Goal: Task Accomplishment & Management: Manage account settings

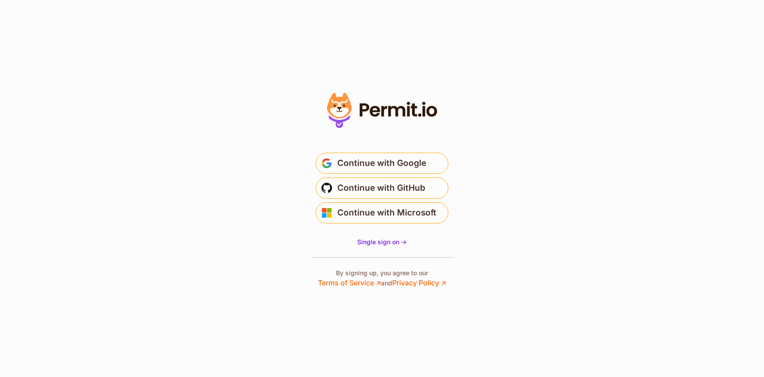
click at [420, 163] on span "Continue with Google" at bounding box center [381, 163] width 89 height 14
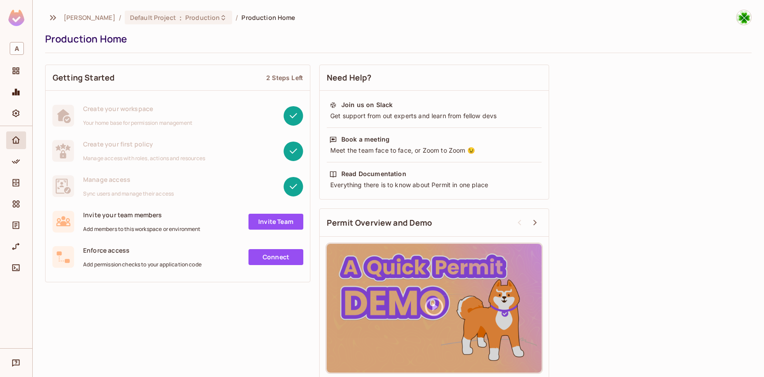
click at [136, 69] on div "Getting Started 2 Steps Left" at bounding box center [178, 78] width 264 height 26
click at [14, 115] on icon "Settings" at bounding box center [15, 114] width 7 height 8
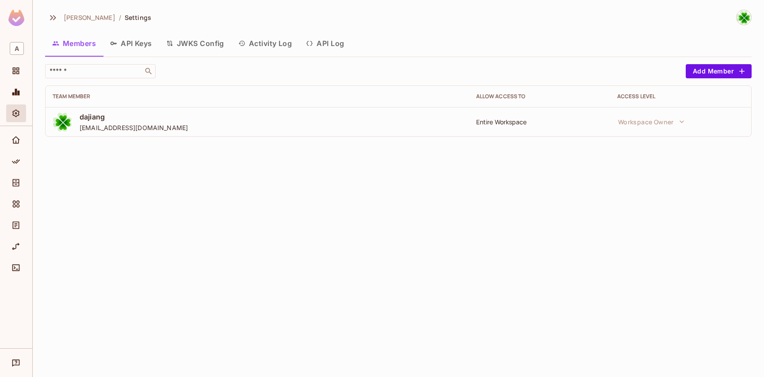
click at [130, 46] on button "API Keys" at bounding box center [131, 43] width 56 height 22
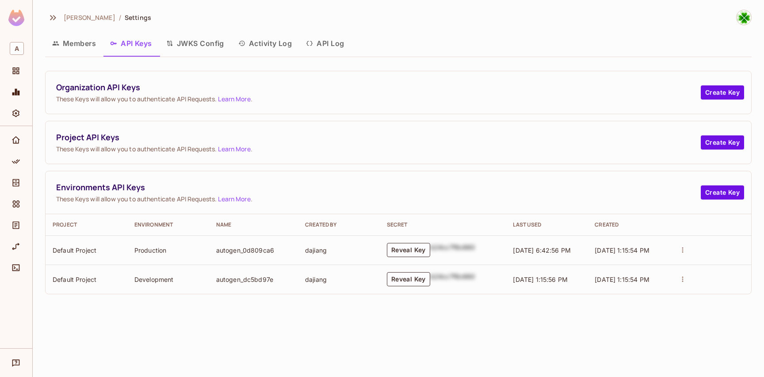
click at [237, 253] on td "autogen_0d809ca6" at bounding box center [253, 249] width 89 height 29
click at [344, 254] on td "dajiang" at bounding box center [339, 249] width 82 height 29
click at [535, 248] on span "[DATE] 6:42:56 PM" at bounding box center [542, 250] width 58 height 8
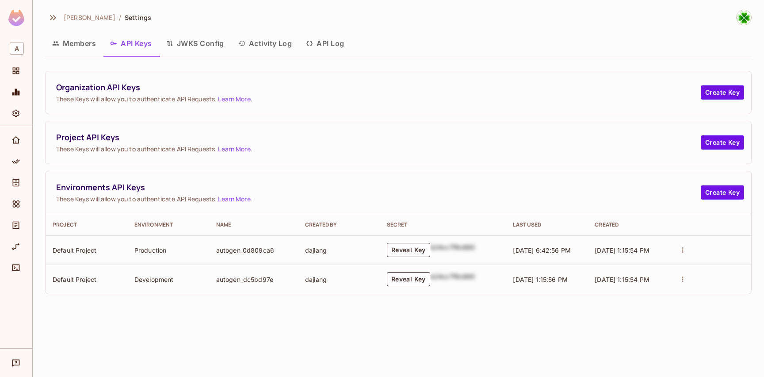
click at [539, 256] on td "[DATE] 6:42:56 PM" at bounding box center [547, 249] width 82 height 29
click at [612, 249] on span "[DATE] 1:15:54 PM" at bounding box center [622, 250] width 55 height 8
click at [18, 71] on icon "Projects" at bounding box center [16, 71] width 7 height 7
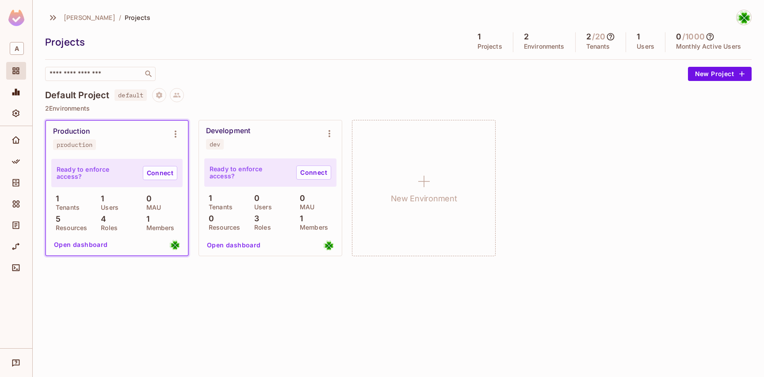
click at [243, 142] on div "Development dev" at bounding box center [263, 137] width 115 height 23
click at [249, 248] on button "Open dashboard" at bounding box center [233, 245] width 61 height 14
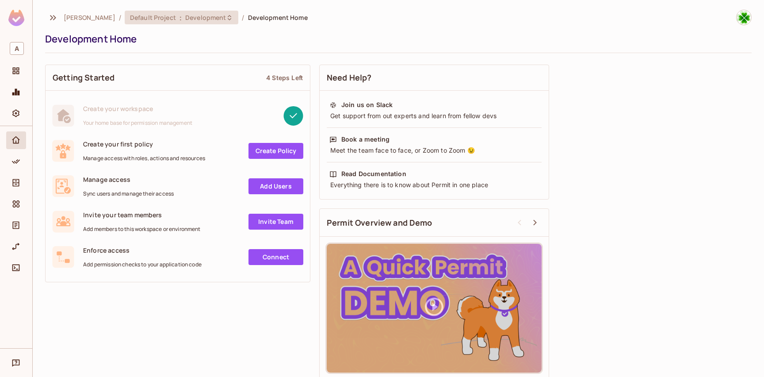
click at [130, 21] on span "Default Project" at bounding box center [153, 17] width 46 height 8
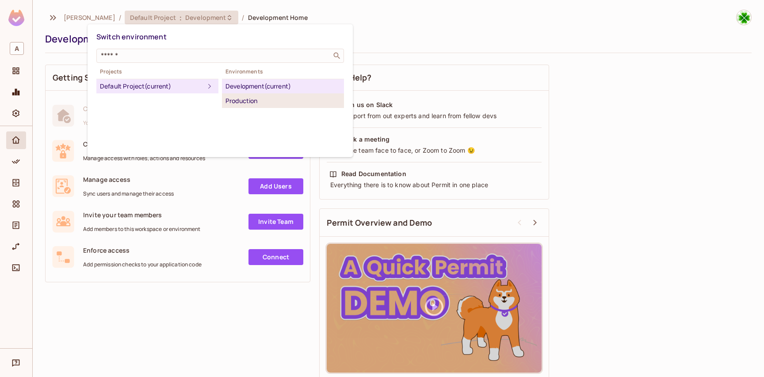
click at [258, 99] on div "Production" at bounding box center [282, 100] width 115 height 11
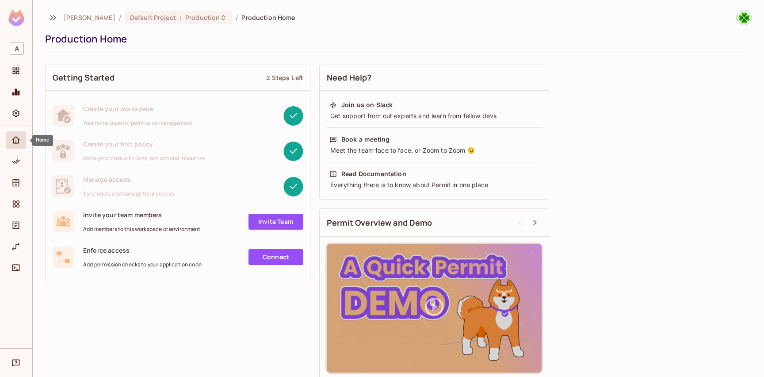
click at [16, 139] on icon "Home" at bounding box center [15, 140] width 9 height 9
click at [20, 165] on icon "Policy" at bounding box center [15, 161] width 9 height 9
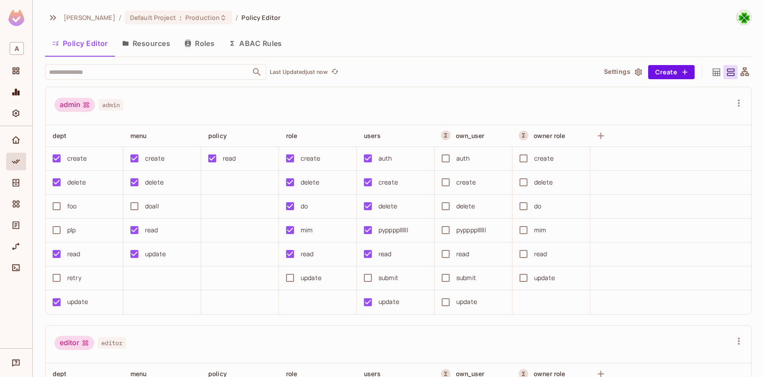
click at [211, 50] on button "Roles" at bounding box center [199, 43] width 44 height 22
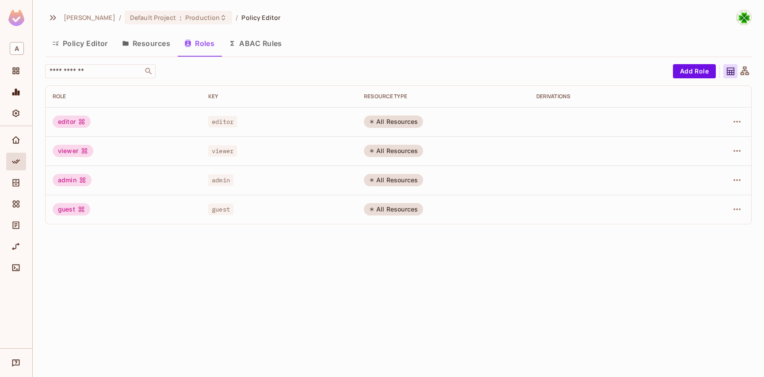
click at [157, 123] on div "editor" at bounding box center [123, 121] width 141 height 12
click at [256, 49] on button "ABAC Rules" at bounding box center [256, 43] width 68 height 22
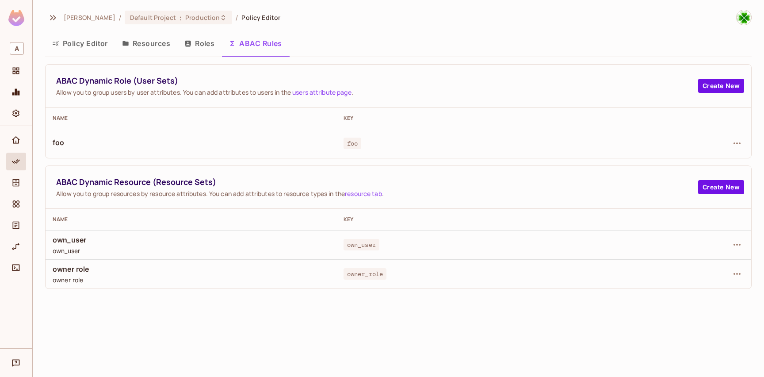
click at [88, 42] on button "Policy Editor" at bounding box center [80, 43] width 70 height 22
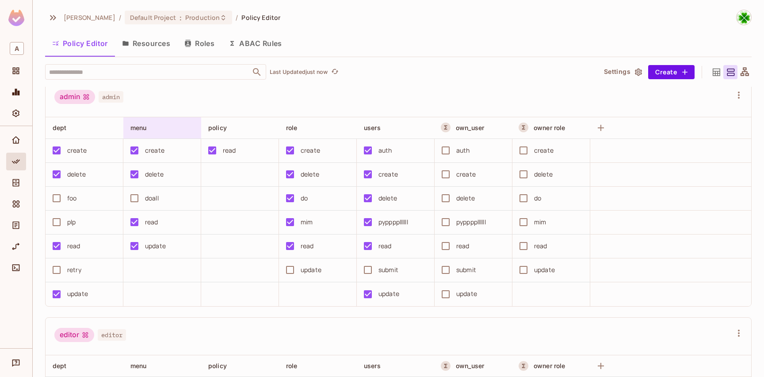
scroll to position [8, 0]
click at [22, 49] on span "A" at bounding box center [17, 48] width 14 height 13
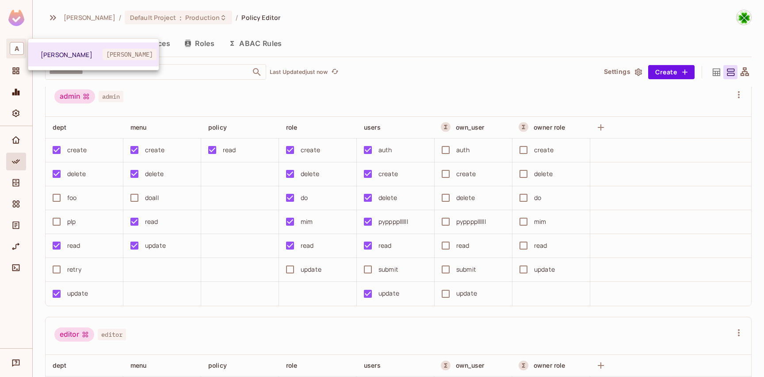
click at [174, 94] on div at bounding box center [382, 188] width 764 height 377
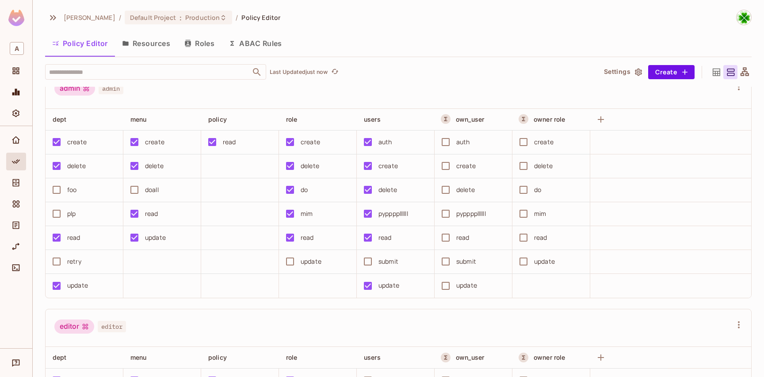
scroll to position [17, 0]
click at [251, 45] on button "ABAC Rules" at bounding box center [256, 43] width 68 height 22
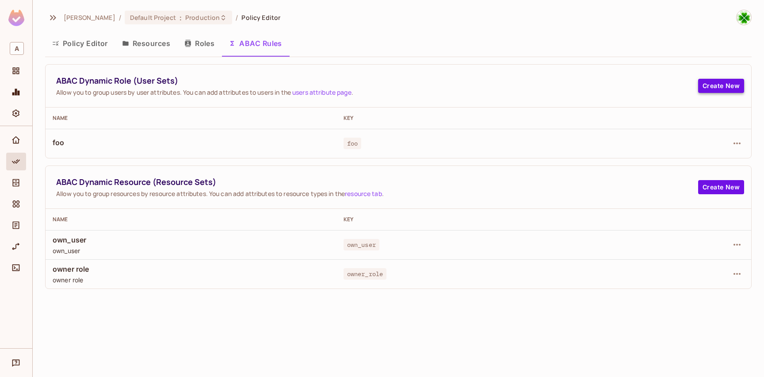
click at [726, 87] on button "Create New" at bounding box center [721, 86] width 46 height 14
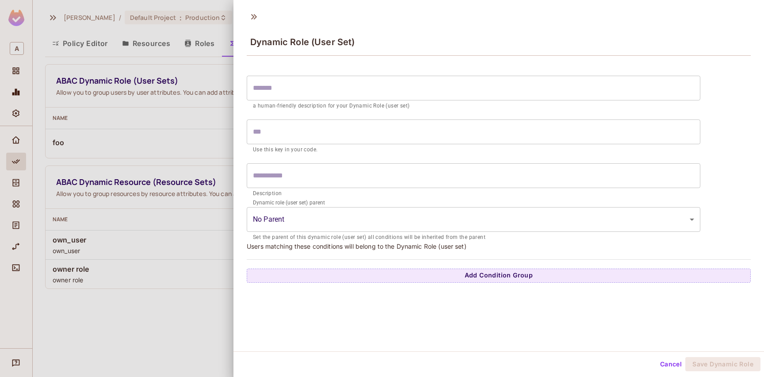
scroll to position [1, 0]
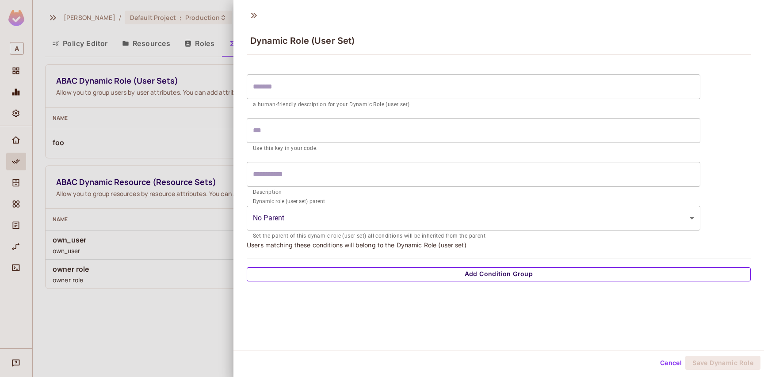
click at [456, 270] on button "Add Condition Group" at bounding box center [499, 274] width 504 height 14
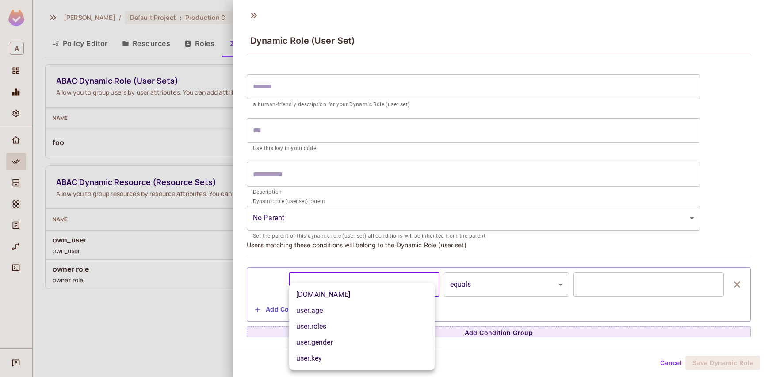
click at [375, 293] on body "A [PERSON_NAME] / Default Project : Production / Policy Editor Policy Editor Re…" at bounding box center [382, 188] width 764 height 377
click at [374, 292] on li "[DOMAIN_NAME]" at bounding box center [361, 294] width 145 height 16
type input "**********"
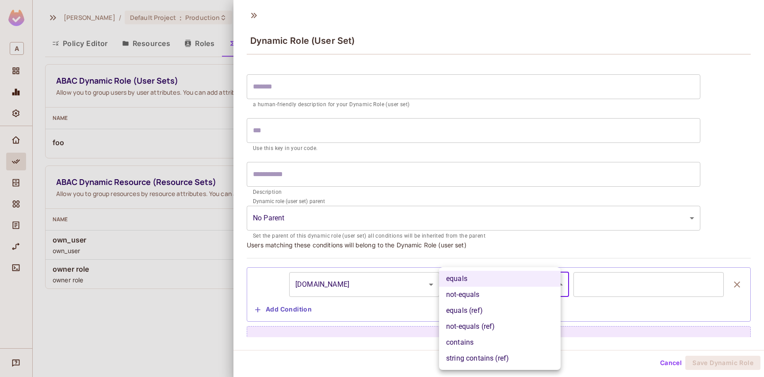
click at [482, 286] on body "**********" at bounding box center [382, 188] width 764 height 377
click at [356, 287] on div at bounding box center [382, 188] width 764 height 377
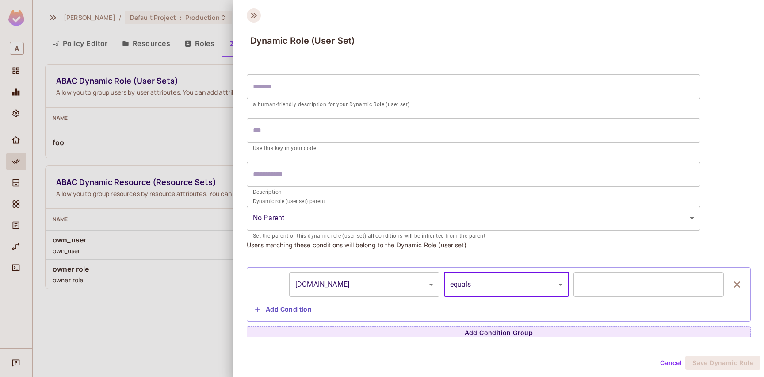
click at [255, 16] on icon at bounding box center [254, 15] width 14 height 14
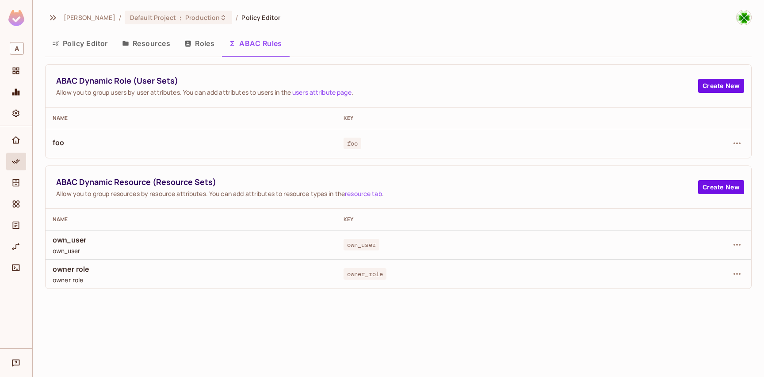
click at [205, 40] on button "Roles" at bounding box center [199, 43] width 44 height 22
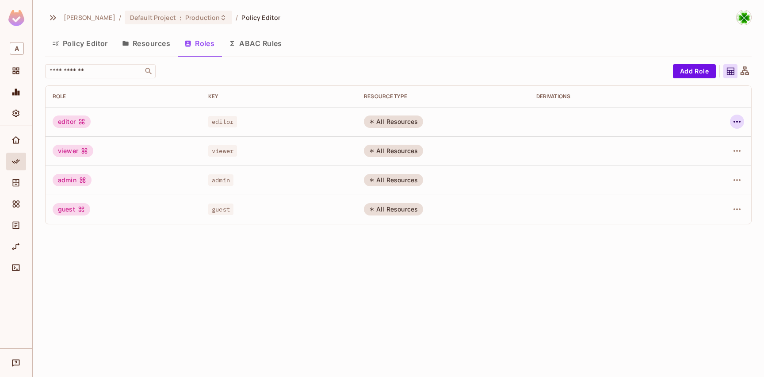
click at [737, 124] on icon "button" at bounding box center [737, 121] width 11 height 11
click at [473, 259] on div at bounding box center [382, 188] width 764 height 377
click at [122, 145] on div "viewer" at bounding box center [123, 151] width 141 height 12
drag, startPoint x: 153, startPoint y: 49, endPoint x: 207, endPoint y: 137, distance: 103.3
click at [153, 49] on button "Resources" at bounding box center [146, 43] width 62 height 22
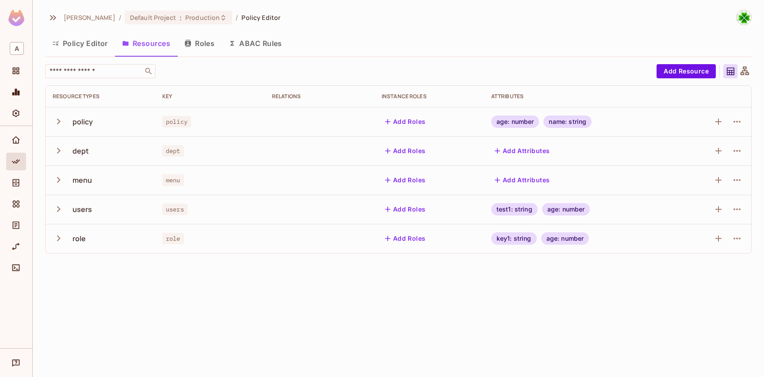
click at [62, 122] on icon "button" at bounding box center [59, 121] width 12 height 12
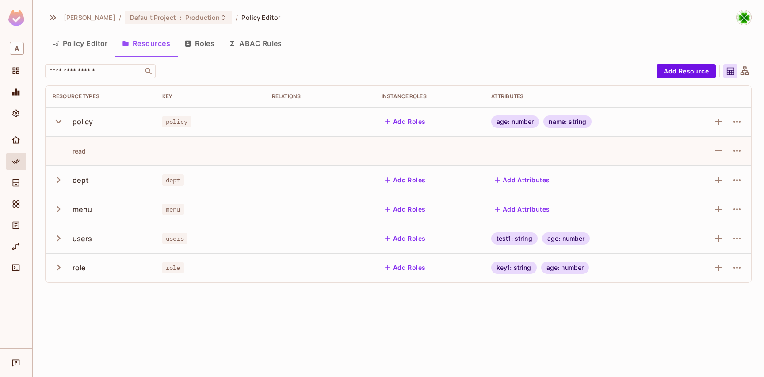
click at [62, 122] on icon "button" at bounding box center [59, 121] width 12 height 12
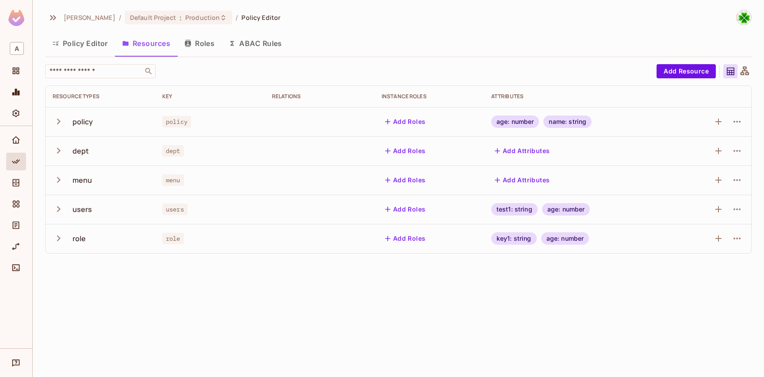
click at [54, 153] on icon "button" at bounding box center [59, 151] width 12 height 12
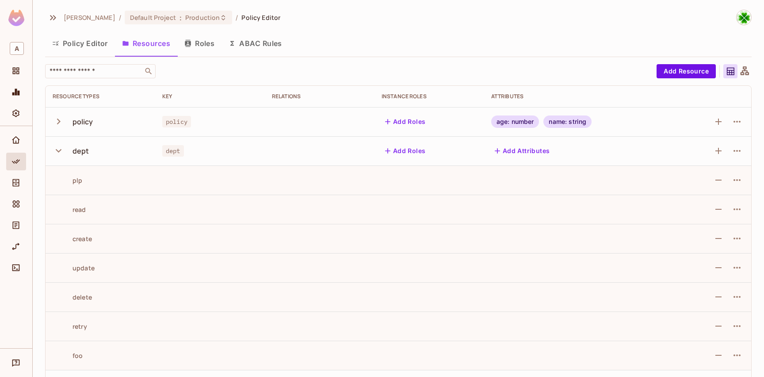
click at [54, 153] on icon "button" at bounding box center [59, 151] width 12 height 12
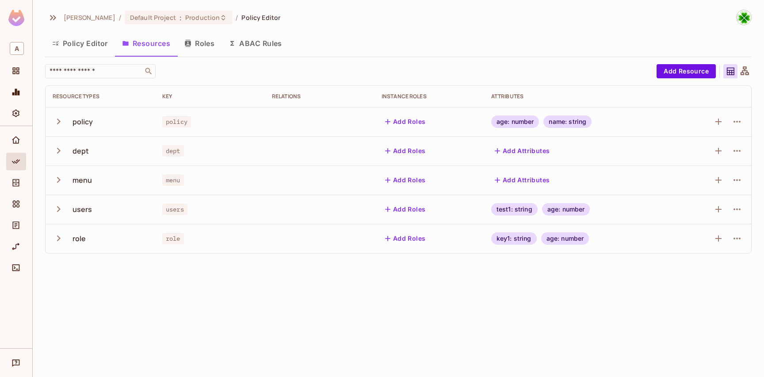
click at [54, 153] on icon "button" at bounding box center [59, 151] width 12 height 12
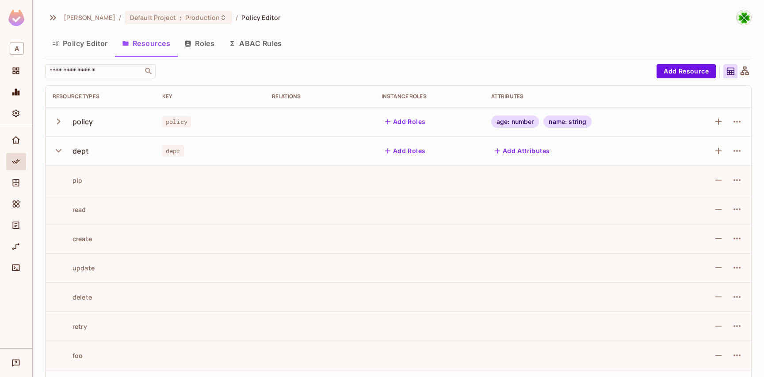
click at [54, 153] on icon "button" at bounding box center [59, 151] width 12 height 12
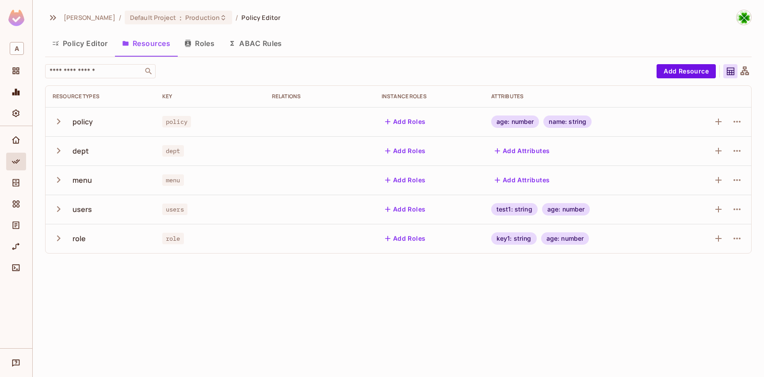
click at [80, 50] on button "Policy Editor" at bounding box center [80, 43] width 70 height 22
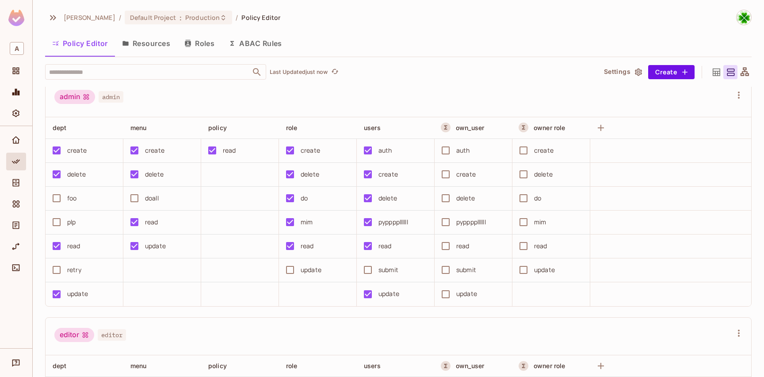
scroll to position [8, 0]
click at [608, 75] on button "Settings" at bounding box center [622, 72] width 44 height 14
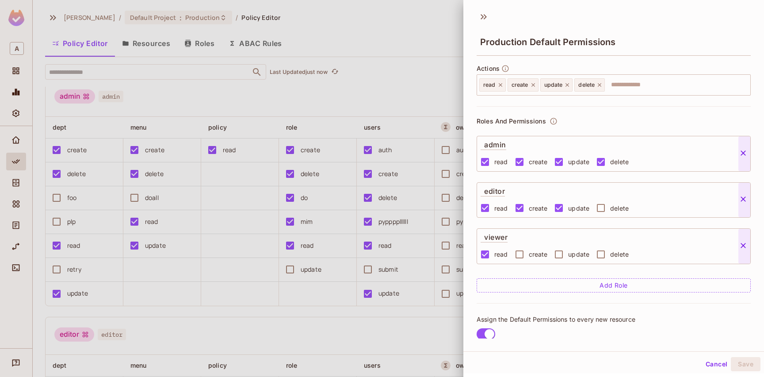
scroll to position [15, 0]
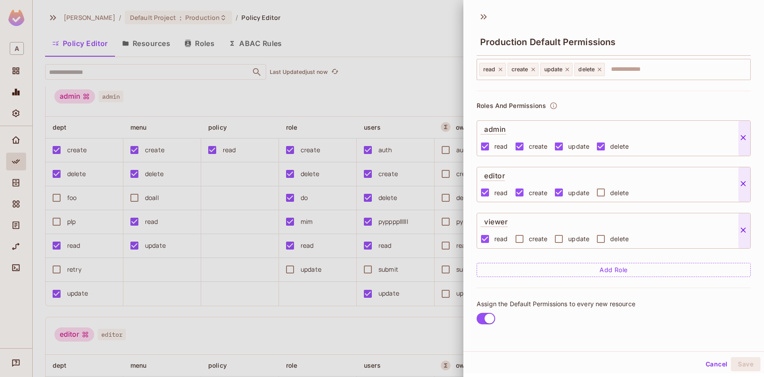
click at [356, 101] on div at bounding box center [382, 188] width 764 height 377
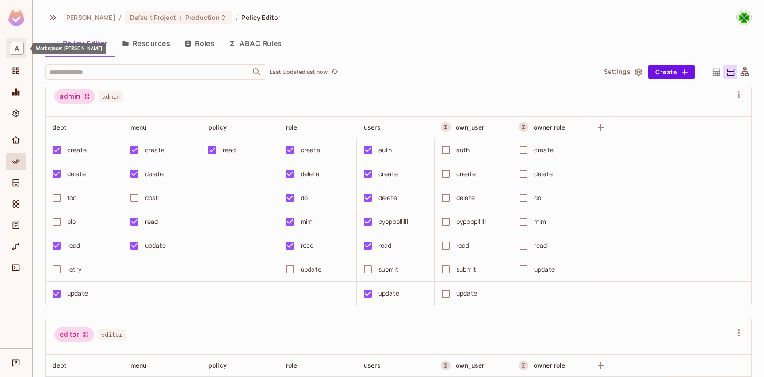
click at [14, 53] on span "A" at bounding box center [17, 48] width 14 height 13
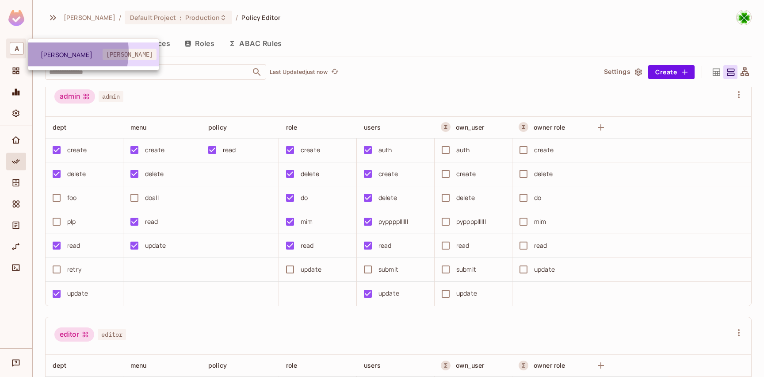
click at [51, 52] on span "[PERSON_NAME]" at bounding box center [72, 54] width 62 height 8
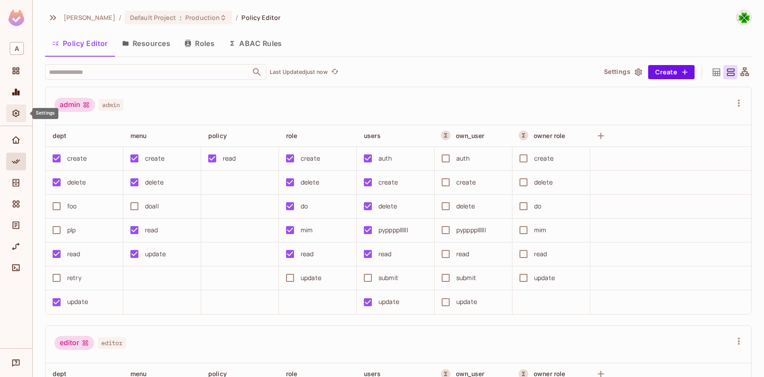
click at [19, 110] on icon "Settings" at bounding box center [15, 113] width 9 height 9
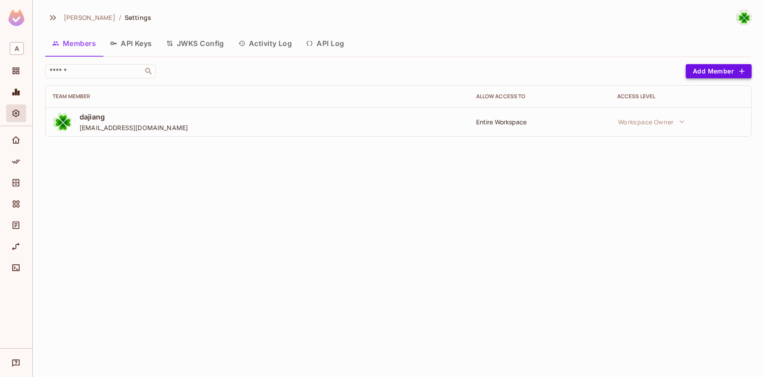
click at [692, 76] on button "Add Member" at bounding box center [719, 71] width 66 height 14
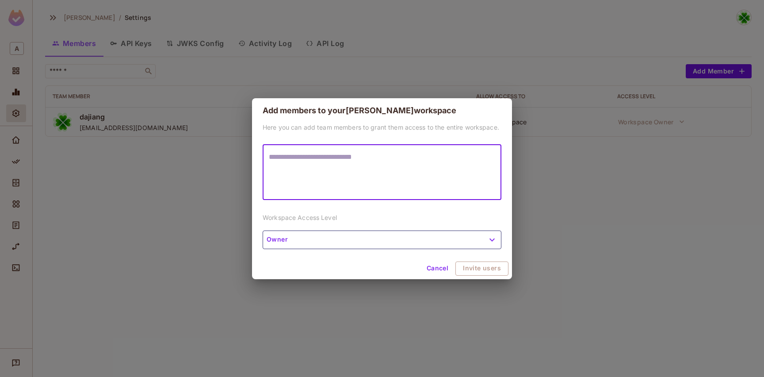
click at [350, 165] on textarea at bounding box center [382, 172] width 226 height 41
click at [308, 234] on div "Here you can add team members to grant them access to the entire workspace. * ​…" at bounding box center [382, 190] width 260 height 135
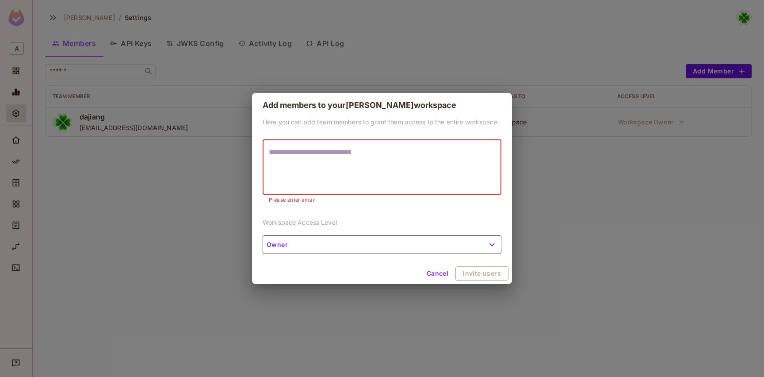
click at [318, 171] on textarea at bounding box center [382, 167] width 226 height 41
click at [434, 275] on button "Cancel" at bounding box center [437, 273] width 29 height 14
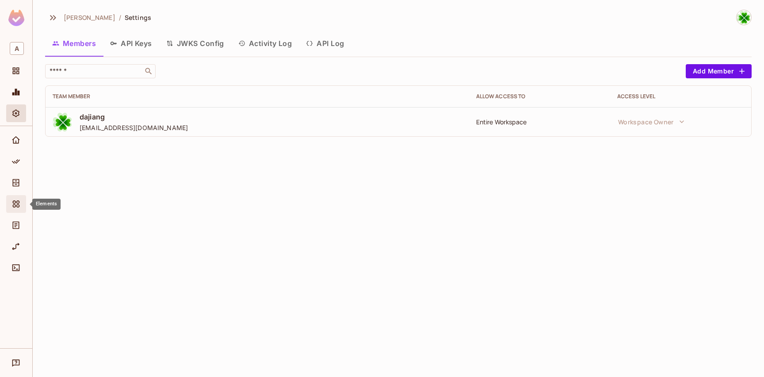
click at [18, 203] on icon "Elements" at bounding box center [15, 203] width 9 height 9
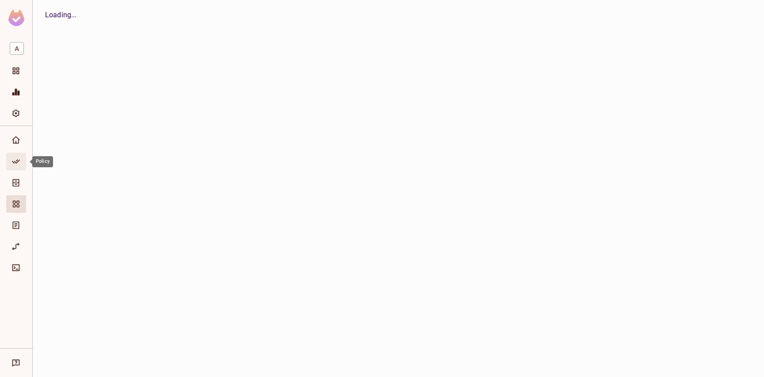
click at [12, 164] on icon "Policy" at bounding box center [15, 161] width 9 height 9
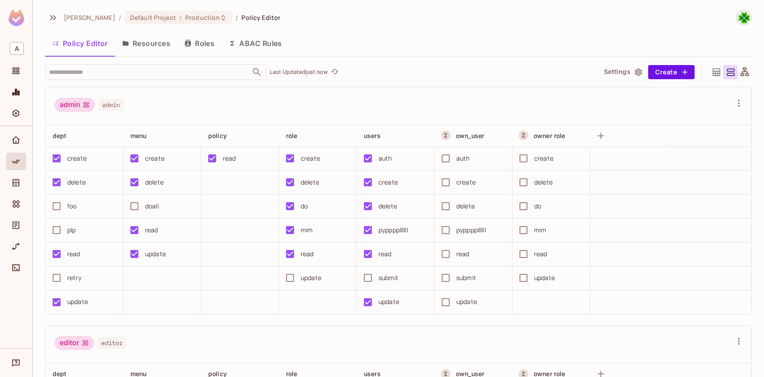
click at [148, 42] on button "Resources" at bounding box center [146, 43] width 62 height 22
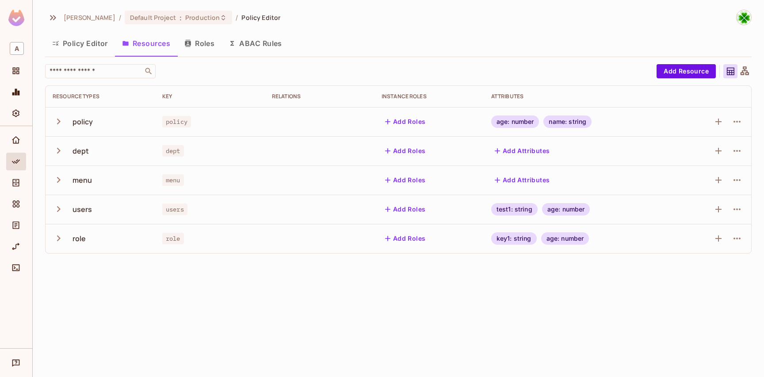
click at [199, 47] on button "Roles" at bounding box center [199, 43] width 44 height 22
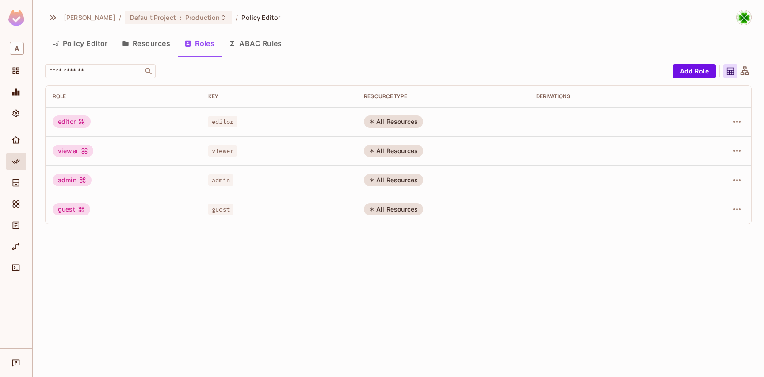
click at [73, 123] on div "editor" at bounding box center [72, 121] width 38 height 12
click at [384, 122] on div "All Resources" at bounding box center [393, 121] width 59 height 12
click at [412, 124] on div "All Resources" at bounding box center [393, 121] width 59 height 12
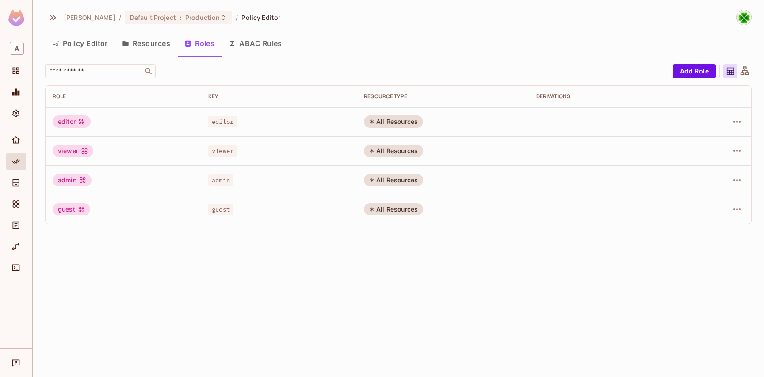
click at [744, 74] on icon at bounding box center [745, 70] width 8 height 8
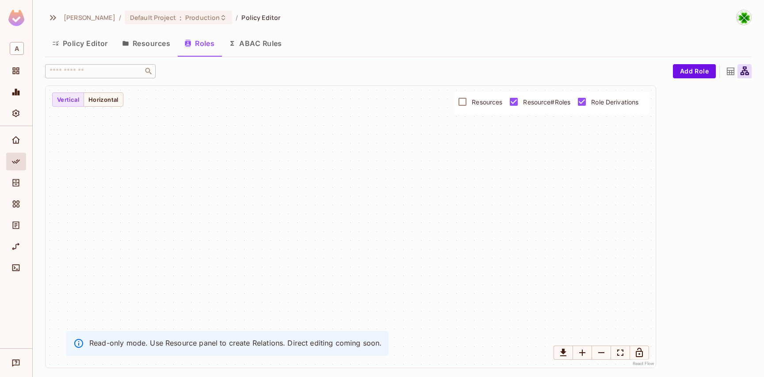
click at [729, 71] on icon at bounding box center [731, 72] width 8 height 8
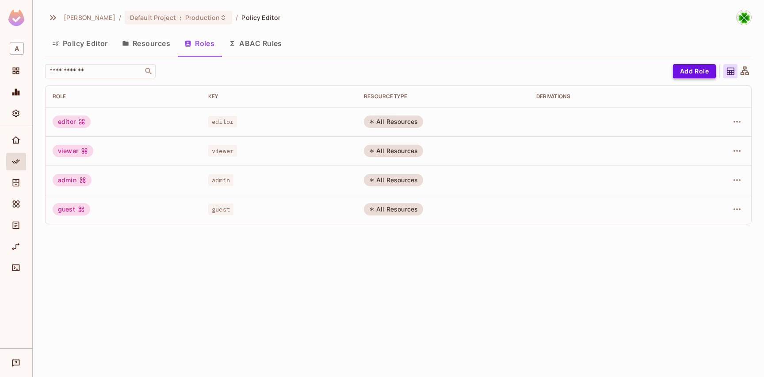
click at [692, 73] on button "Add Role" at bounding box center [694, 71] width 43 height 14
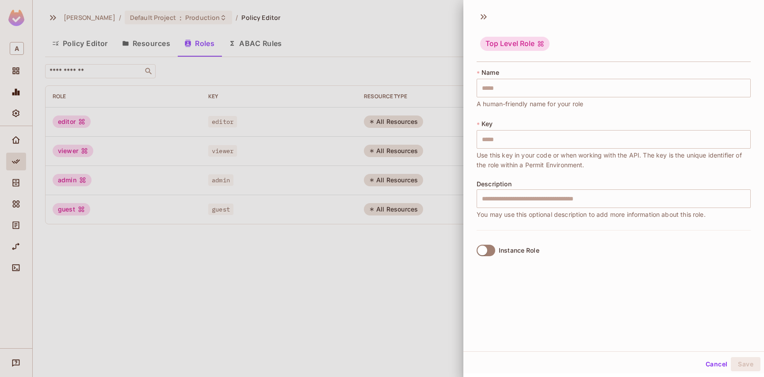
click at [315, 258] on div at bounding box center [382, 188] width 764 height 377
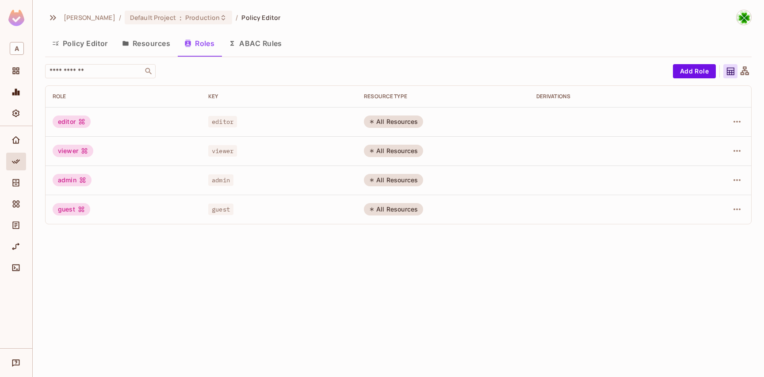
click at [88, 46] on button "Policy Editor" at bounding box center [80, 43] width 70 height 22
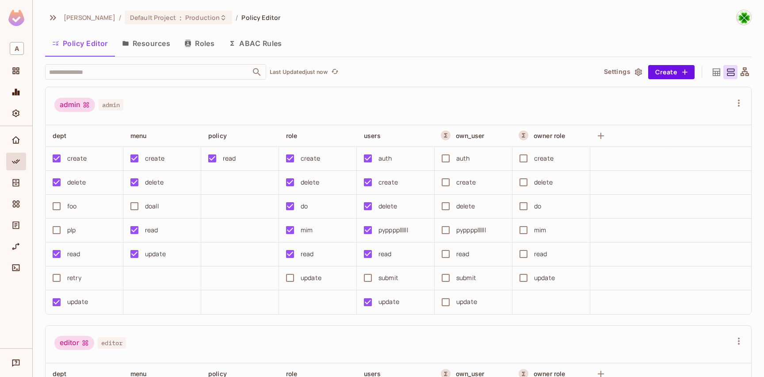
click at [713, 76] on icon at bounding box center [717, 72] width 8 height 8
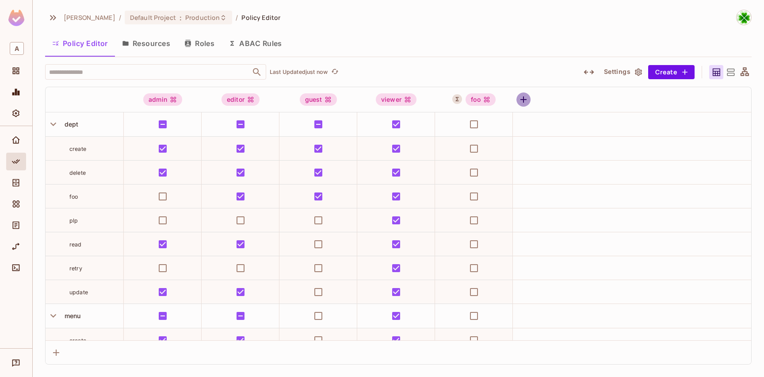
click at [521, 99] on icon "button" at bounding box center [523, 99] width 6 height 6
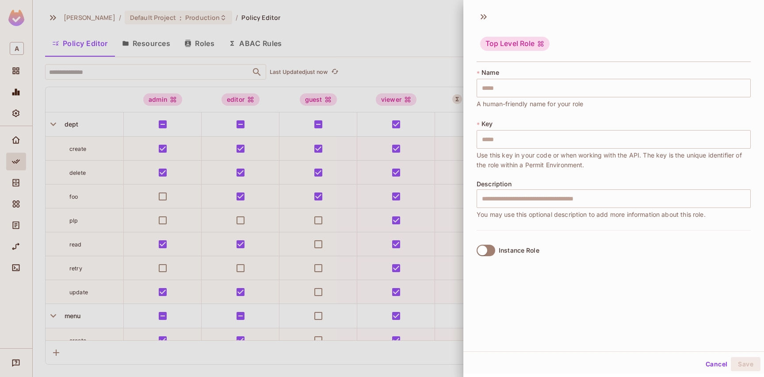
click at [447, 148] on div at bounding box center [382, 188] width 764 height 377
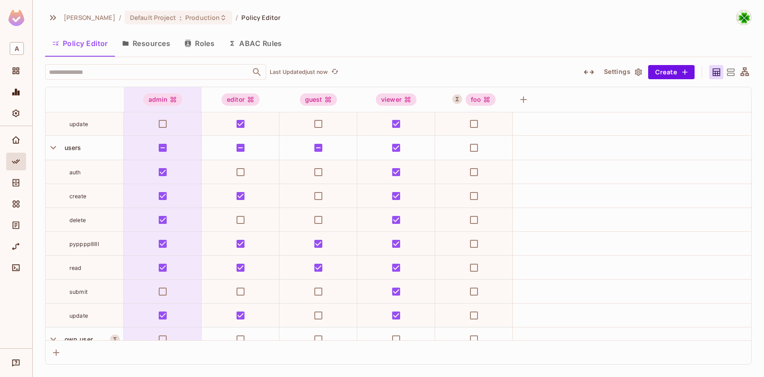
scroll to position [874, 0]
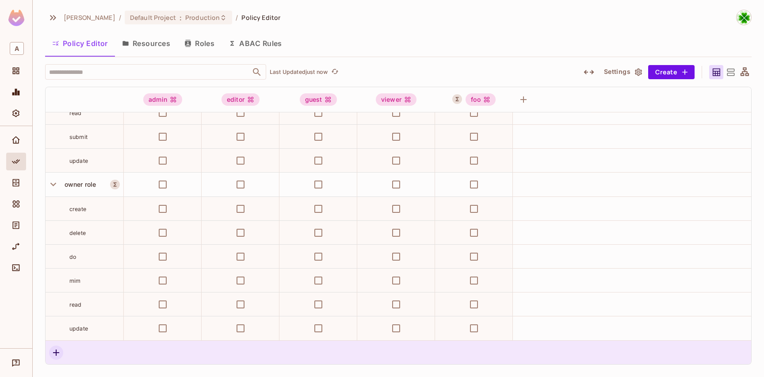
click at [57, 354] on icon "button" at bounding box center [56, 352] width 11 height 11
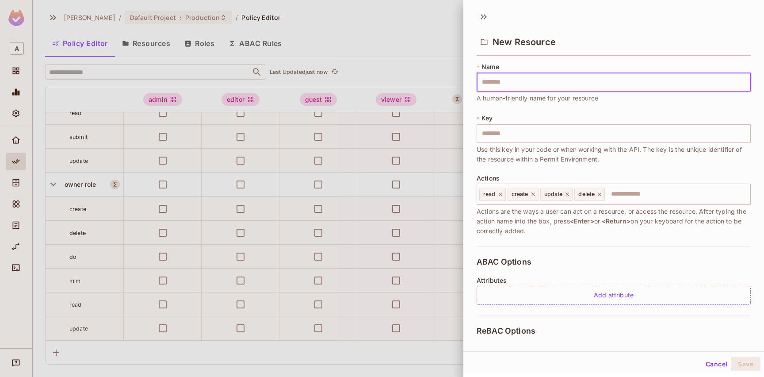
click at [399, 191] on div at bounding box center [382, 188] width 764 height 377
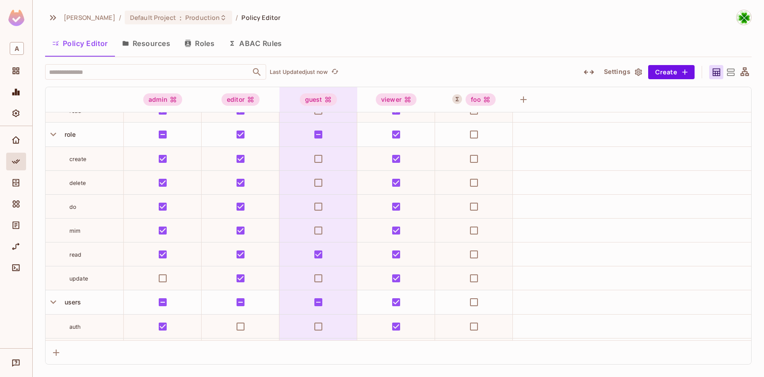
scroll to position [0, 0]
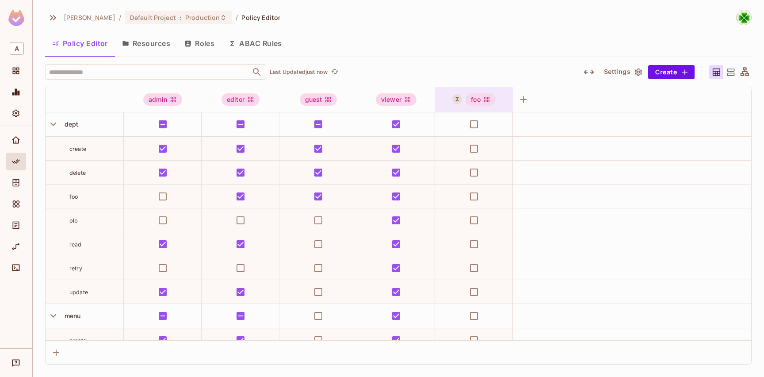
click at [460, 103] on div "foo" at bounding box center [474, 99] width 78 height 12
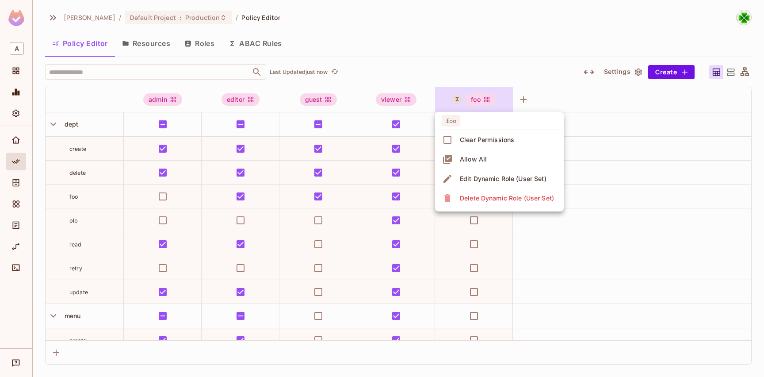
click at [460, 103] on div at bounding box center [382, 188] width 764 height 377
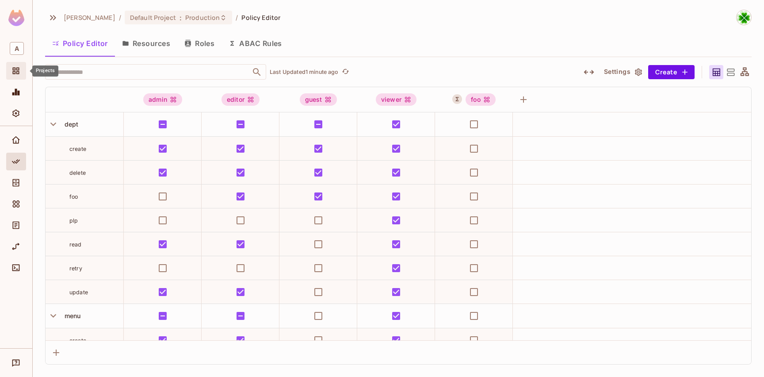
click at [17, 73] on icon "Projects" at bounding box center [16, 71] width 7 height 7
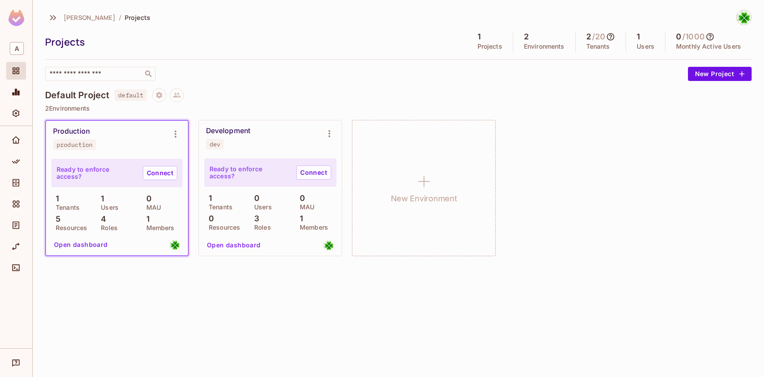
click at [254, 142] on div "Development dev" at bounding box center [263, 137] width 115 height 23
click at [133, 136] on div "Production production" at bounding box center [110, 138] width 114 height 23
click at [153, 171] on link "Connect" at bounding box center [160, 173] width 34 height 14
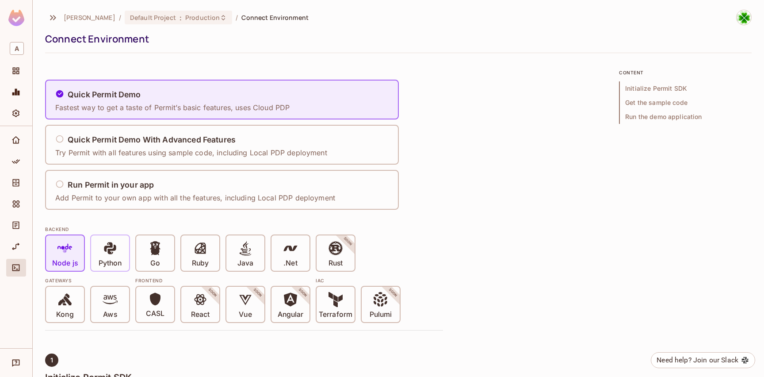
click at [105, 251] on icon at bounding box center [110, 248] width 12 height 12
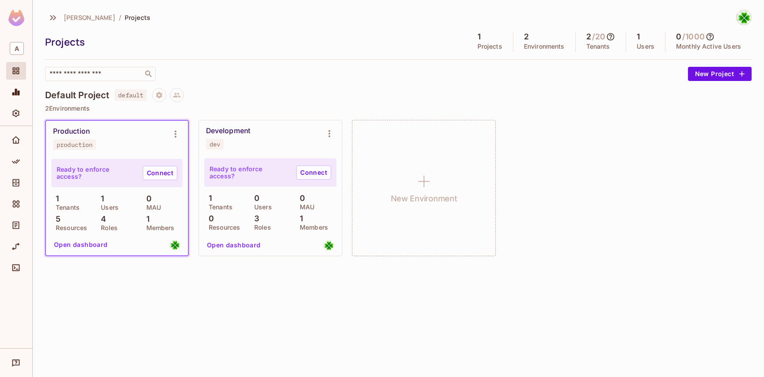
click at [65, 205] on p "Tenants" at bounding box center [65, 207] width 28 height 7
click at [90, 246] on button "Open dashboard" at bounding box center [80, 244] width 61 height 14
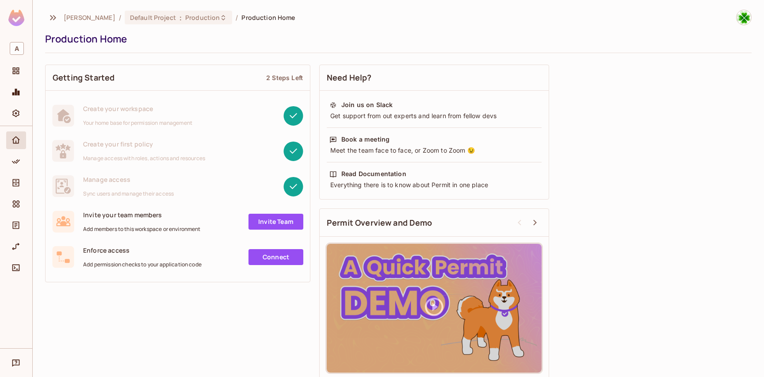
click at [115, 178] on span "Manage access" at bounding box center [128, 179] width 91 height 8
click at [123, 146] on span "Create your first policy" at bounding box center [144, 144] width 122 height 8
click at [122, 114] on div "Create your workspace Your home base for permission management" at bounding box center [137, 115] width 109 height 22
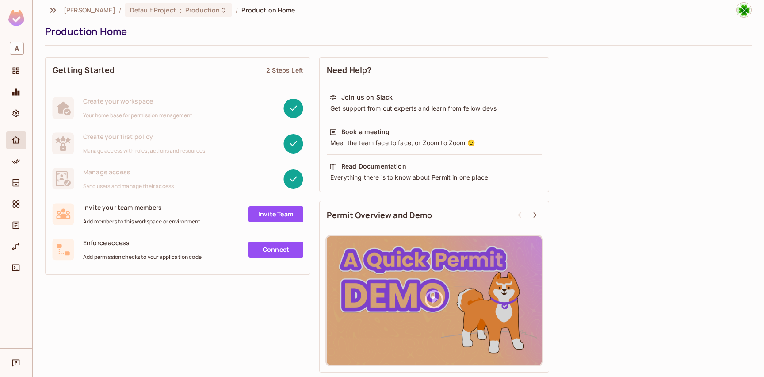
scroll to position [1, 0]
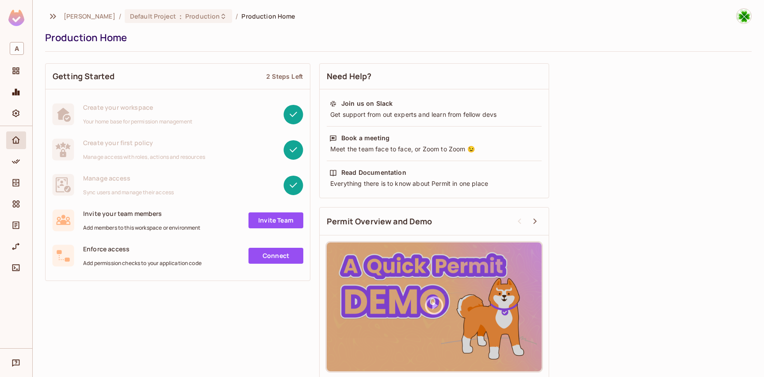
click at [166, 24] on div "[PERSON_NAME] / Default Project : Production / Production Home Production Home" at bounding box center [398, 29] width 707 height 43
click at [167, 20] on div "Default Project : Production" at bounding box center [178, 16] width 107 height 14
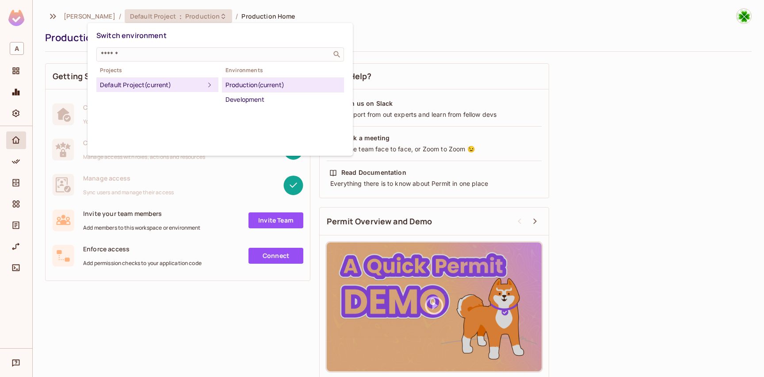
click at [275, 86] on div "Production (current)" at bounding box center [282, 85] width 115 height 11
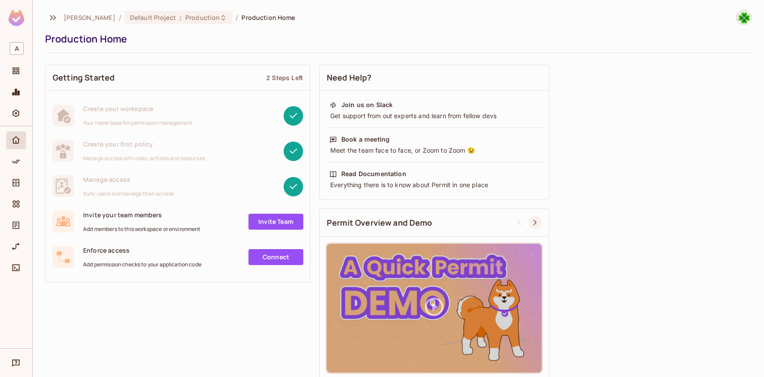
click at [532, 223] on icon at bounding box center [535, 222] width 11 height 11
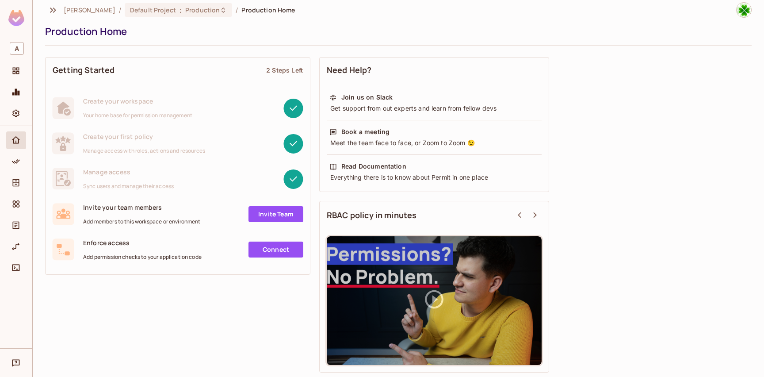
scroll to position [4, 0]
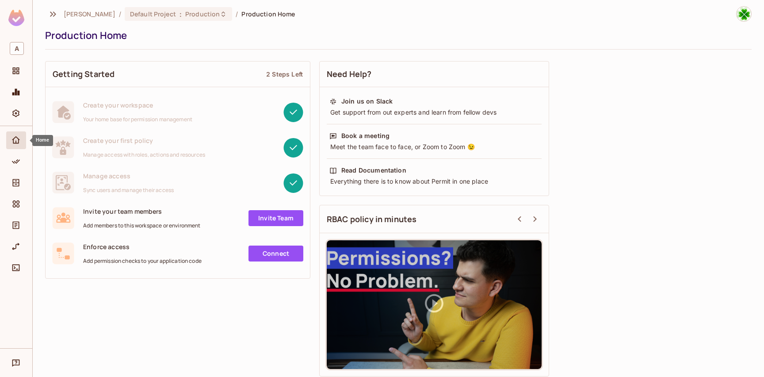
click at [18, 143] on icon "Home" at bounding box center [16, 139] width 8 height 7
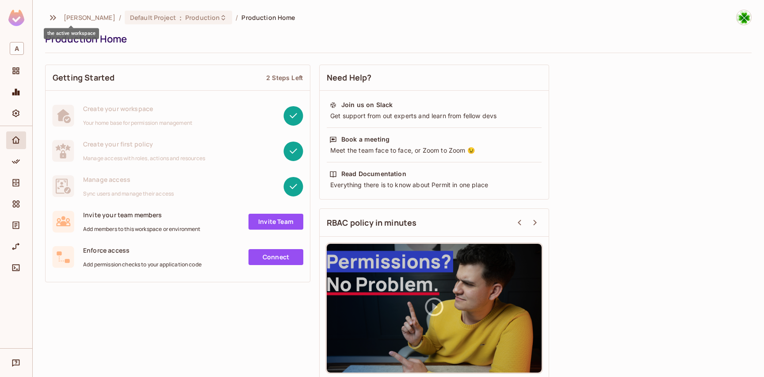
click at [75, 22] on span "[PERSON_NAME]" at bounding box center [90, 17] width 52 height 8
click at [130, 19] on span "Default Project" at bounding box center [153, 17] width 46 height 8
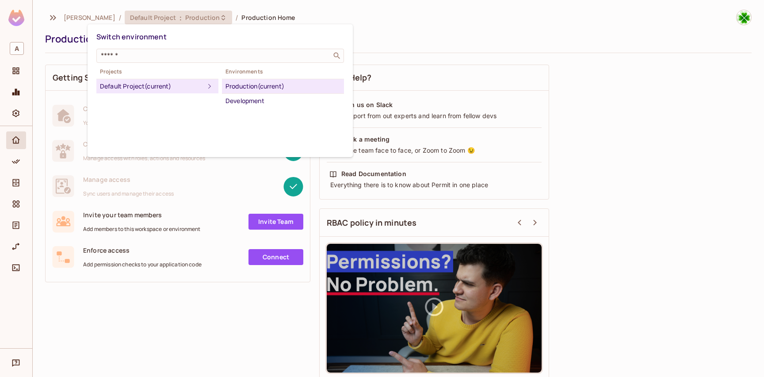
click at [100, 193] on div at bounding box center [382, 188] width 764 height 377
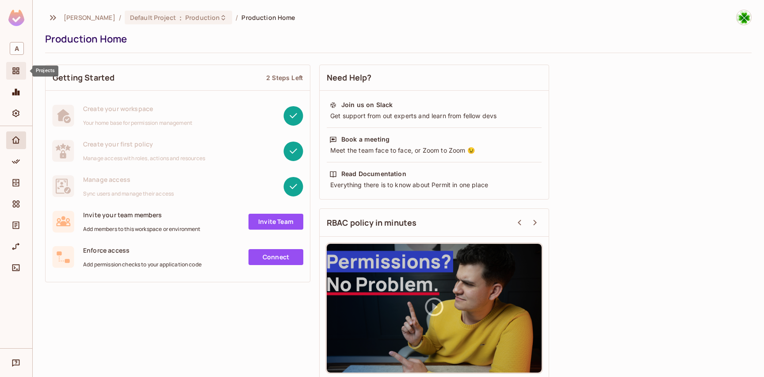
click at [20, 75] on span "Projects" at bounding box center [16, 70] width 11 height 11
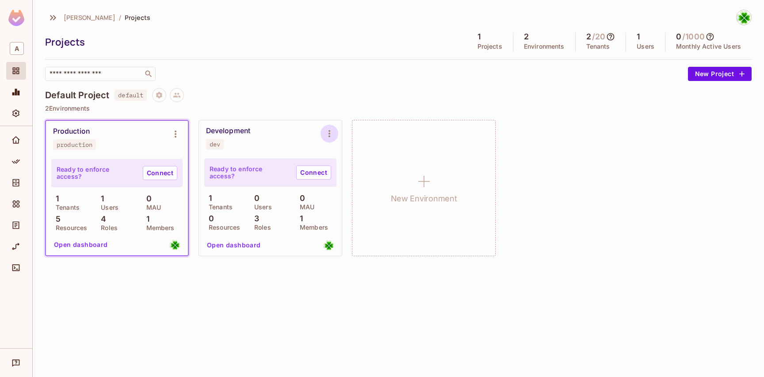
click at [331, 136] on icon "Environment settings" at bounding box center [329, 133] width 11 height 11
click at [367, 168] on div "Copy API Key" at bounding box center [374, 170] width 41 height 9
click at [103, 199] on p "1" at bounding box center [100, 198] width 8 height 9
click at [17, 53] on span "A" at bounding box center [17, 48] width 14 height 13
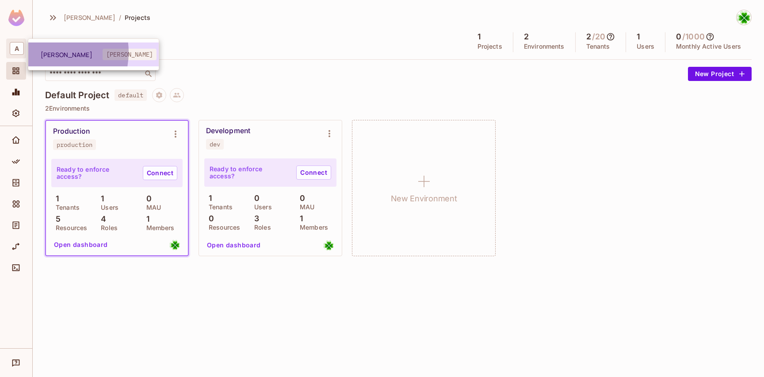
click at [46, 52] on span "[PERSON_NAME]" at bounding box center [72, 54] width 62 height 8
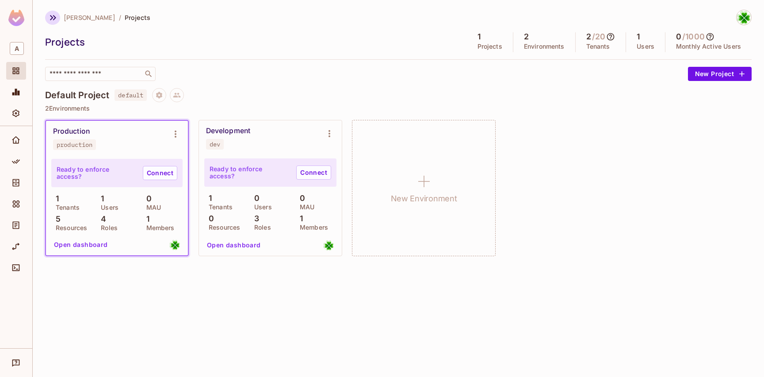
click at [56, 17] on icon "button" at bounding box center [53, 17] width 6 height 5
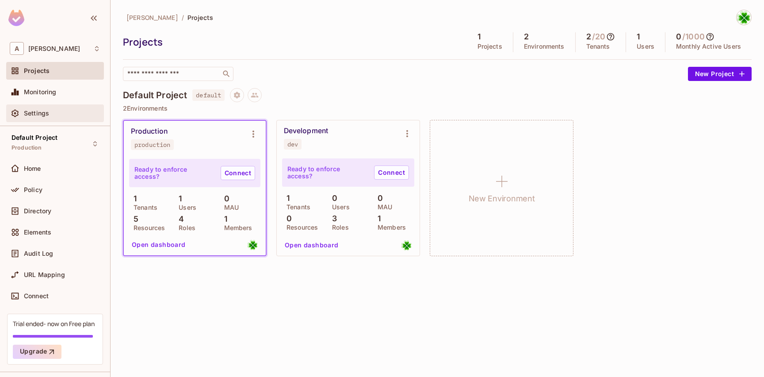
click at [52, 115] on div "Settings" at bounding box center [62, 113] width 76 height 7
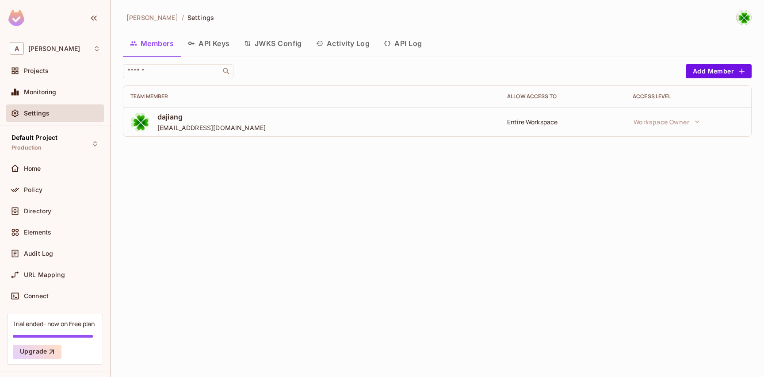
click at [540, 125] on div "Entire Workspace" at bounding box center [562, 122] width 111 height 8
click at [535, 137] on div "Team Member Allow Access to Access Level dajiang [EMAIL_ADDRESS][DOMAIN_NAME] E…" at bounding box center [437, 110] width 629 height 51
click at [718, 75] on button "Add Member" at bounding box center [719, 71] width 66 height 14
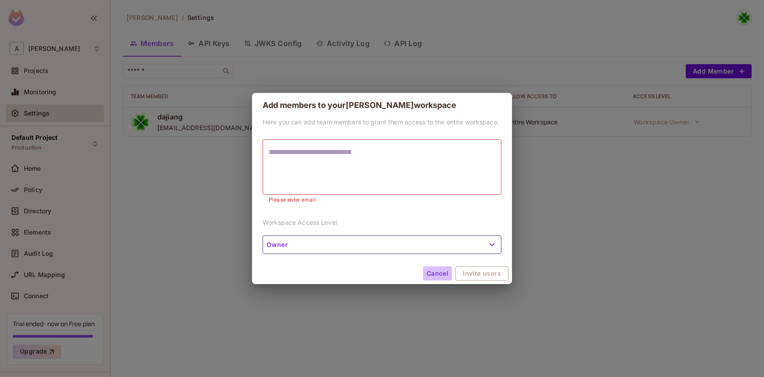
click at [433, 267] on button "Cancel" at bounding box center [437, 273] width 29 height 14
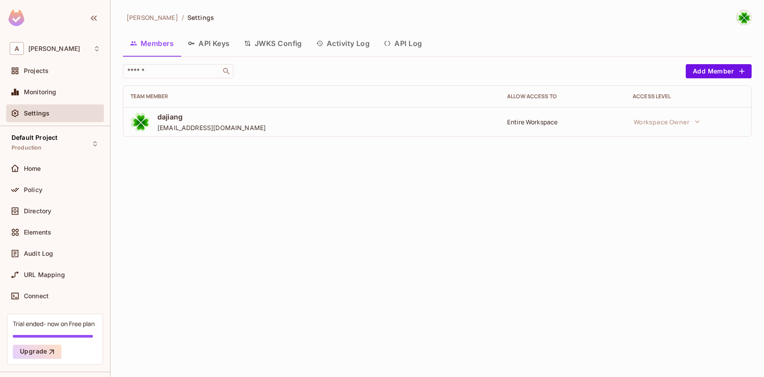
click at [211, 46] on button "API Keys" at bounding box center [209, 43] width 56 height 22
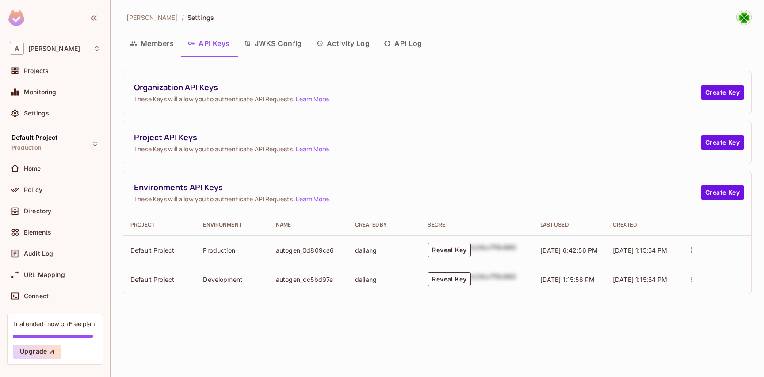
click at [164, 49] on button "Members" at bounding box center [152, 43] width 58 height 22
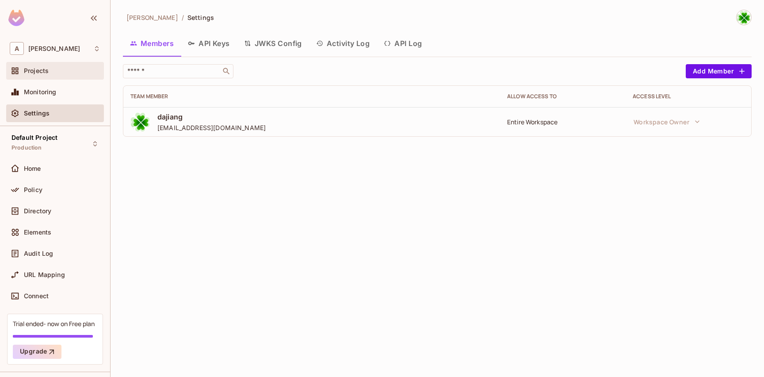
click at [45, 71] on span "Projects" at bounding box center [36, 70] width 25 height 7
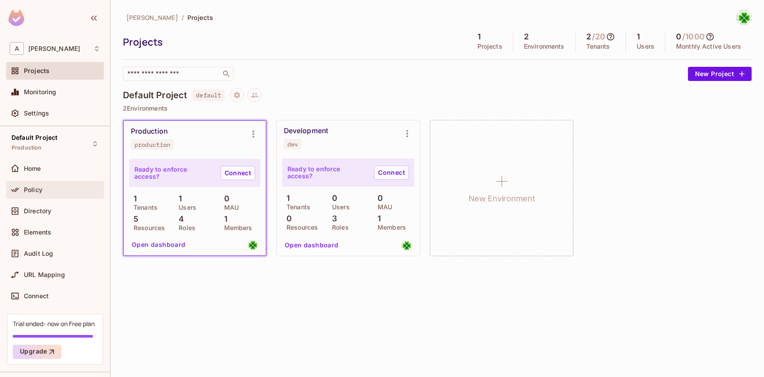
click at [62, 196] on div "Policy" at bounding box center [55, 190] width 98 height 18
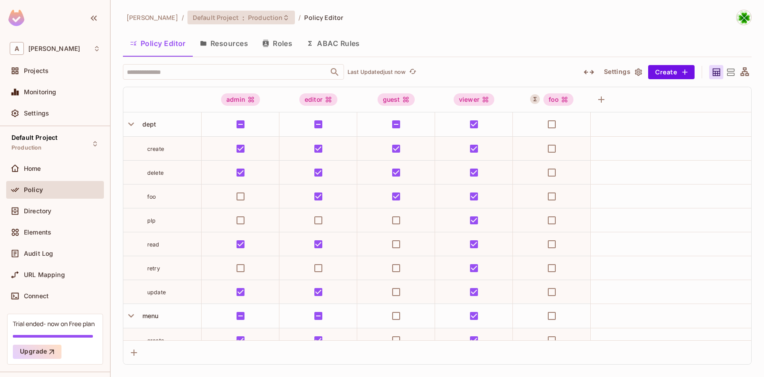
click at [193, 20] on span "Default Project" at bounding box center [216, 17] width 46 height 8
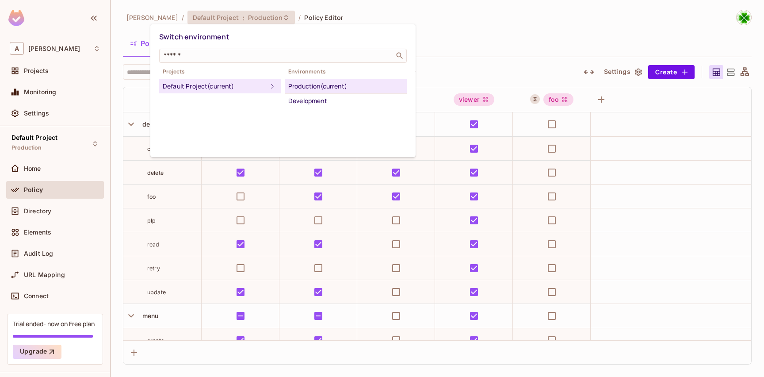
click at [313, 97] on div "Development" at bounding box center [345, 100] width 115 height 11
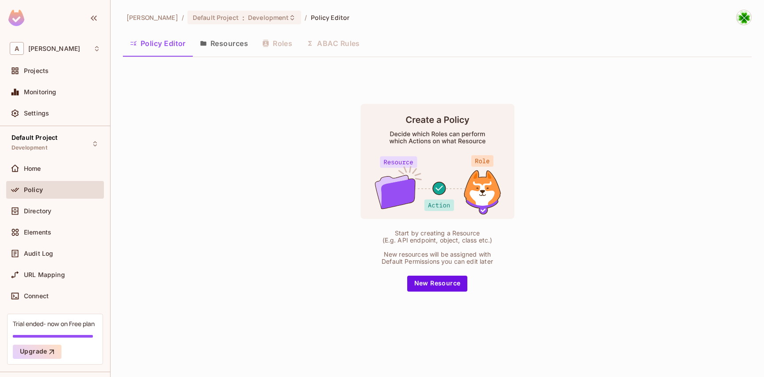
click at [280, 113] on div "Start by creating a Resource (E.g. API endpoint, object, class etc.) New resour…" at bounding box center [437, 197] width 629 height 266
click at [225, 50] on button "Resources" at bounding box center [224, 43] width 62 height 22
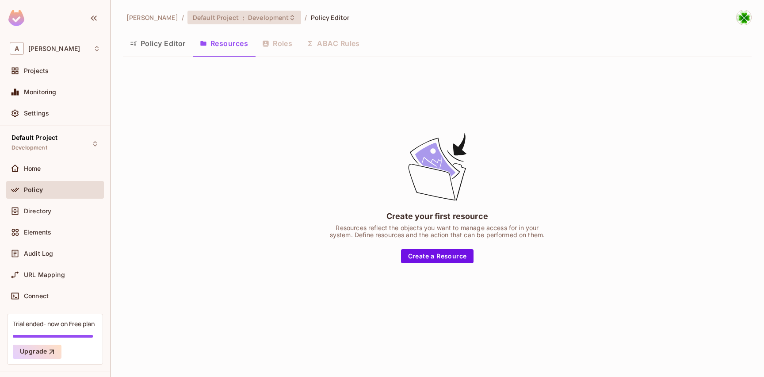
click at [248, 20] on span "Development" at bounding box center [268, 17] width 41 height 8
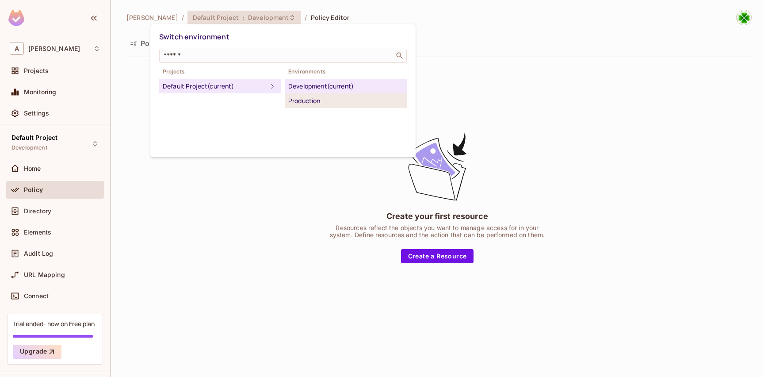
click at [316, 97] on div "Production" at bounding box center [345, 100] width 115 height 11
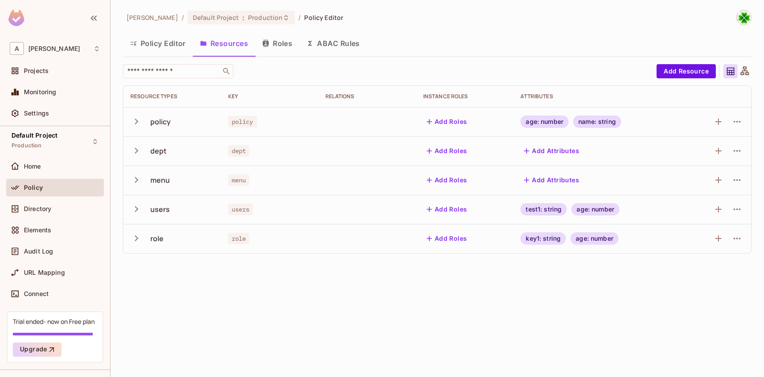
scroll to position [4, 0]
click at [140, 124] on icon "button" at bounding box center [136, 121] width 12 height 12
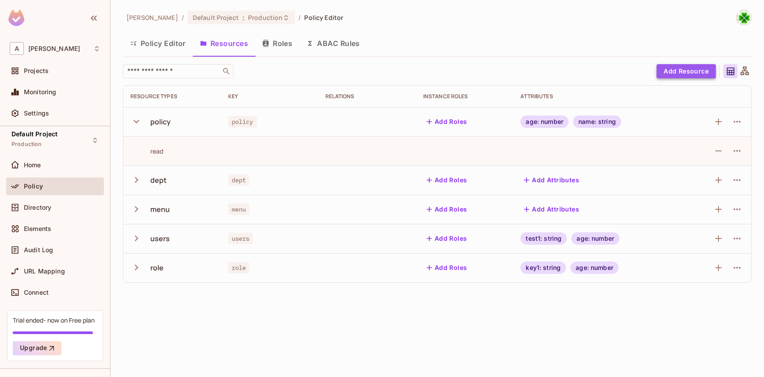
click at [684, 74] on button "Add Resource" at bounding box center [686, 71] width 59 height 14
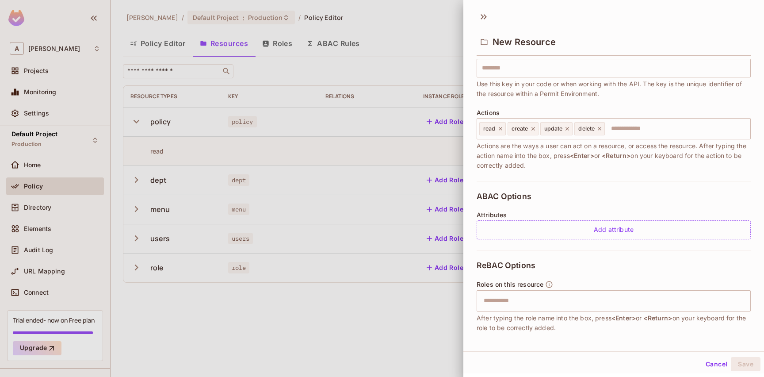
scroll to position [76, 0]
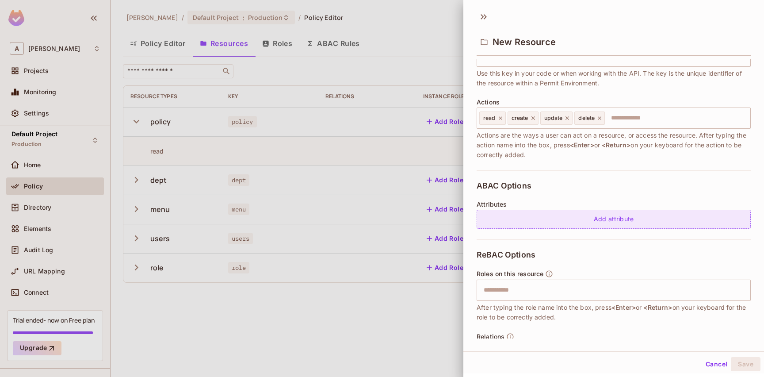
click at [585, 219] on div "Add attribute" at bounding box center [614, 219] width 274 height 19
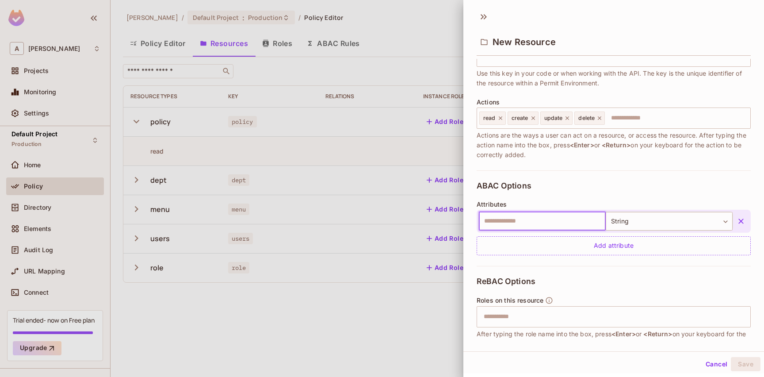
click at [550, 223] on input "text" at bounding box center [542, 221] width 127 height 19
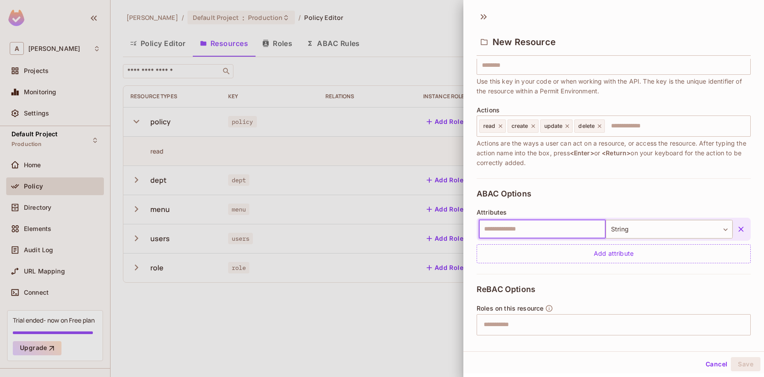
scroll to position [68, 0]
click at [626, 232] on body "A andy Projects Monitoring Settings Default Project Production Home Policy Dire…" at bounding box center [382, 188] width 764 height 377
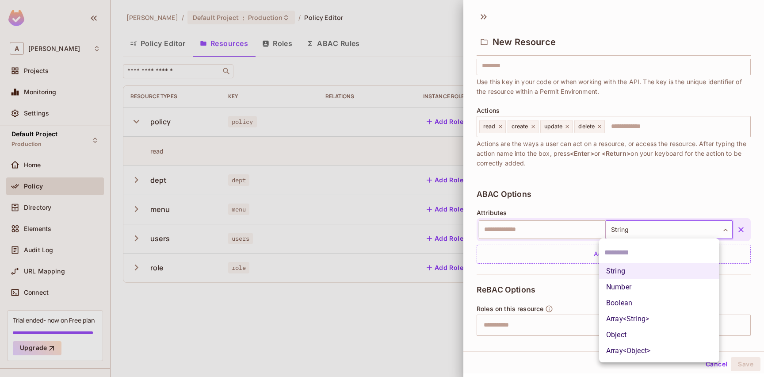
click at [532, 261] on div at bounding box center [382, 188] width 764 height 377
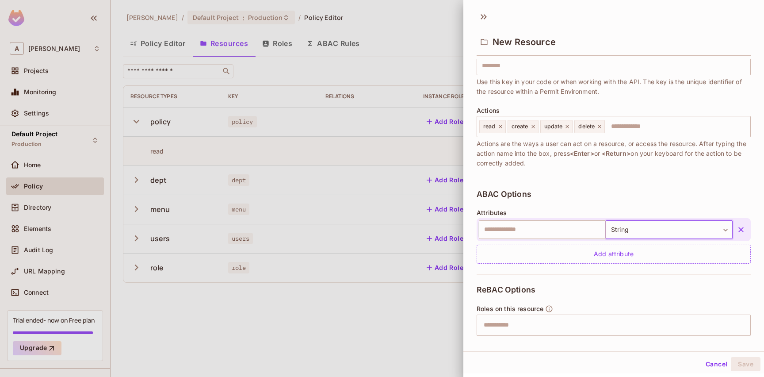
scroll to position [0, 0]
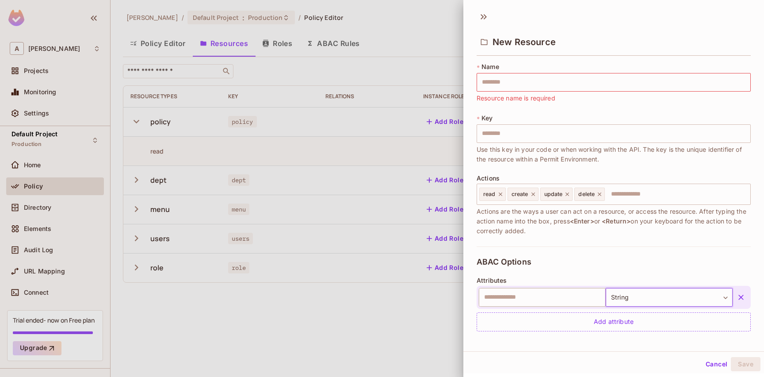
click at [413, 238] on div at bounding box center [382, 188] width 764 height 377
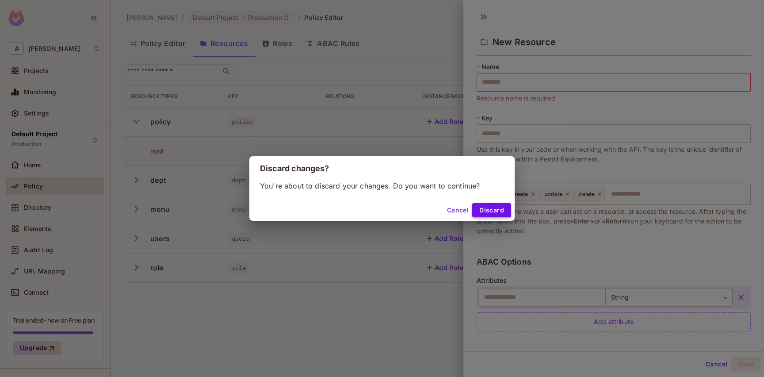
click at [487, 205] on button "Discard" at bounding box center [491, 210] width 39 height 14
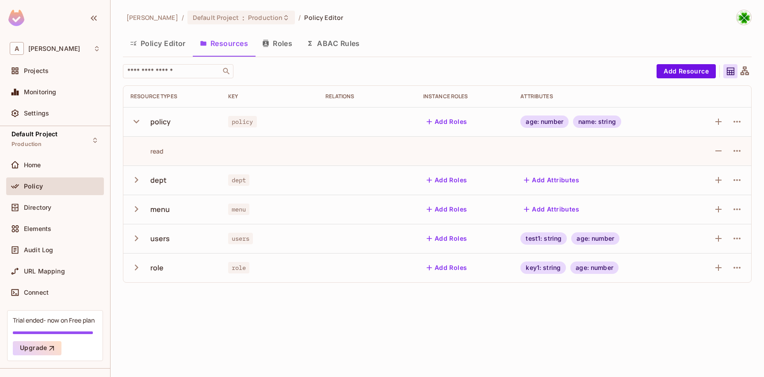
click at [333, 48] on button "ABAC Rules" at bounding box center [333, 43] width 68 height 22
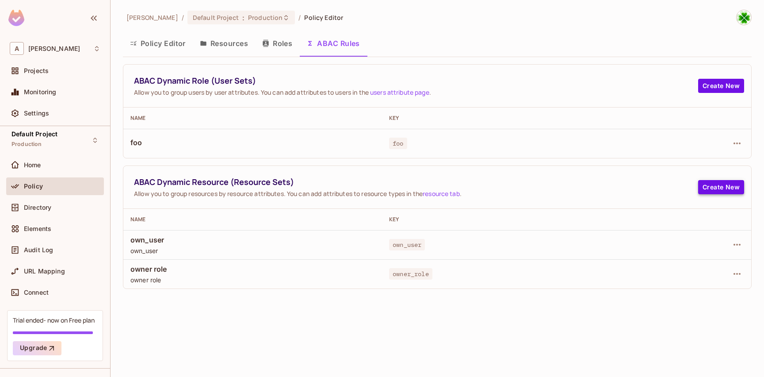
click at [722, 183] on button "Create New" at bounding box center [721, 187] width 46 height 14
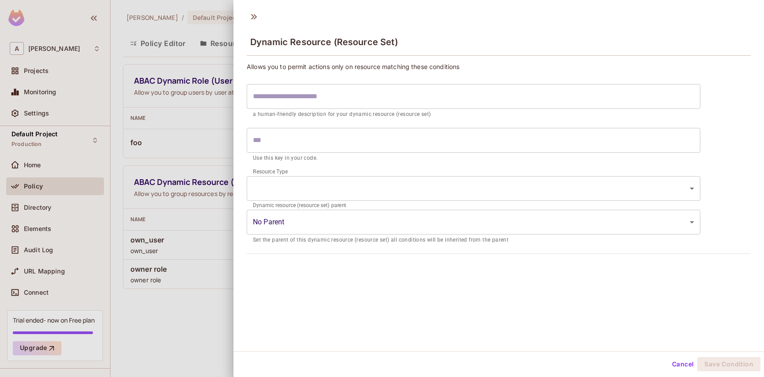
click at [346, 189] on body "A andy Projects Monitoring Settings Default Project Production Home Policy Dire…" at bounding box center [382, 188] width 764 height 377
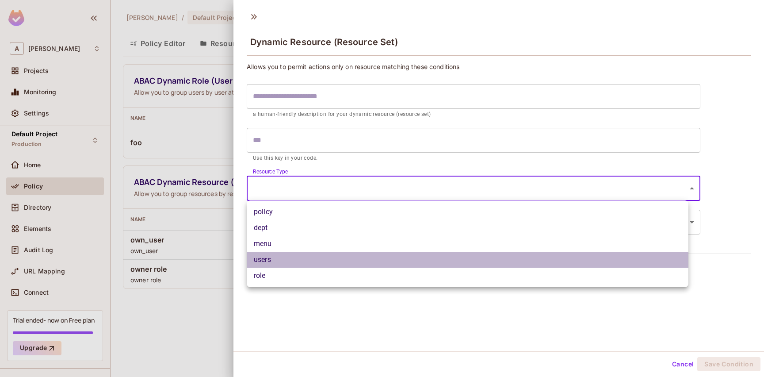
click at [305, 256] on li "users" at bounding box center [468, 260] width 442 height 16
type input "*****"
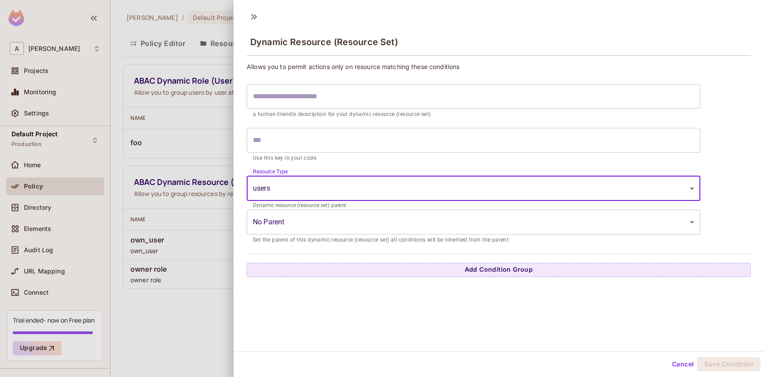
click at [343, 222] on body "A andy Projects Monitoring Settings Default Project Production Home Policy Dire…" at bounding box center [382, 188] width 764 height 377
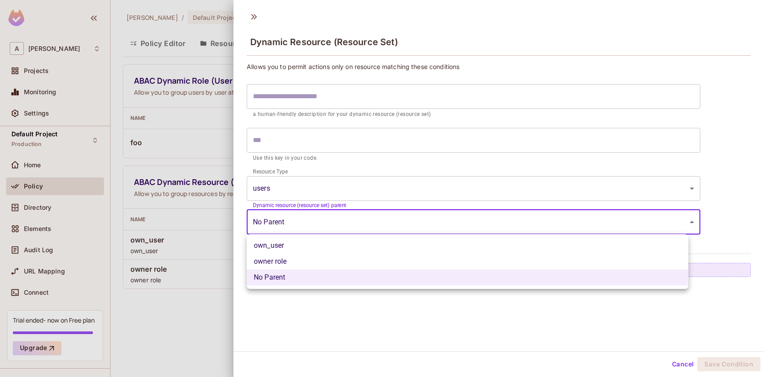
click at [321, 244] on li "own_user" at bounding box center [468, 245] width 442 height 16
type input "**********"
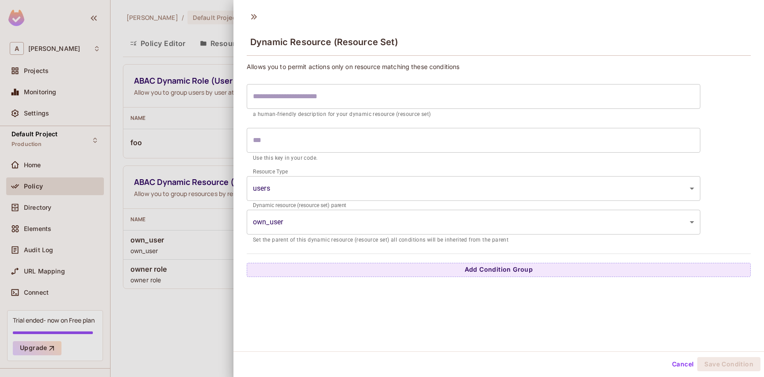
click at [208, 236] on div at bounding box center [382, 188] width 764 height 377
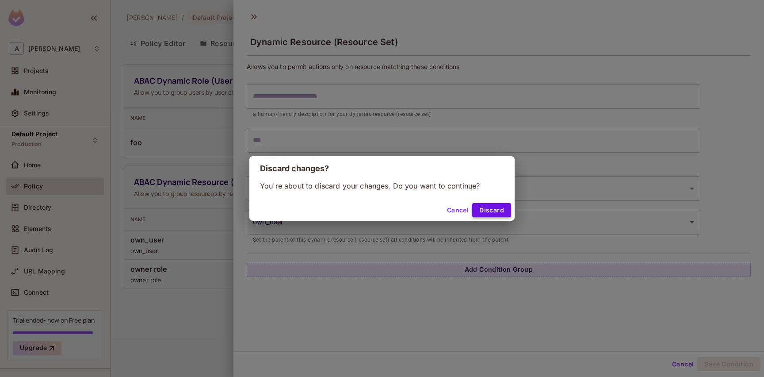
click at [479, 210] on button "Discard" at bounding box center [491, 210] width 39 height 14
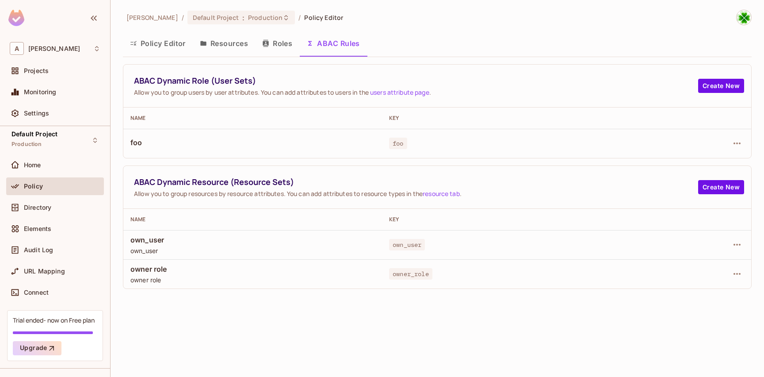
click at [162, 44] on button "Policy Editor" at bounding box center [158, 43] width 70 height 22
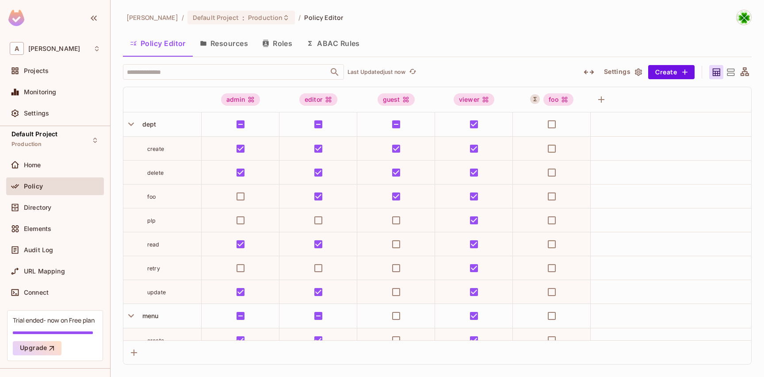
click at [222, 50] on button "Resources" at bounding box center [224, 43] width 62 height 22
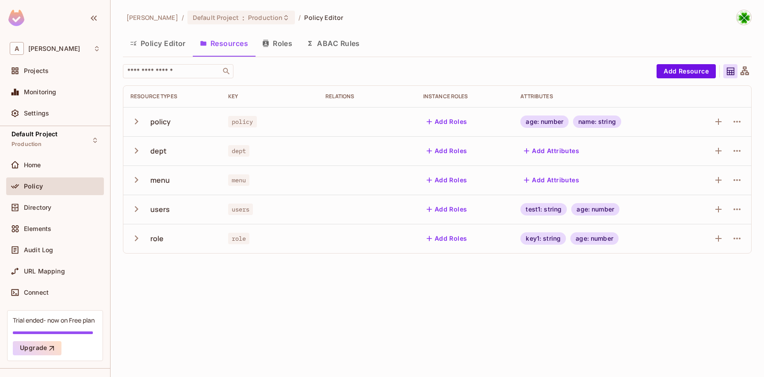
click at [137, 212] on icon "button" at bounding box center [136, 209] width 12 height 12
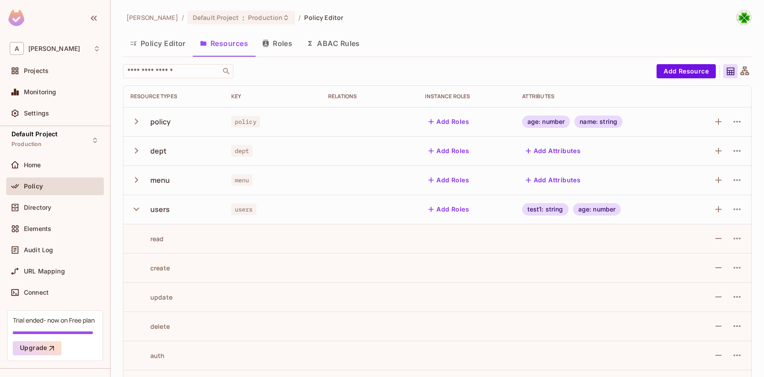
click at [137, 212] on icon "button" at bounding box center [136, 209] width 12 height 12
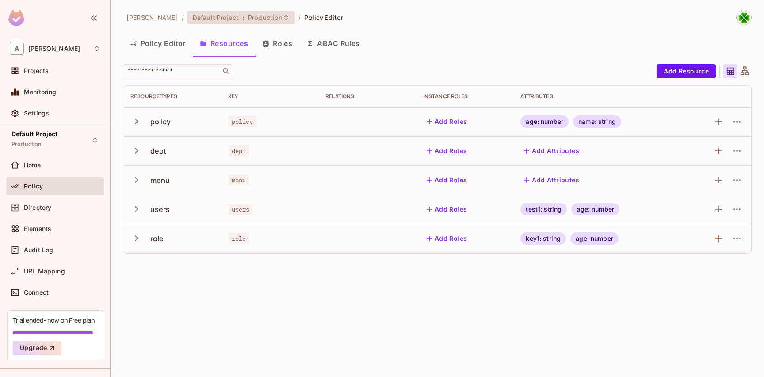
click at [193, 20] on span "Default Project" at bounding box center [216, 17] width 46 height 8
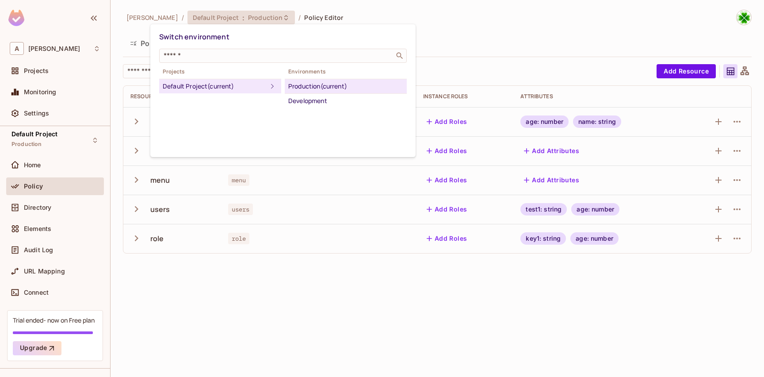
click at [221, 299] on div at bounding box center [382, 188] width 764 height 377
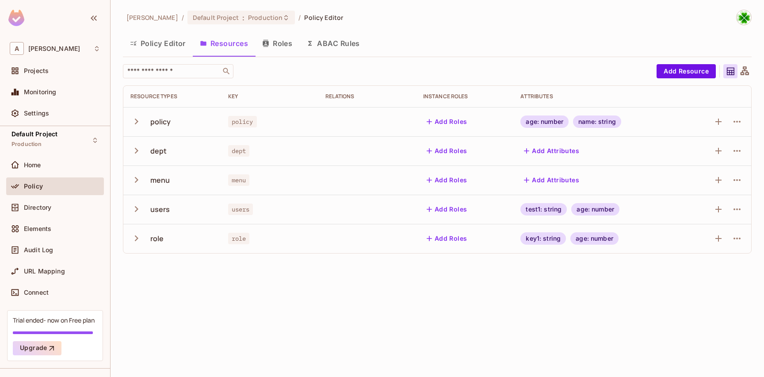
scroll to position [23, 0]
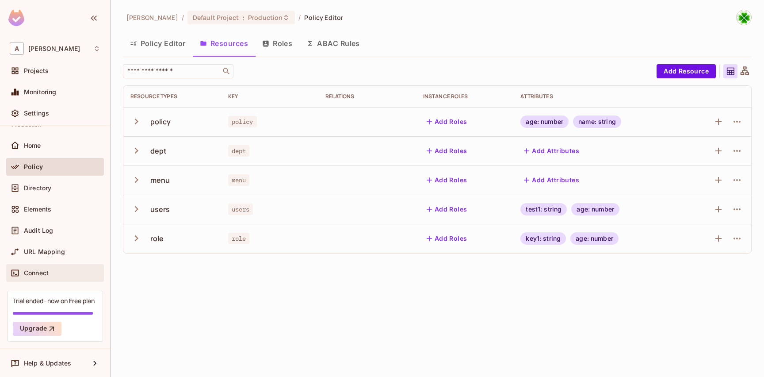
click at [45, 271] on span "Connect" at bounding box center [36, 272] width 25 height 7
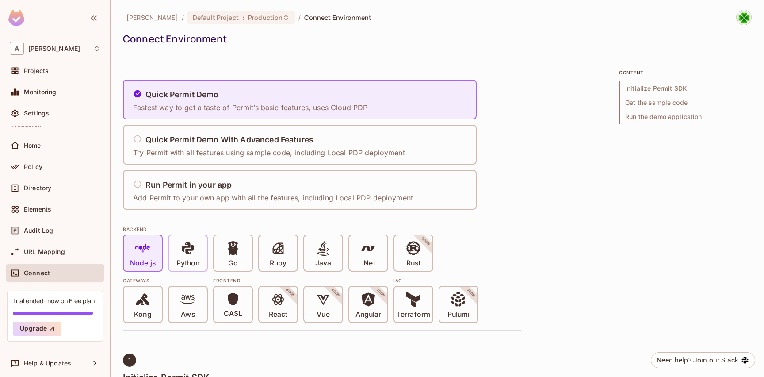
click at [188, 248] on icon at bounding box center [187, 248] width 15 height 15
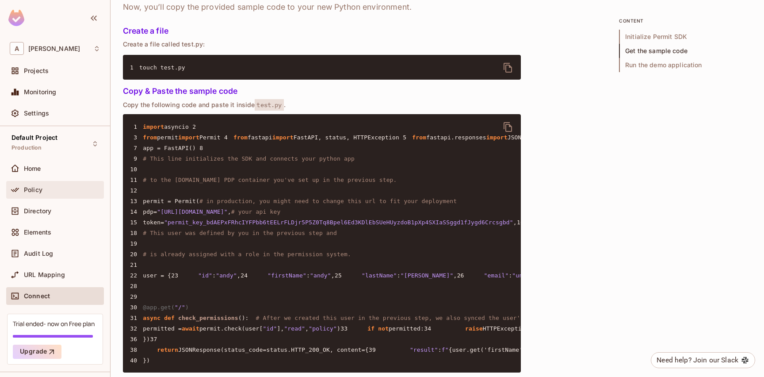
click at [56, 197] on div "Policy" at bounding box center [55, 190] width 98 height 18
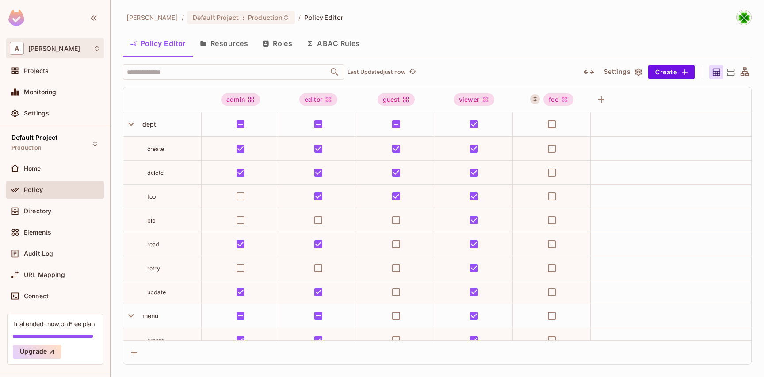
click at [52, 45] on div "A [PERSON_NAME]" at bounding box center [55, 48] width 91 height 13
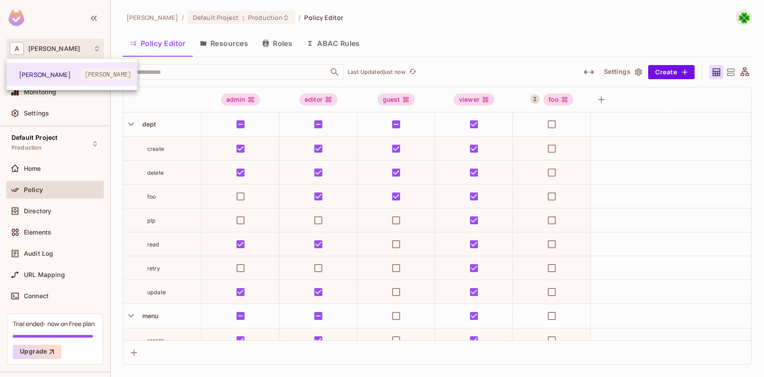
click at [52, 45] on div at bounding box center [382, 188] width 764 height 377
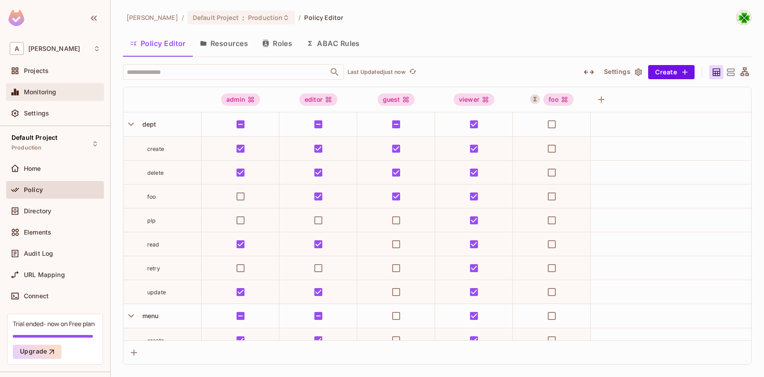
click at [47, 91] on span "Monitoring" at bounding box center [40, 91] width 33 height 7
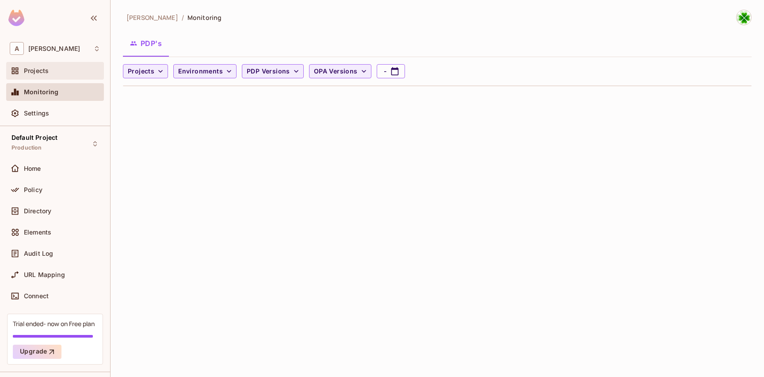
click at [54, 75] on div "Projects" at bounding box center [55, 70] width 91 height 11
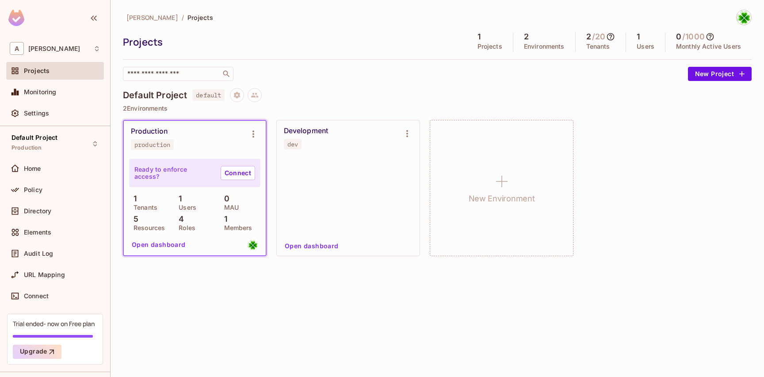
click at [203, 273] on div "[PERSON_NAME] / Projects Projects 1 Projects 2 Environments 2 / 20 Tenants 1 Us…" at bounding box center [437, 188] width 653 height 377
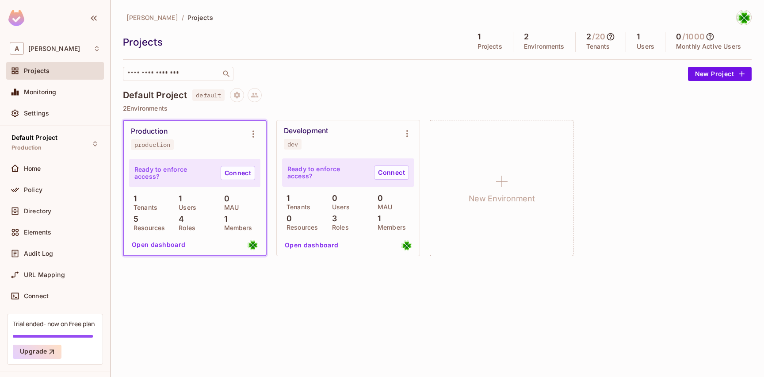
click at [582, 84] on div "[PERSON_NAME] / Projects Projects 1 Projects 2 Environments 2 / 20 Tenants 1 Us…" at bounding box center [437, 138] width 629 height 256
click at [640, 38] on h5 "1" at bounding box center [638, 36] width 3 height 9
click at [653, 51] on div "1 Users" at bounding box center [645, 42] width 39 height 20
click at [596, 50] on p "Tenants" at bounding box center [598, 46] width 24 height 7
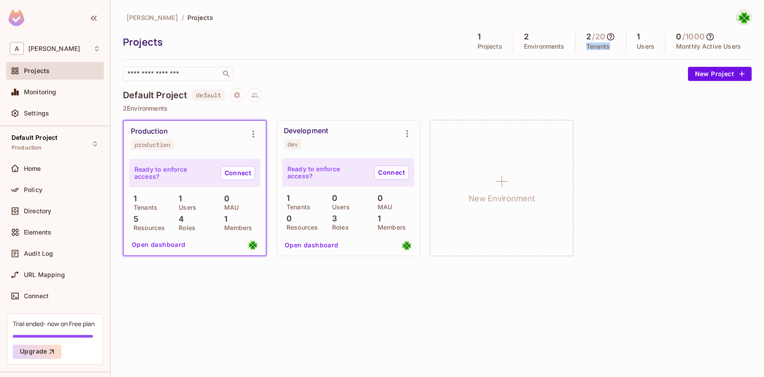
click at [596, 50] on p "Tenants" at bounding box center [598, 46] width 24 height 7
click at [595, 80] on div "​" at bounding box center [403, 74] width 561 height 14
click at [47, 151] on div "Default Project Production" at bounding box center [34, 143] width 46 height 19
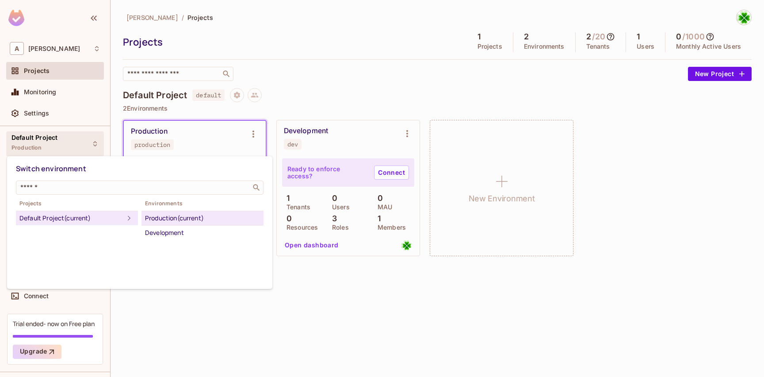
click at [47, 151] on div at bounding box center [382, 188] width 764 height 377
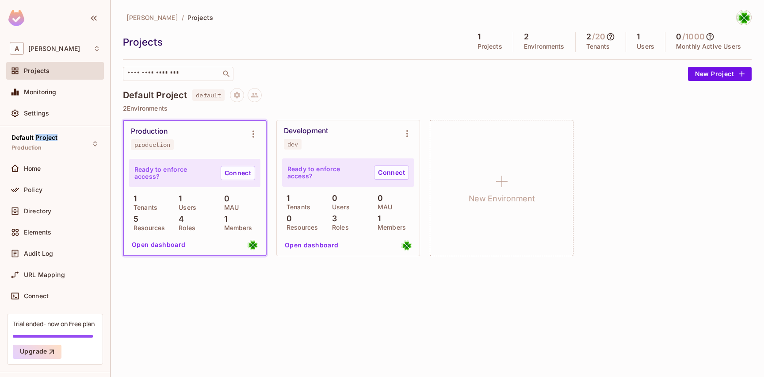
click at [47, 151] on div "Default Project Production" at bounding box center [34, 143] width 46 height 19
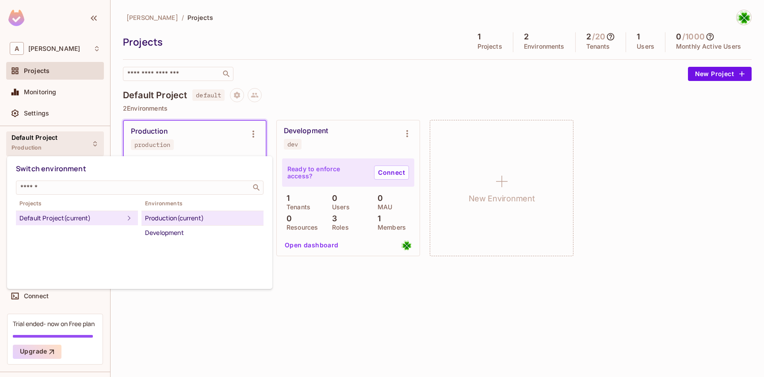
click at [169, 304] on div at bounding box center [382, 188] width 764 height 377
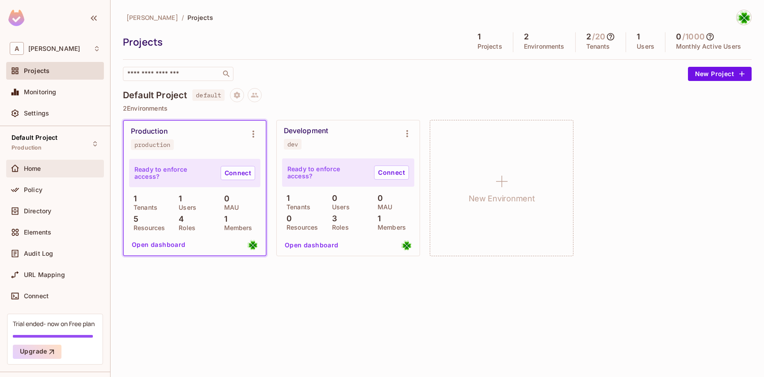
click at [50, 172] on div "Home" at bounding box center [62, 168] width 76 height 7
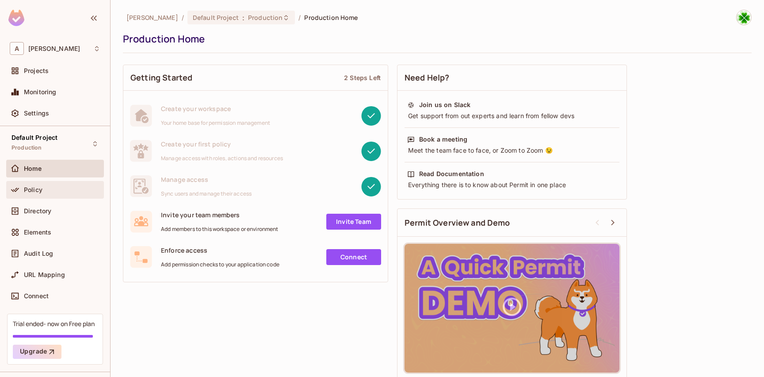
click at [52, 195] on div "Policy" at bounding box center [55, 190] width 98 height 18
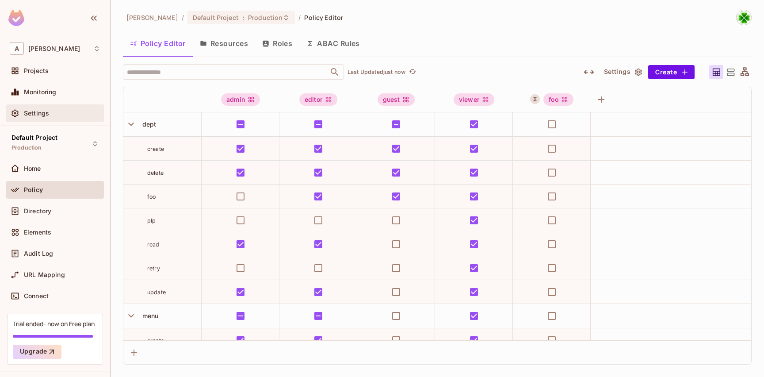
click at [42, 113] on span "Settings" at bounding box center [36, 113] width 25 height 7
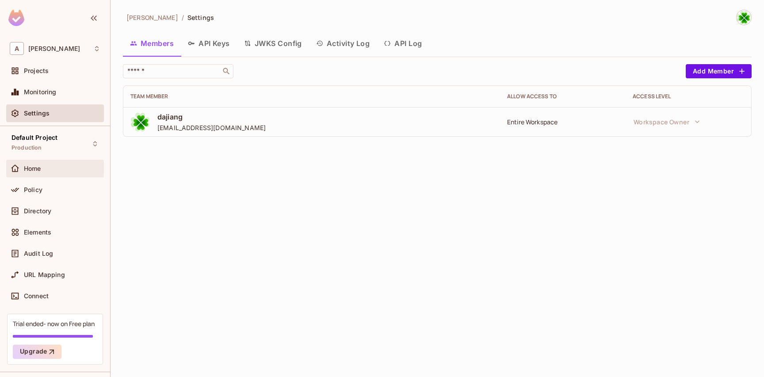
click at [47, 172] on div "Home" at bounding box center [62, 168] width 76 height 7
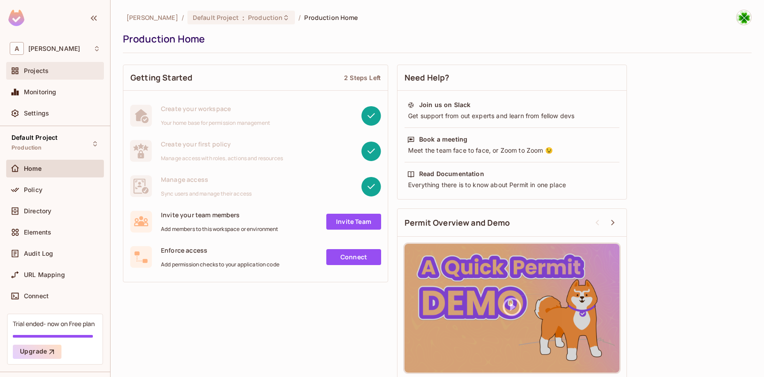
click at [46, 74] on span "Projects" at bounding box center [36, 70] width 25 height 7
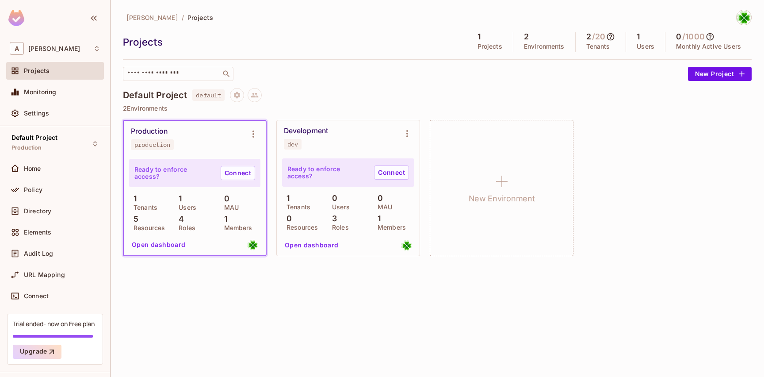
click at [214, 96] on span "default" at bounding box center [208, 94] width 32 height 11
click at [256, 97] on icon at bounding box center [255, 95] width 8 height 5
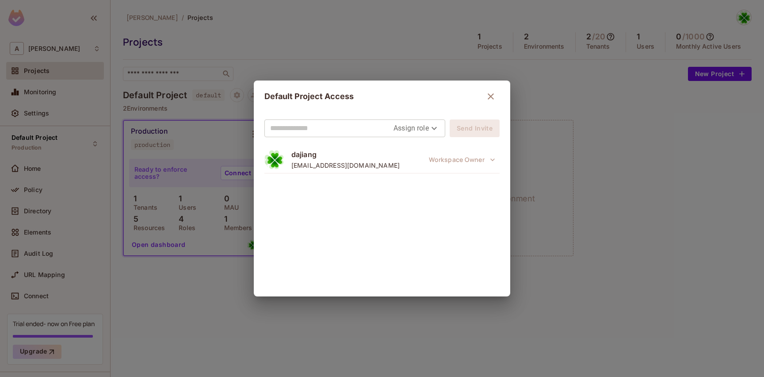
click at [402, 134] on body "A andy Projects Monitoring Settings Default Project Production Home Policy Dire…" at bounding box center [382, 188] width 764 height 377
click at [347, 132] on div at bounding box center [382, 188] width 764 height 377
click at [340, 131] on input "text" at bounding box center [331, 128] width 123 height 14
click at [424, 125] on body "A andy Projects Monitoring Settings Default Project Production Home Policy Dire…" at bounding box center [382, 188] width 764 height 377
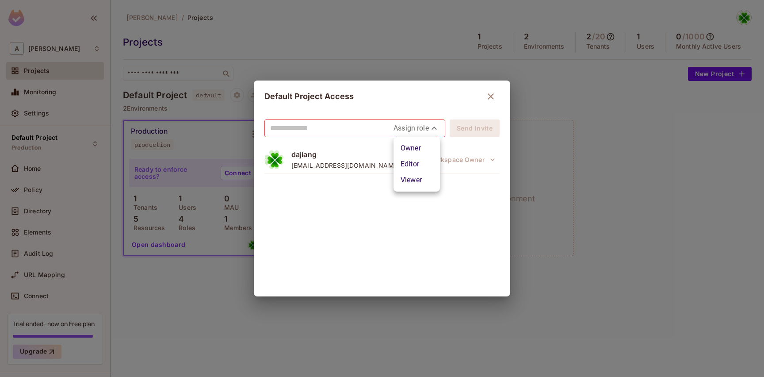
click at [409, 163] on li "Editor" at bounding box center [416, 164] width 46 height 16
type input "*****"
click at [368, 130] on input "text" at bounding box center [339, 128] width 138 height 14
click at [491, 92] on icon "button" at bounding box center [490, 96] width 11 height 11
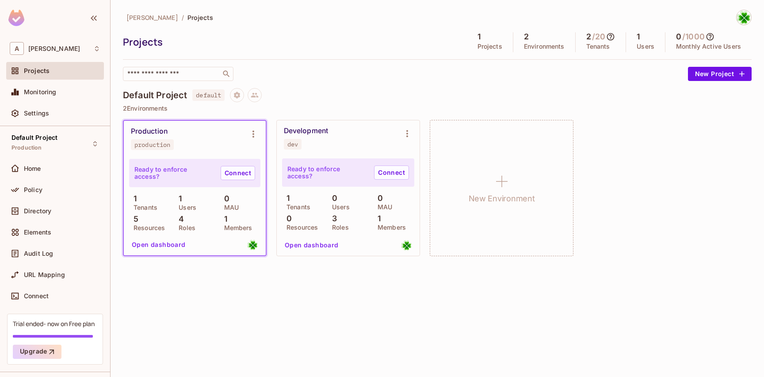
click at [339, 223] on div "3 Roles" at bounding box center [348, 222] width 41 height 16
click at [352, 146] on div "Development dev" at bounding box center [341, 137] width 115 height 23
click at [347, 139] on div "Development dev" at bounding box center [341, 137] width 115 height 23
click at [179, 78] on input "text" at bounding box center [172, 73] width 93 height 9
click at [593, 45] on p "Tenants" at bounding box center [598, 46] width 24 height 7
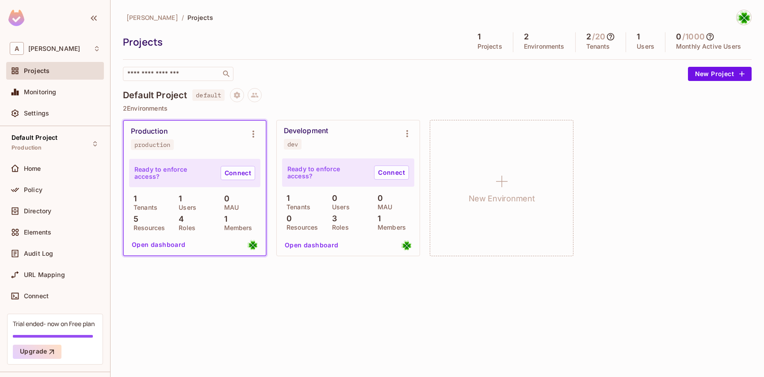
click at [611, 35] on icon at bounding box center [610, 36] width 9 height 9
click at [602, 80] on h4 "2" at bounding box center [604, 77] width 5 height 11
click at [576, 82] on div "Tenants [DATE] [DATE] 2 This Month" at bounding box center [616, 70] width 95 height 59
click at [638, 140] on div at bounding box center [382, 188] width 764 height 377
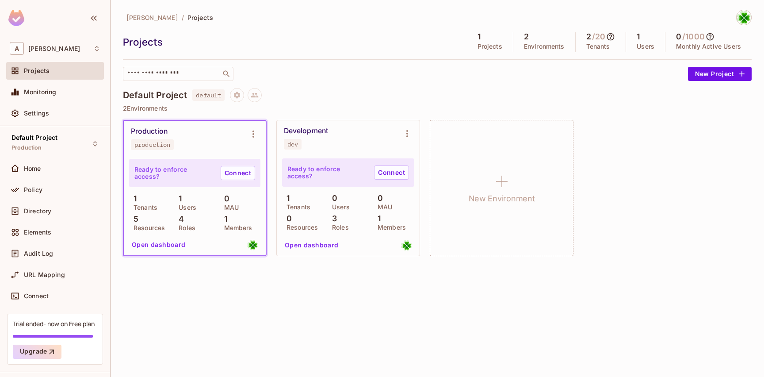
click at [739, 21] on img at bounding box center [744, 17] width 15 height 15
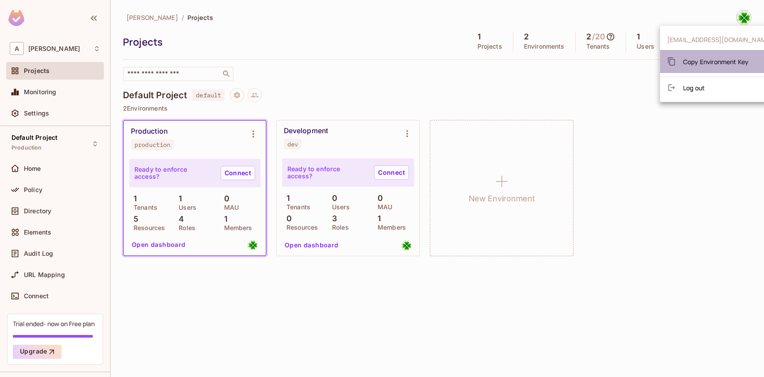
click at [729, 61] on span "Copy Environment Key" at bounding box center [715, 61] width 65 height 8
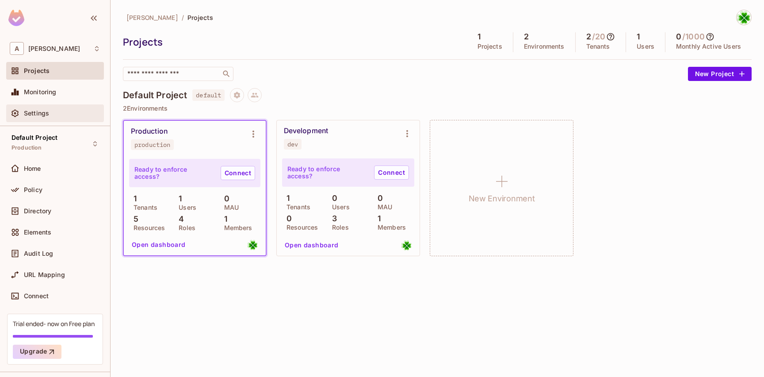
click at [49, 108] on div "Settings" at bounding box center [55, 113] width 91 height 11
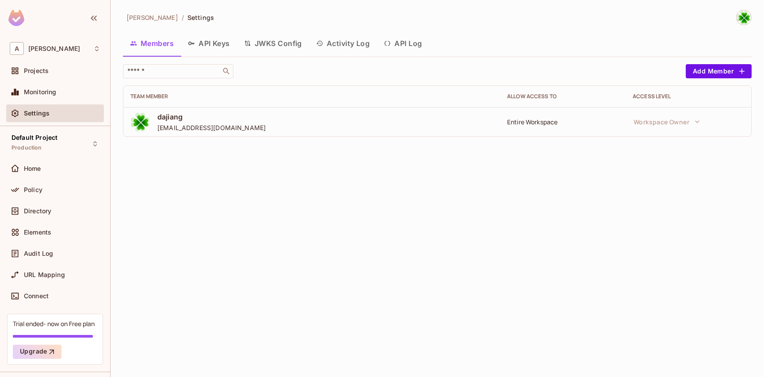
click at [138, 21] on span "[PERSON_NAME]" at bounding box center [152, 17] width 52 height 8
click at [212, 48] on button "API Keys" at bounding box center [209, 43] width 56 height 22
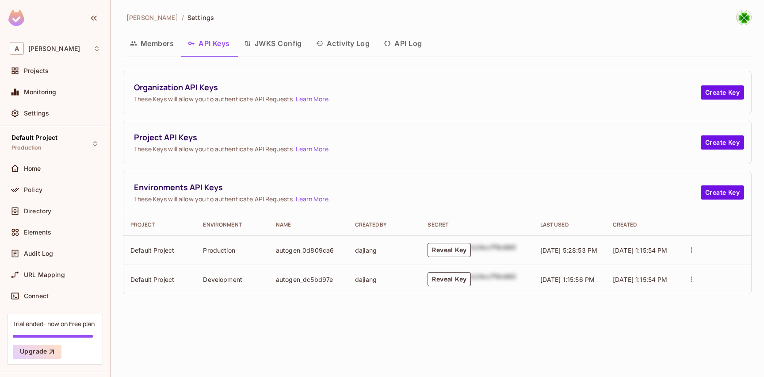
click at [275, 49] on button "JWKS Config" at bounding box center [273, 43] width 72 height 22
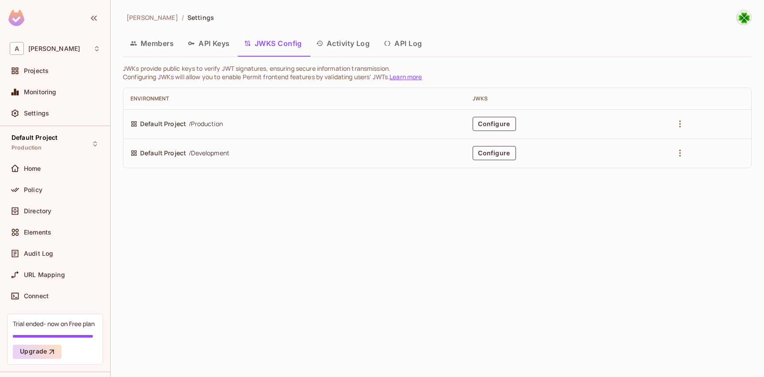
click at [341, 43] on button "Activity Log" at bounding box center [343, 43] width 68 height 22
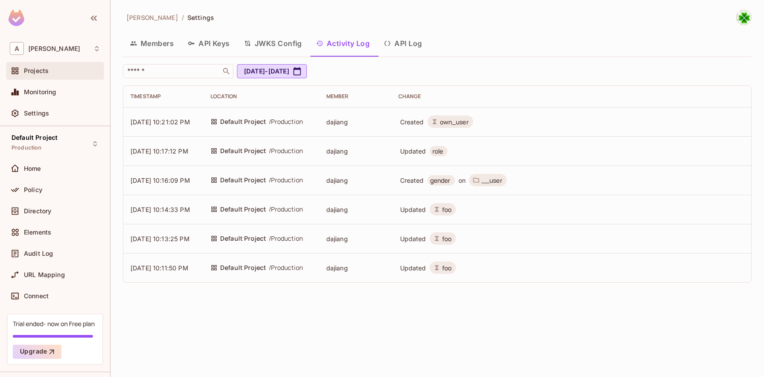
click at [39, 76] on div "Projects" at bounding box center [55, 71] width 98 height 18
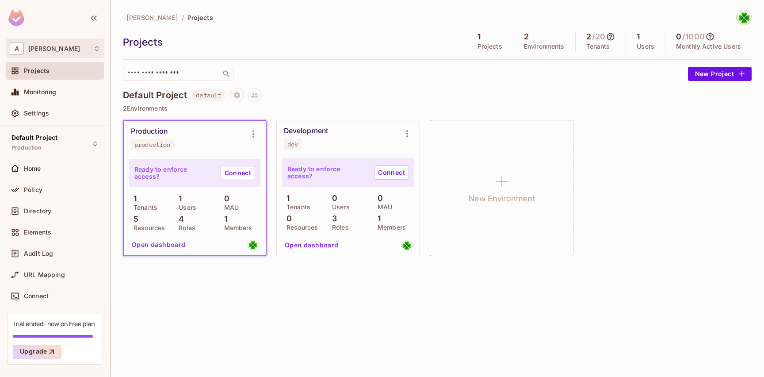
click at [42, 50] on span "[PERSON_NAME]" at bounding box center [54, 48] width 52 height 7
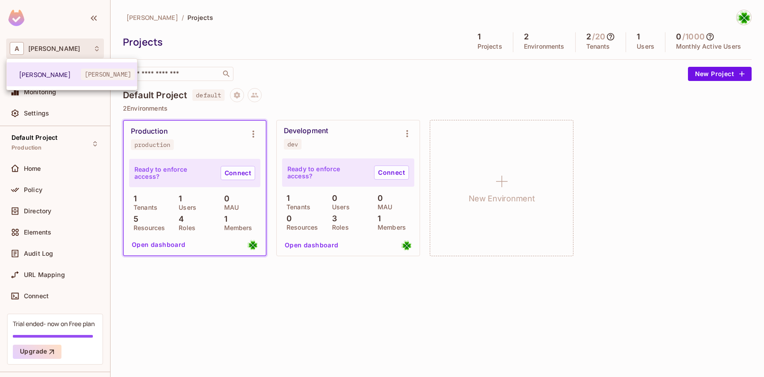
click at [42, 50] on div at bounding box center [382, 188] width 764 height 377
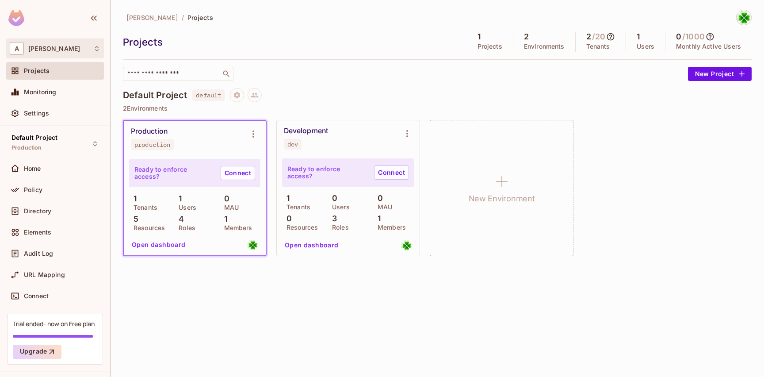
click at [99, 51] on icon at bounding box center [96, 48] width 7 height 7
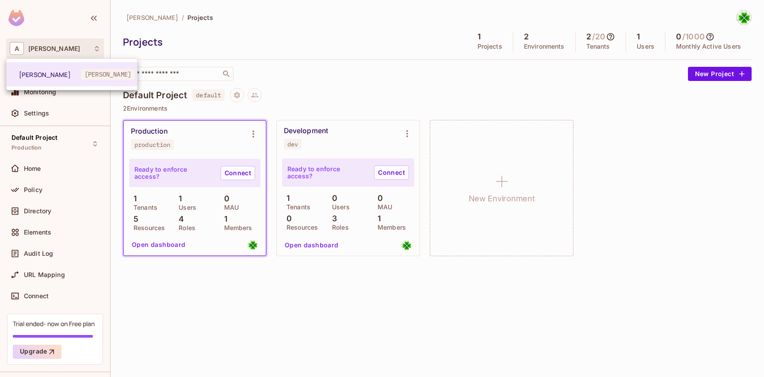
click at [99, 51] on div at bounding box center [382, 188] width 764 height 377
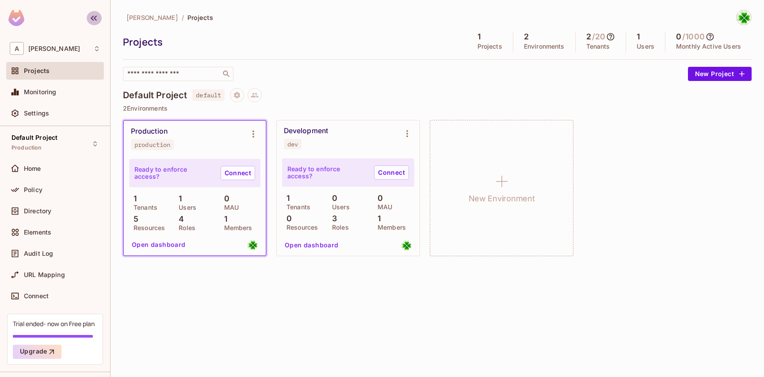
click at [95, 19] on icon "button" at bounding box center [93, 18] width 11 height 11
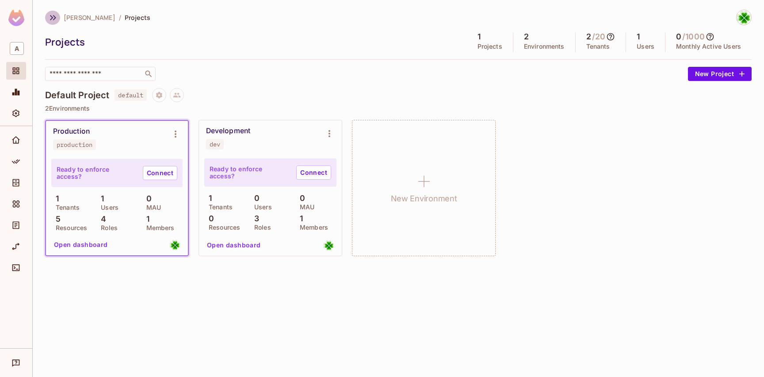
click at [52, 17] on icon "button" at bounding box center [53, 17] width 6 height 5
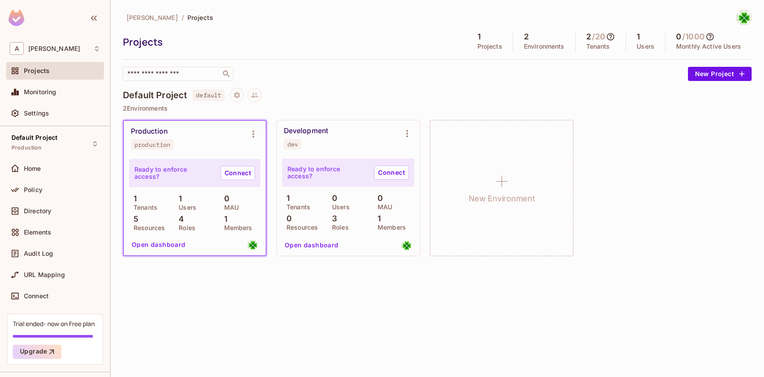
scroll to position [23, 0]
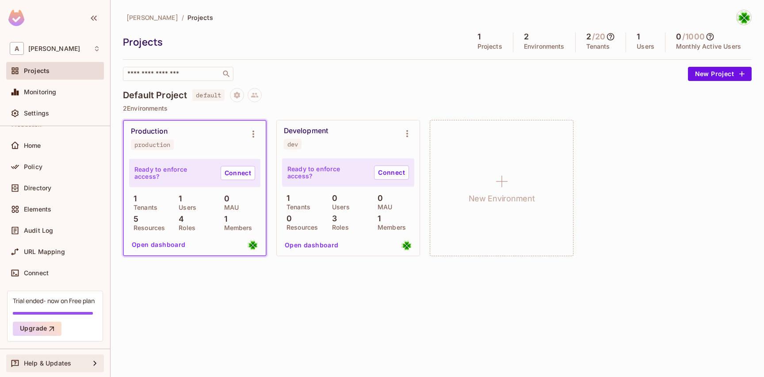
click at [64, 366] on span "Help & Updates" at bounding box center [47, 362] width 47 height 7
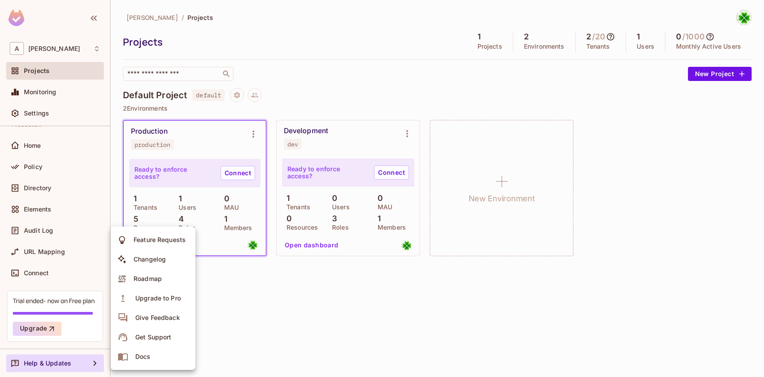
drag, startPoint x: 254, startPoint y: 322, endPoint x: 248, endPoint y: 322, distance: 5.8
click at [254, 322] on div at bounding box center [382, 188] width 764 height 377
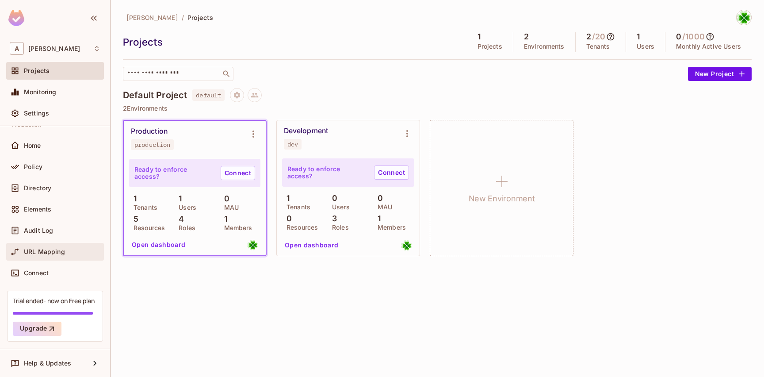
click at [54, 255] on div "URL Mapping" at bounding box center [55, 251] width 91 height 11
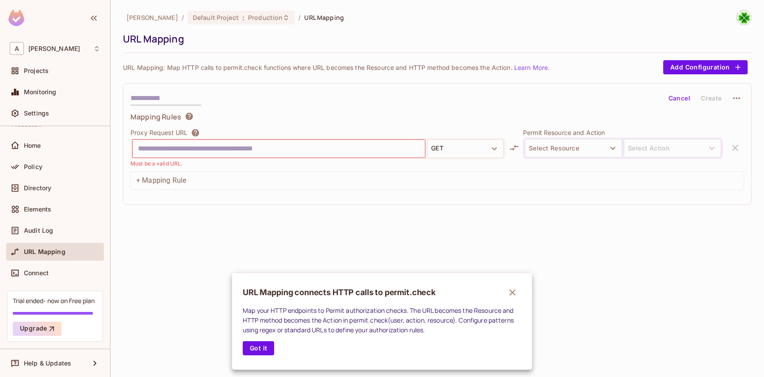
click at [53, 211] on div at bounding box center [382, 188] width 764 height 377
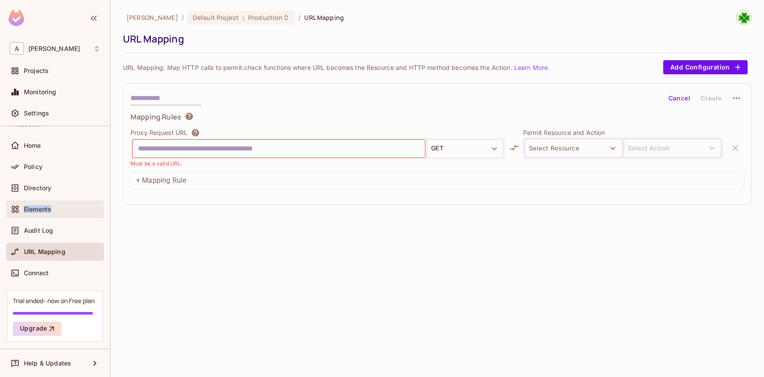
click at [47, 210] on span "Elements" at bounding box center [37, 209] width 27 height 7
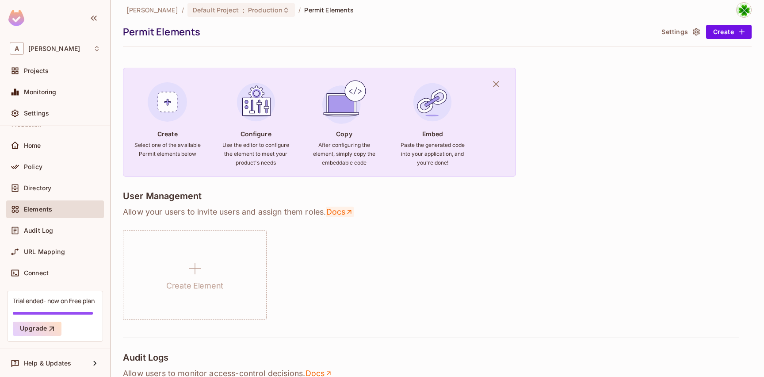
scroll to position [8, 0]
drag, startPoint x: 756, startPoint y: 90, endPoint x: 742, endPoint y: 111, distance: 25.9
click at [743, 112] on div "[PERSON_NAME] / Default Project : Production / Permit Elements Permit Elements …" at bounding box center [437, 188] width 653 height 377
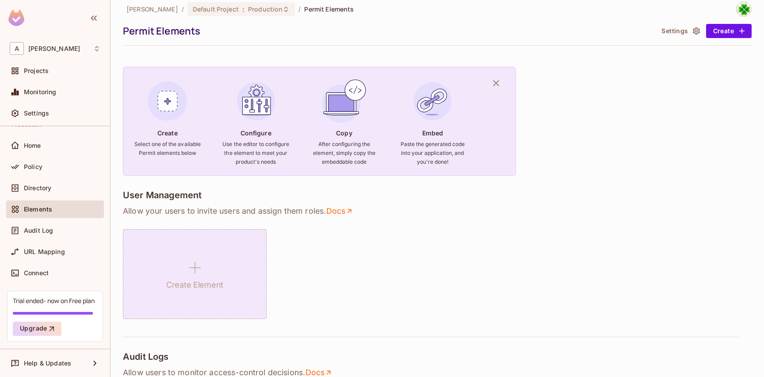
click at [229, 252] on div "Create Element" at bounding box center [195, 274] width 144 height 90
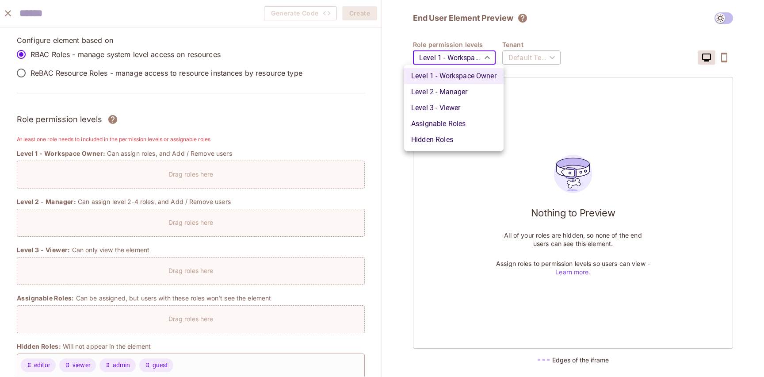
click at [458, 62] on body "A andy Projects Monitoring Settings Default Project Production Home Policy Dire…" at bounding box center [382, 188] width 764 height 377
click at [462, 121] on li "Assignable Roles" at bounding box center [453, 124] width 99 height 16
type input "*******"
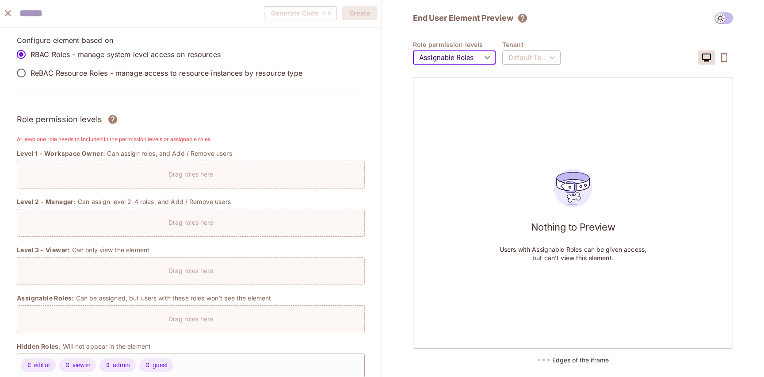
click at [548, 61] on div "Default Tenant" at bounding box center [531, 57] width 58 height 25
click at [539, 57] on div "Default Tenant" at bounding box center [531, 57] width 58 height 25
click at [525, 57] on div "Default Tenant" at bounding box center [531, 57] width 58 height 25
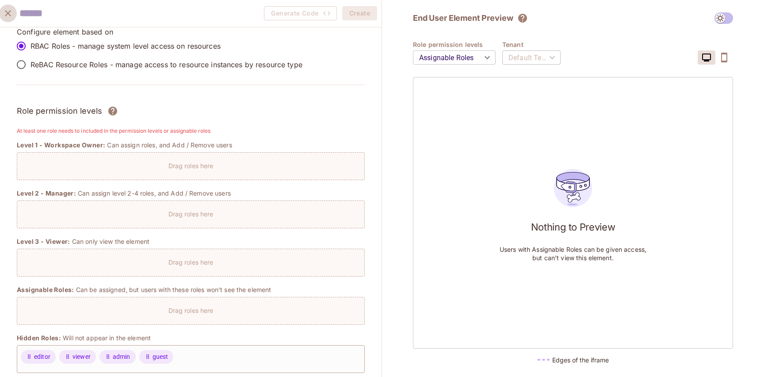
click at [8, 13] on icon "close" at bounding box center [8, 13] width 11 height 11
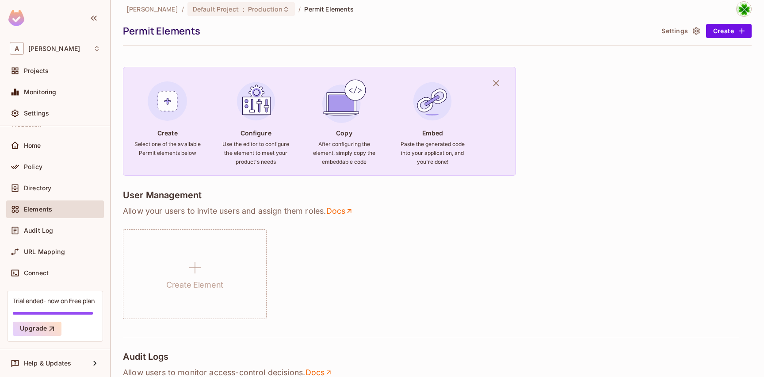
scroll to position [0, 0]
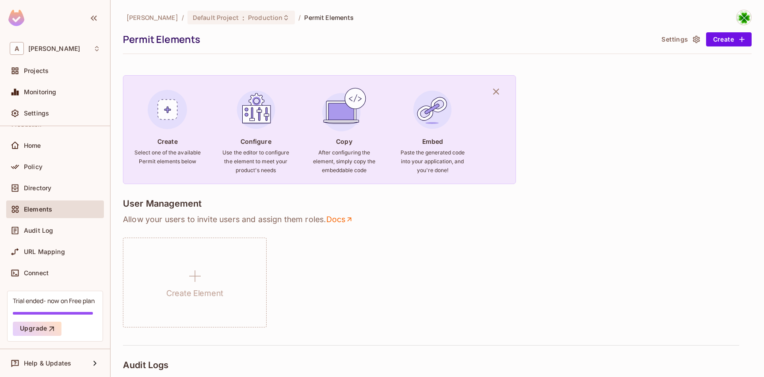
click at [170, 111] on img at bounding box center [168, 110] width 48 height 48
click at [668, 43] on button "Settings" at bounding box center [680, 39] width 44 height 14
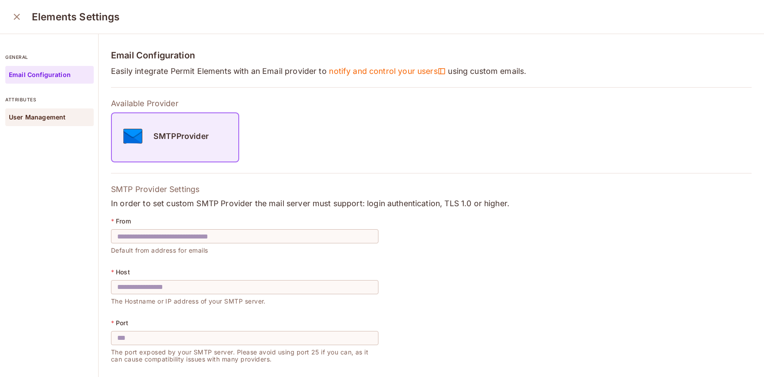
click at [58, 122] on div "User Management" at bounding box center [49, 117] width 88 height 18
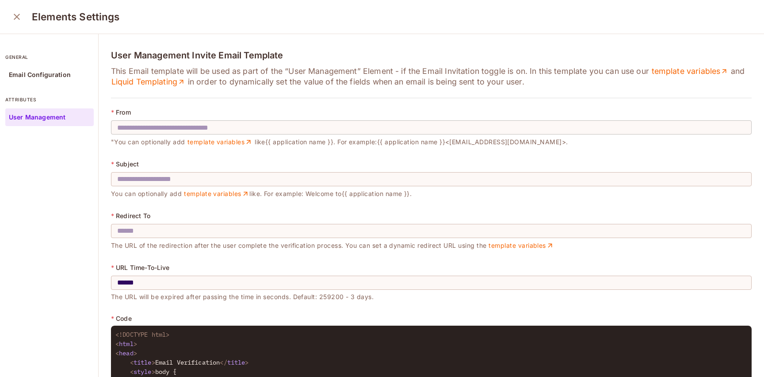
click at [160, 133] on input "text" at bounding box center [431, 127] width 641 height 25
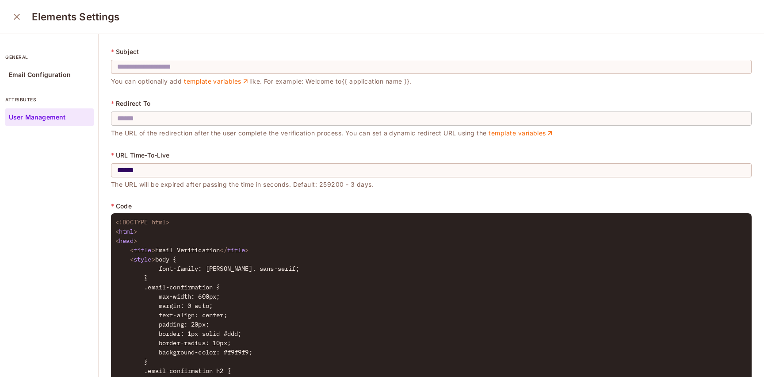
scroll to position [143, 0]
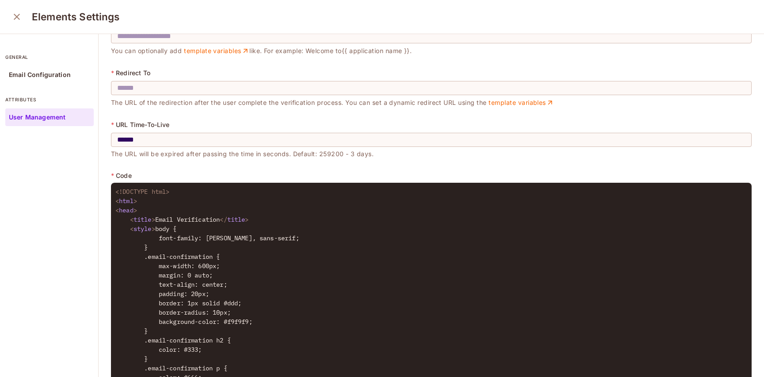
click at [21, 19] on icon "close" at bounding box center [16, 16] width 11 height 11
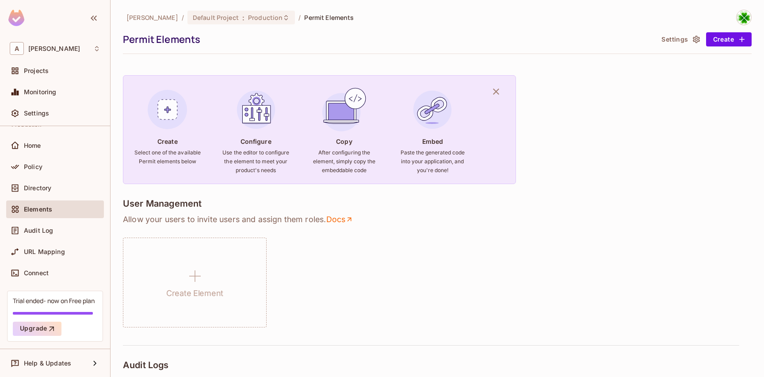
click at [264, 132] on img at bounding box center [256, 110] width 48 height 48
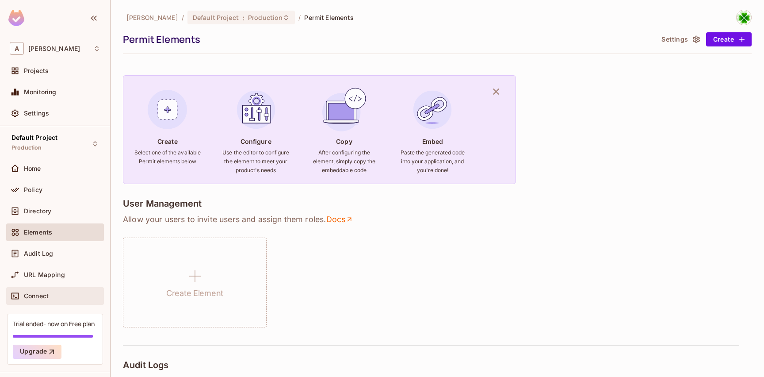
click at [56, 291] on div "Connect" at bounding box center [55, 295] width 91 height 11
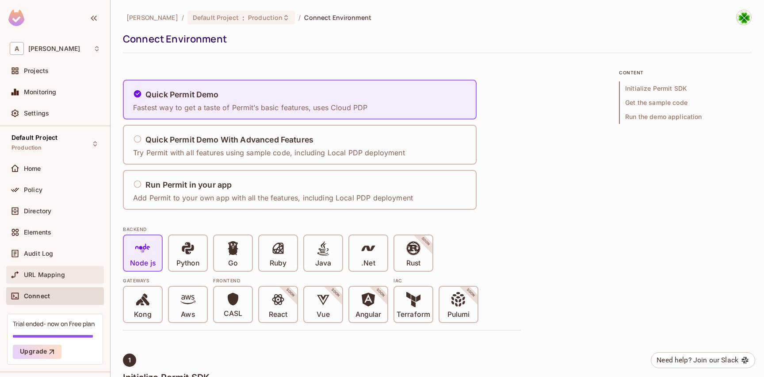
click at [64, 280] on div "URL Mapping" at bounding box center [55, 275] width 98 height 18
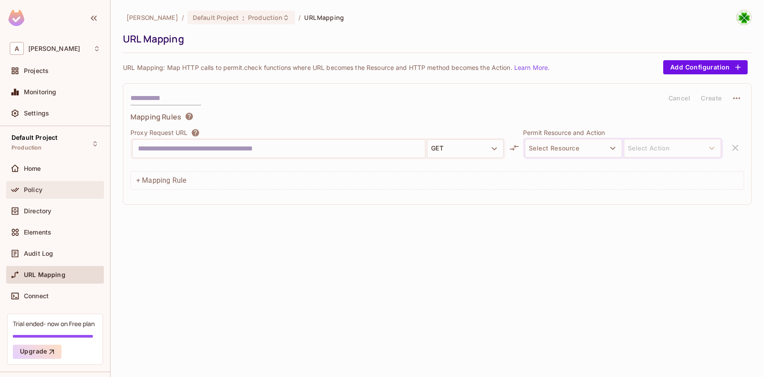
click at [42, 195] on div "Policy" at bounding box center [55, 189] width 91 height 11
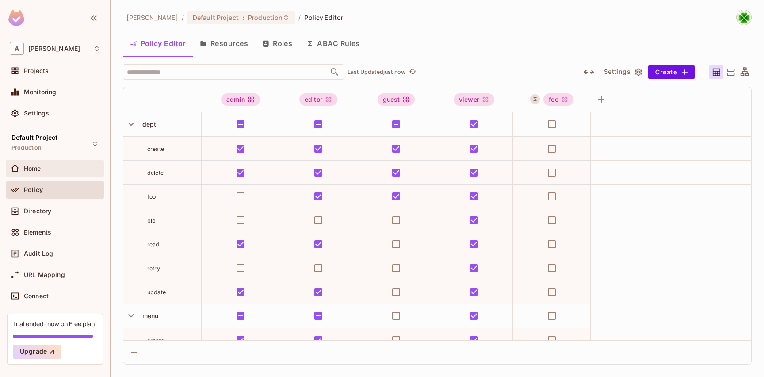
click at [41, 171] on span "Home" at bounding box center [32, 168] width 17 height 7
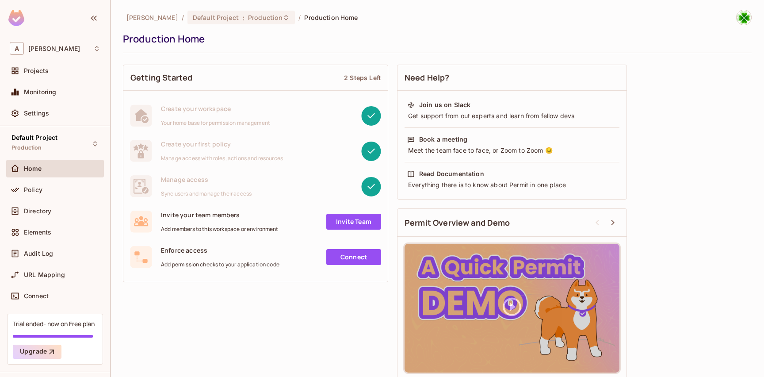
click at [211, 154] on div "Create your first policy Manage access with roles, actions and resources" at bounding box center [222, 151] width 122 height 22
click at [211, 153] on div "Create your first policy Manage access with roles, actions and resources" at bounding box center [222, 151] width 122 height 22
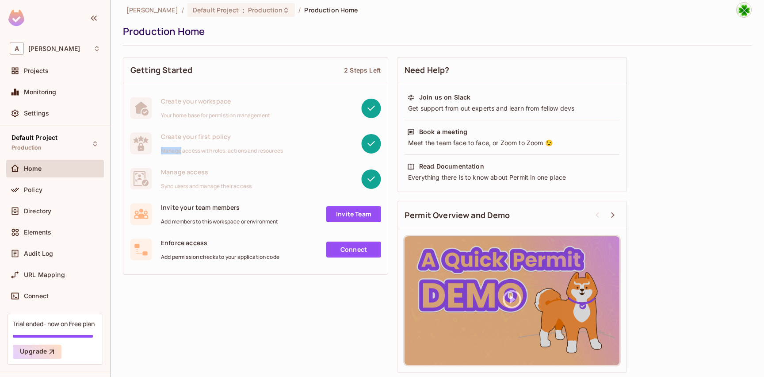
scroll to position [8, 0]
click at [360, 216] on link "Invite Team" at bounding box center [353, 214] width 55 height 16
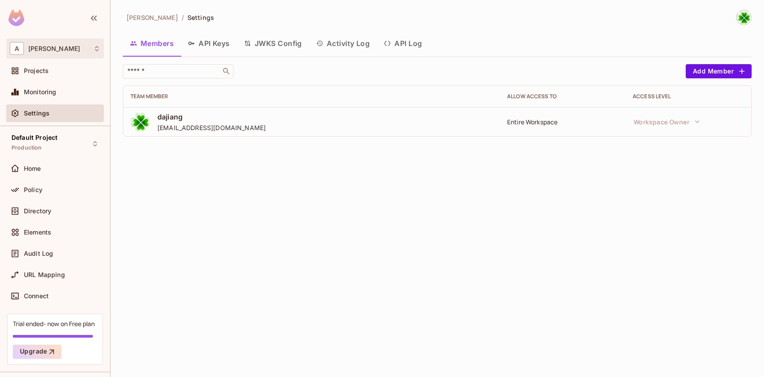
click at [14, 49] on span "A" at bounding box center [17, 48] width 14 height 13
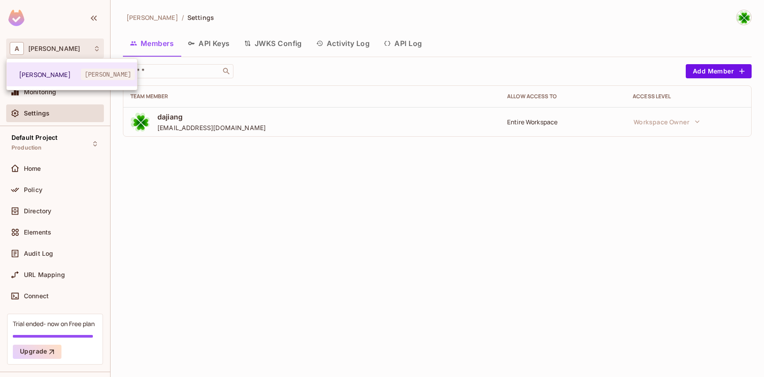
click at [14, 49] on div at bounding box center [382, 188] width 764 height 377
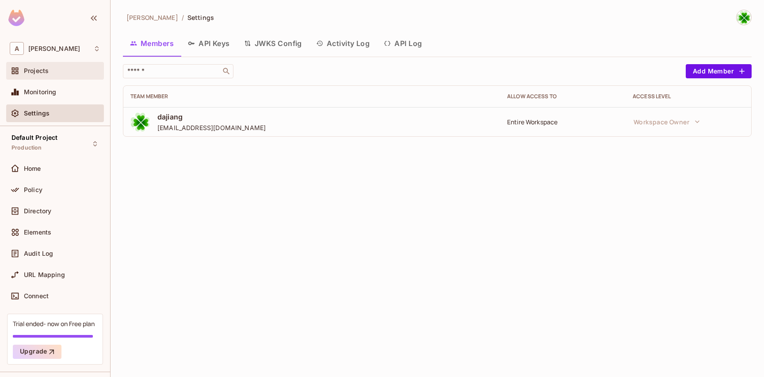
click at [48, 79] on div "Projects" at bounding box center [55, 71] width 98 height 18
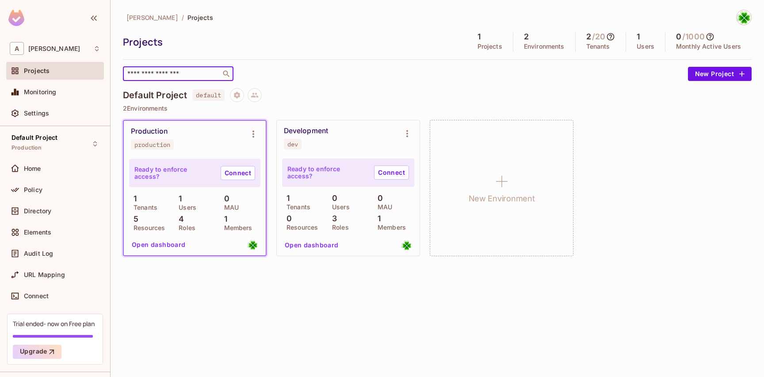
click at [164, 76] on input "text" at bounding box center [172, 73] width 93 height 9
click at [477, 36] on h5 "1" at bounding box center [478, 36] width 3 height 9
click at [596, 43] on p "Tenants" at bounding box center [598, 46] width 24 height 7
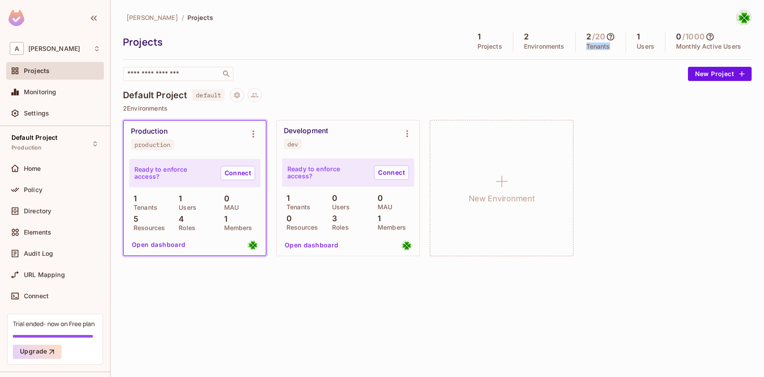
click at [596, 43] on p "Tenants" at bounding box center [598, 46] width 24 height 7
click at [316, 291] on div "[PERSON_NAME] / Projects Projects 1 Projects 2 Environments 2 / 20 Tenants 1 Us…" at bounding box center [437, 188] width 653 height 377
click at [12, 20] on img at bounding box center [16, 18] width 16 height 16
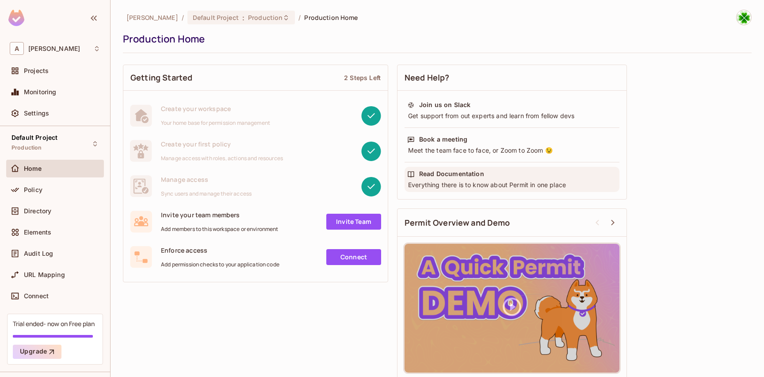
click at [446, 179] on div "Read Documentation Everything there is to know about Permit in one place" at bounding box center [512, 179] width 215 height 25
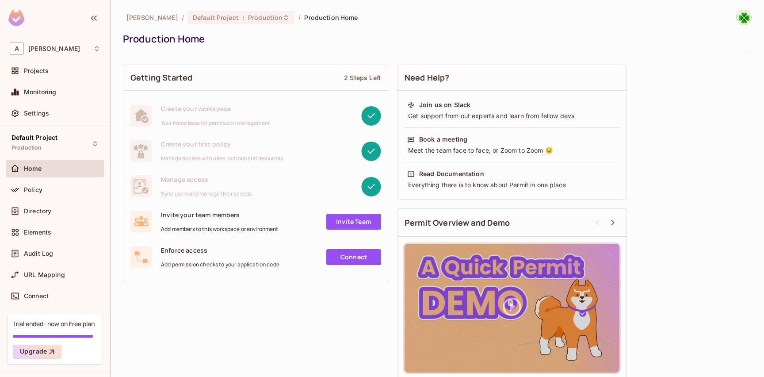
click at [293, 295] on div "Getting Started 2 Steps Left Create your workspace Your home base for permissio…" at bounding box center [437, 222] width 629 height 324
click at [45, 74] on span "Projects" at bounding box center [36, 70] width 25 height 7
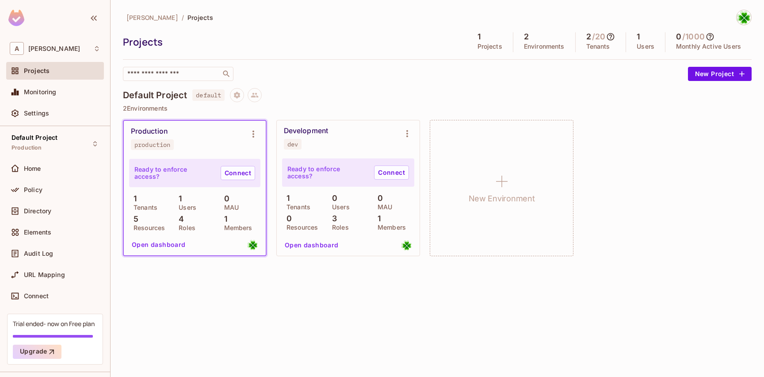
click at [20, 19] on img at bounding box center [16, 18] width 16 height 16
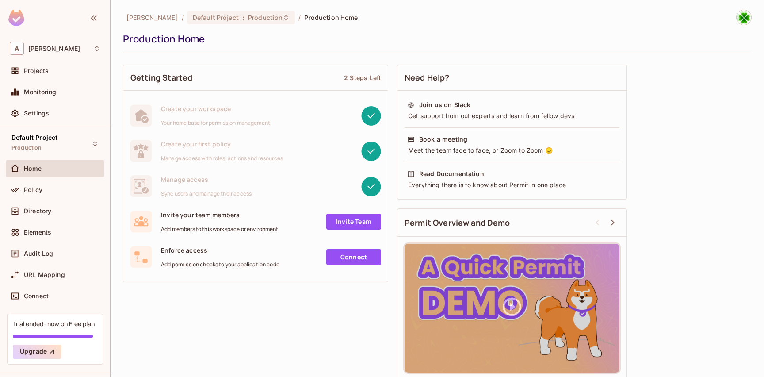
click at [363, 79] on div "2 Steps Left" at bounding box center [362, 77] width 37 height 8
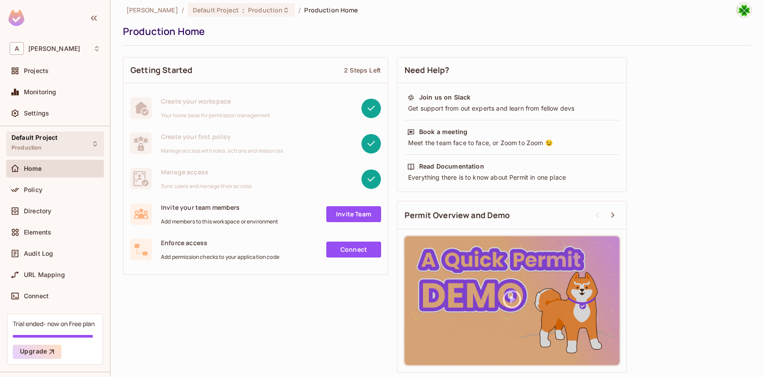
click at [52, 144] on div "Default Project Production" at bounding box center [34, 143] width 46 height 19
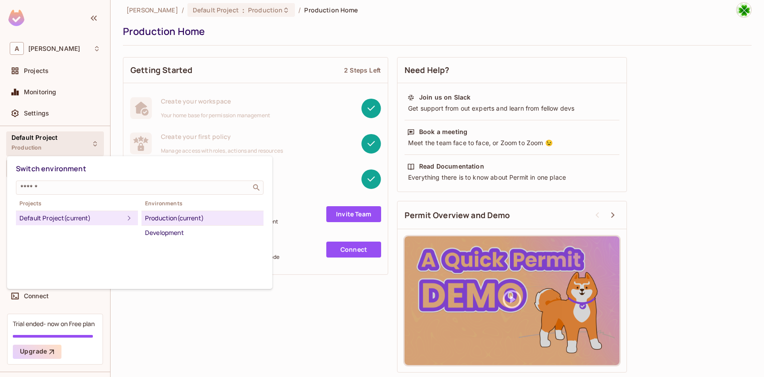
click at [184, 323] on div at bounding box center [382, 188] width 764 height 377
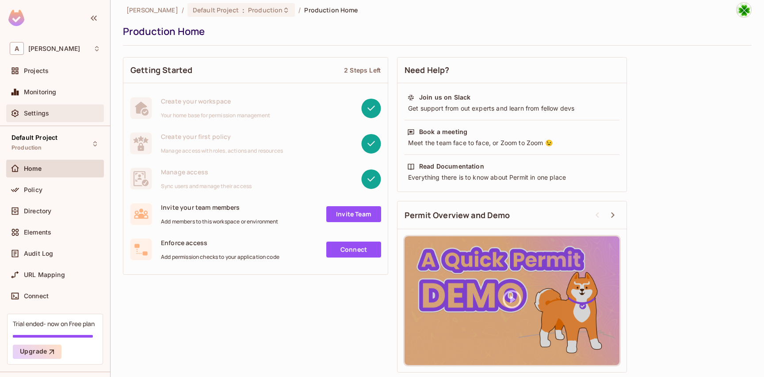
click at [40, 115] on span "Settings" at bounding box center [36, 113] width 25 height 7
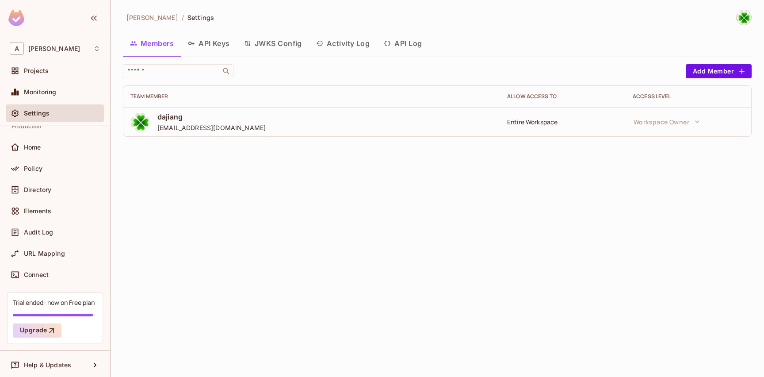
scroll to position [23, 0]
click at [65, 358] on div "Help & Updates" at bounding box center [55, 363] width 91 height 11
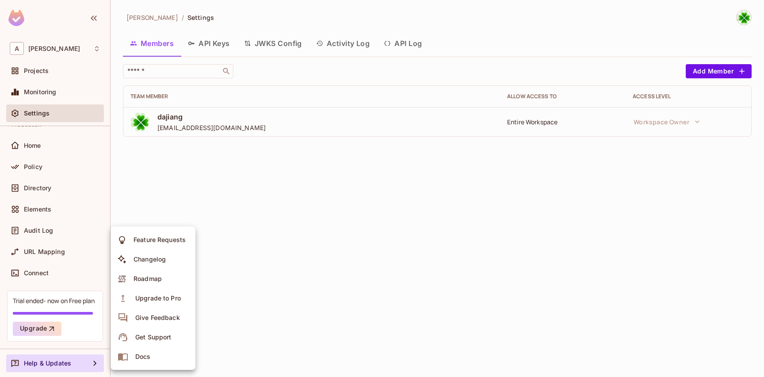
click at [188, 185] on div at bounding box center [382, 188] width 764 height 377
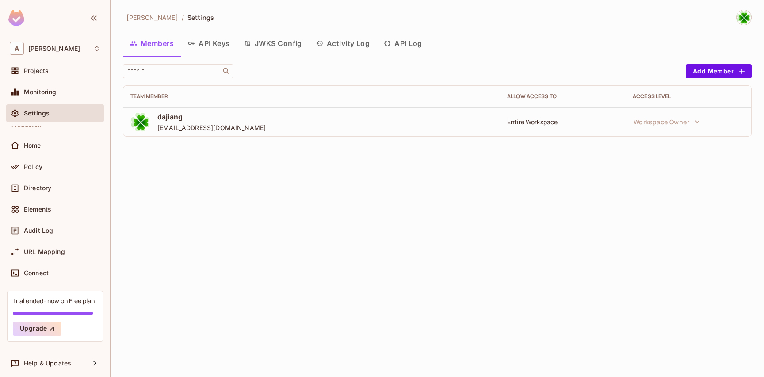
scroll to position [0, 0]
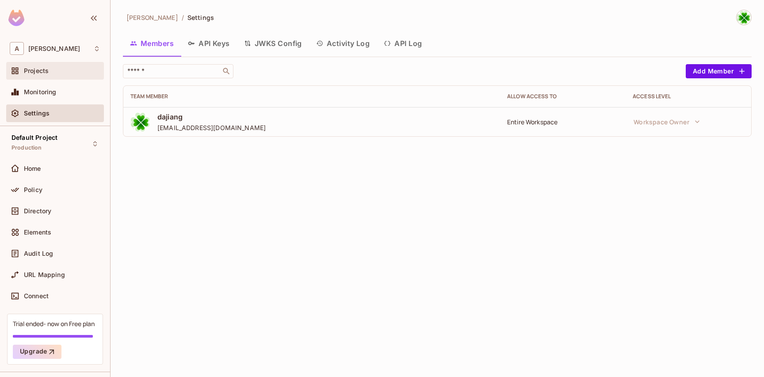
click at [41, 69] on span "Projects" at bounding box center [36, 70] width 25 height 7
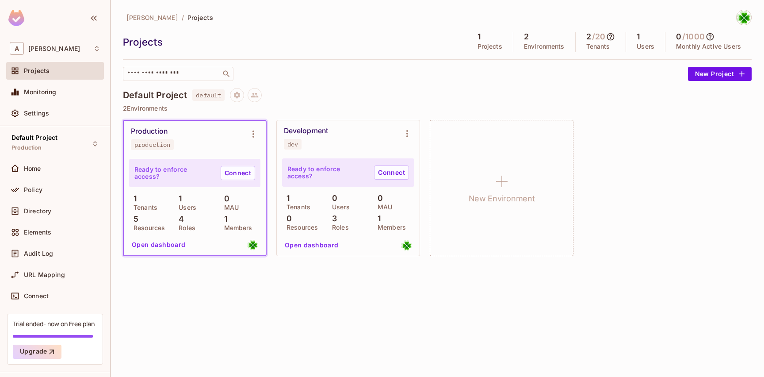
click at [172, 246] on button "Open dashboard" at bounding box center [158, 244] width 61 height 14
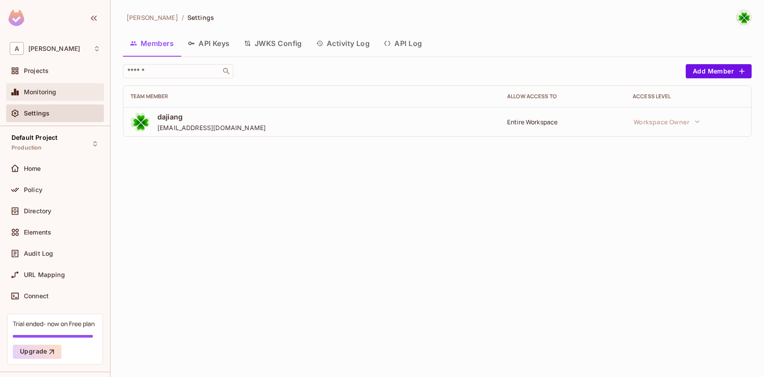
click at [48, 95] on span "Monitoring" at bounding box center [40, 91] width 33 height 7
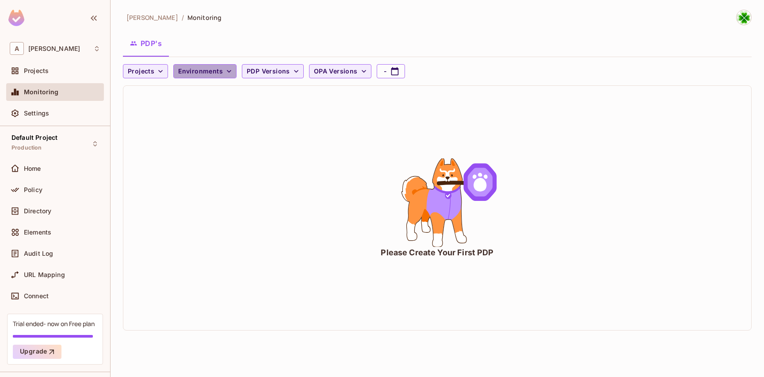
click at [212, 76] on span "Environments" at bounding box center [200, 71] width 45 height 11
click at [212, 75] on div at bounding box center [382, 188] width 764 height 377
click at [46, 72] on span "Projects" at bounding box center [36, 70] width 25 height 7
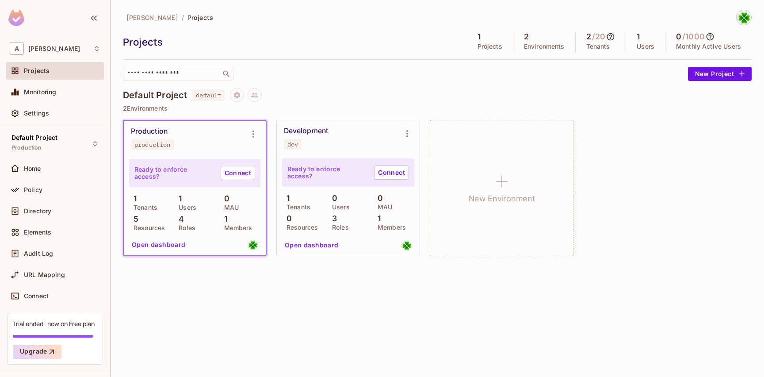
click at [335, 223] on p "3" at bounding box center [332, 218] width 9 height 9
click at [340, 222] on div "3 Roles" at bounding box center [348, 222] width 41 height 16
click at [183, 225] on p "Roles" at bounding box center [184, 227] width 21 height 7
click at [181, 219] on p "4" at bounding box center [179, 218] width 10 height 9
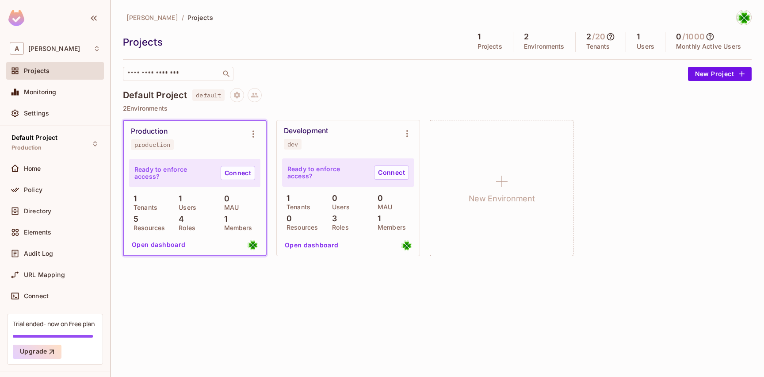
click at [332, 143] on div "Development dev" at bounding box center [341, 137] width 115 height 23
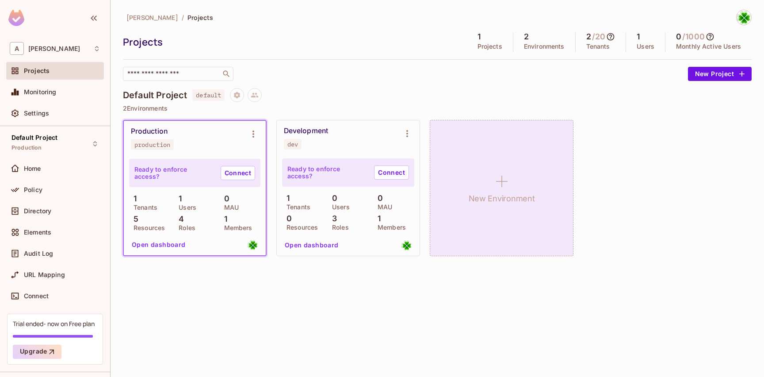
click at [498, 181] on icon at bounding box center [501, 181] width 11 height 11
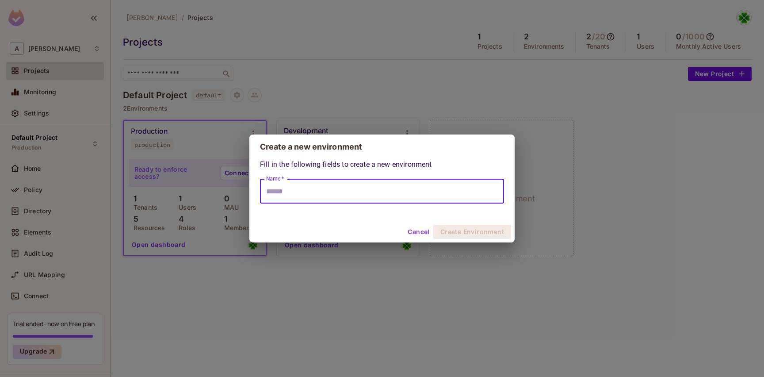
click at [364, 193] on input "Name *" at bounding box center [382, 191] width 244 height 25
type input "****"
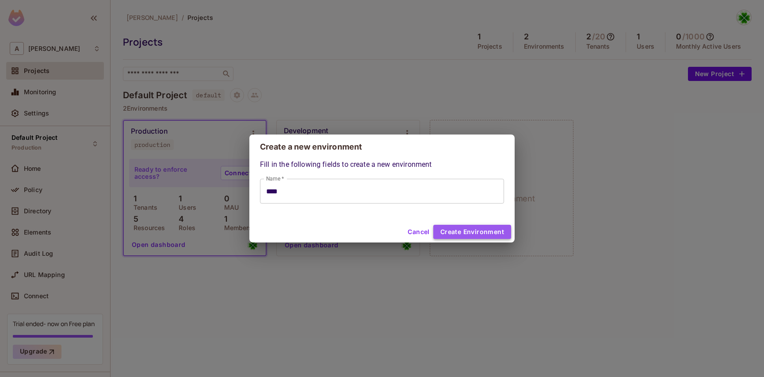
click at [481, 231] on button "Create Environment" at bounding box center [472, 232] width 78 height 14
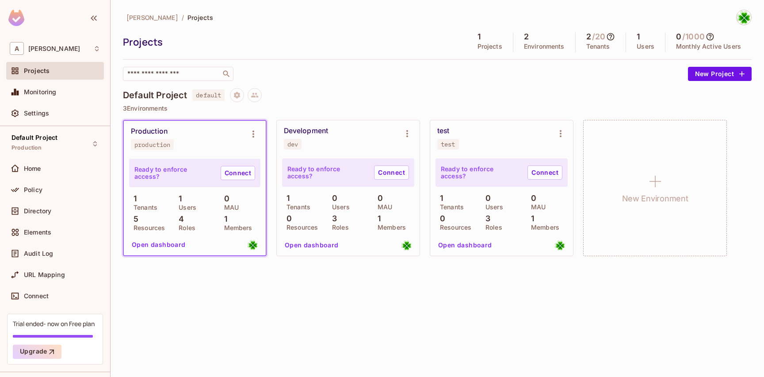
click at [467, 243] on button "Open dashboard" at bounding box center [465, 245] width 61 height 14
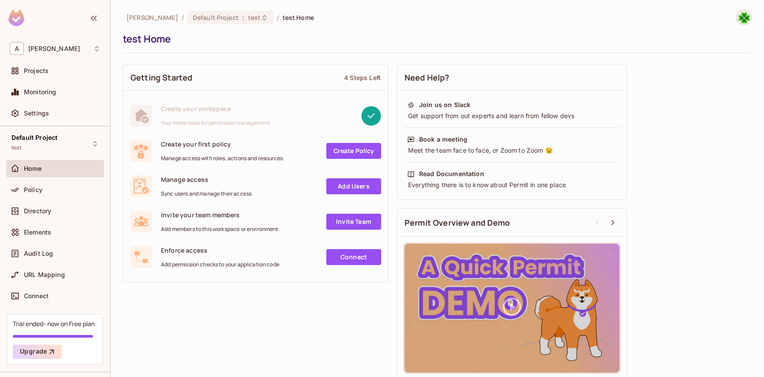
click at [350, 156] on link "Create Policy" at bounding box center [353, 151] width 55 height 16
drag, startPoint x: 242, startPoint y: 194, endPoint x: 320, endPoint y: 193, distance: 78.3
click at [257, 194] on div "Manage access Sync users and manage their access Add Users" at bounding box center [255, 186] width 251 height 22
click at [340, 187] on link "Add Users" at bounding box center [353, 186] width 55 height 16
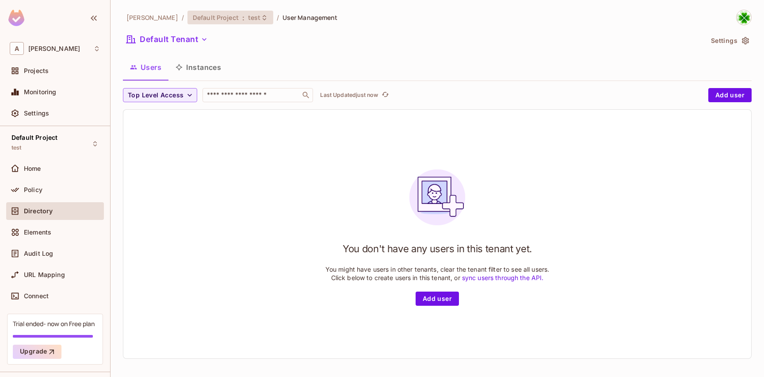
click at [242, 21] on span ":" at bounding box center [243, 17] width 3 height 7
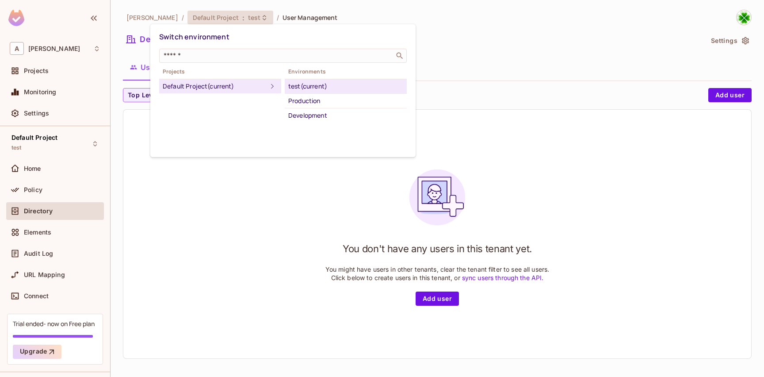
click at [249, 193] on div at bounding box center [382, 188] width 764 height 377
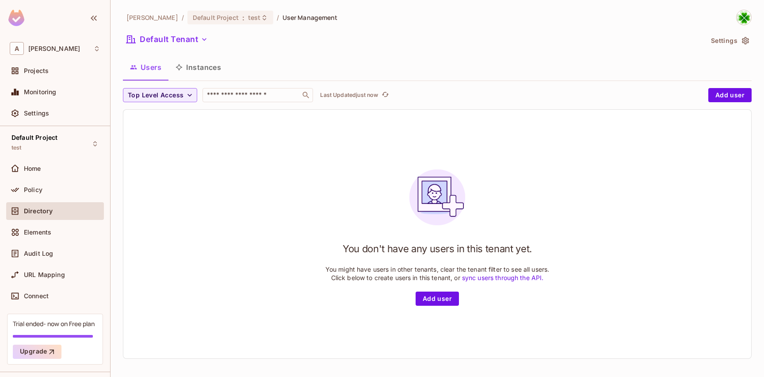
click at [437, 251] on h1 "You don't have any users in this tenant yet." at bounding box center [437, 248] width 189 height 13
click at [0, 376] on div at bounding box center [0, 377] width 0 height 0
click at [376, 219] on div "You don't have any users in this tenant yet. You might have users in other tena…" at bounding box center [437, 233] width 224 height 143
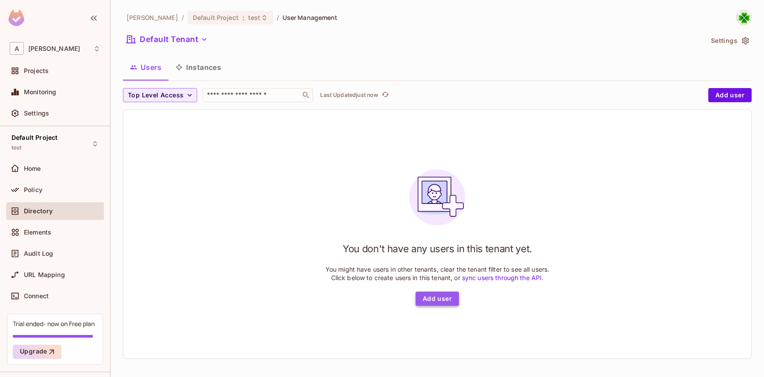
click at [442, 294] on button "Add user" at bounding box center [437, 298] width 43 height 14
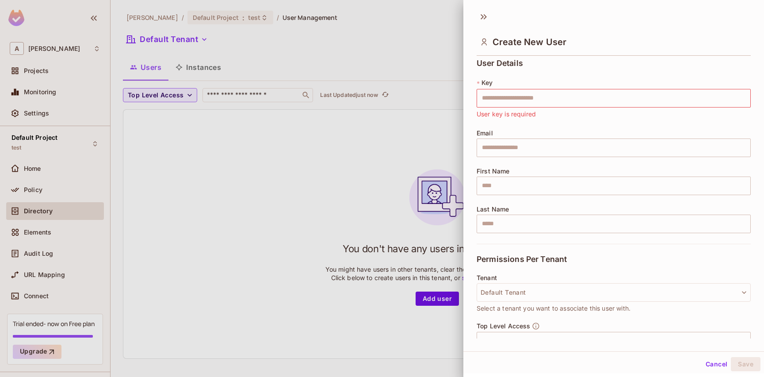
scroll to position [2, 0]
click at [508, 295] on button "Default Tenant" at bounding box center [614, 293] width 274 height 19
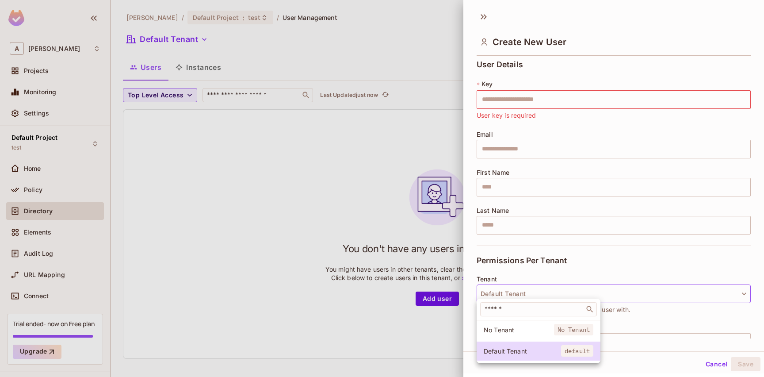
click at [537, 273] on div at bounding box center [382, 188] width 764 height 377
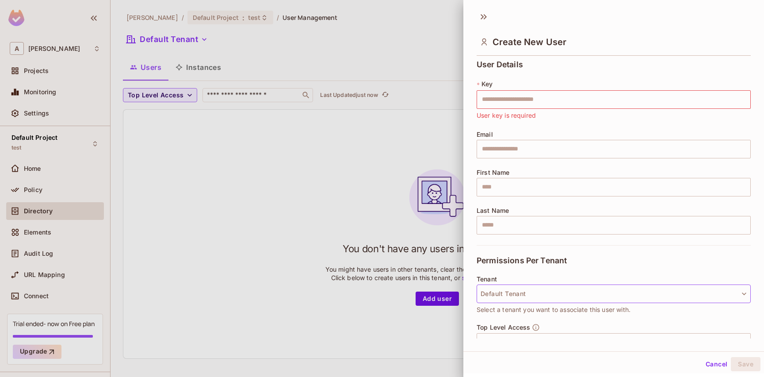
click at [534, 291] on button "Default Tenant" at bounding box center [614, 293] width 274 height 19
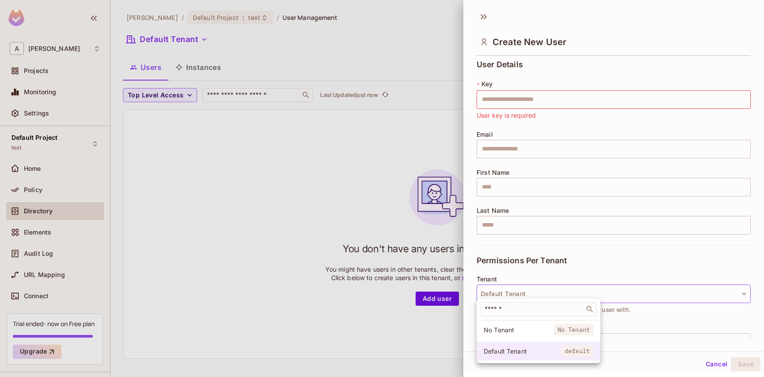
click at [521, 350] on span "Default Tenant" at bounding box center [522, 351] width 77 height 8
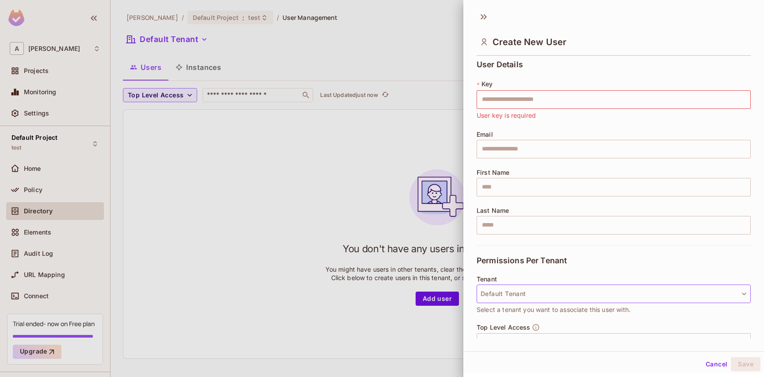
click at [532, 298] on button "Default Tenant" at bounding box center [614, 293] width 274 height 19
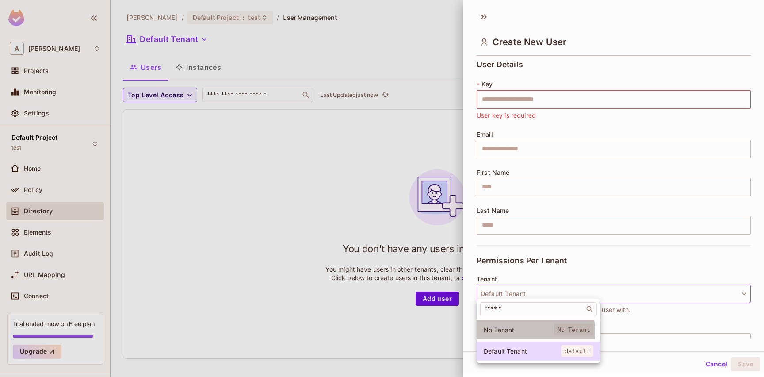
click at [511, 332] on span "No Tenant" at bounding box center [519, 329] width 70 height 8
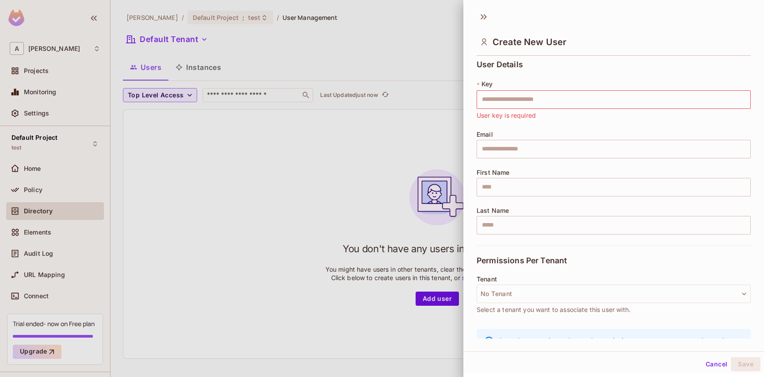
scroll to position [41, 0]
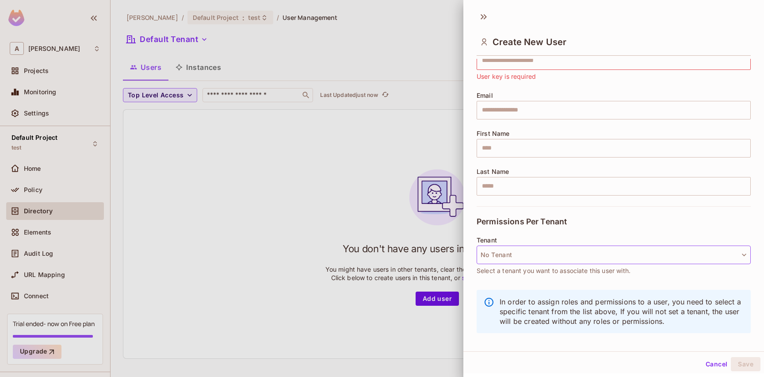
click at [542, 251] on button "No Tenant" at bounding box center [614, 254] width 274 height 19
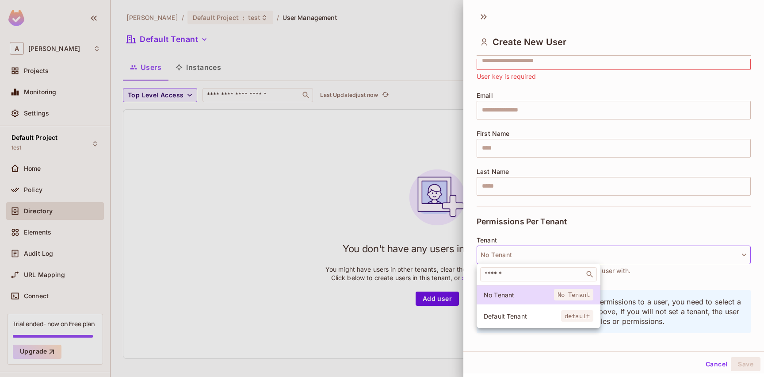
click at [516, 312] on span "Default Tenant" at bounding box center [522, 316] width 77 height 8
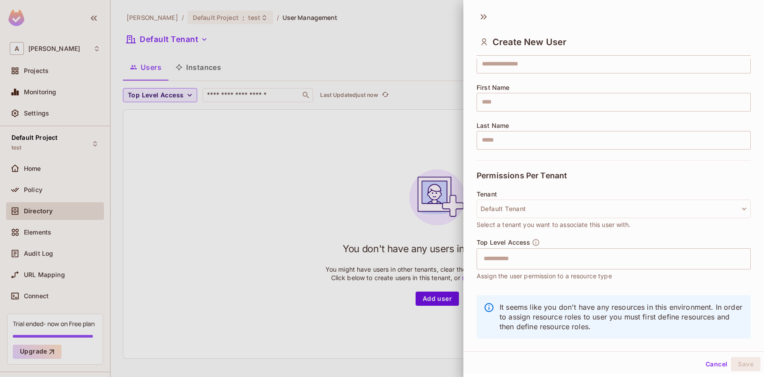
scroll to position [88, 0]
click at [548, 263] on input "text" at bounding box center [605, 258] width 255 height 18
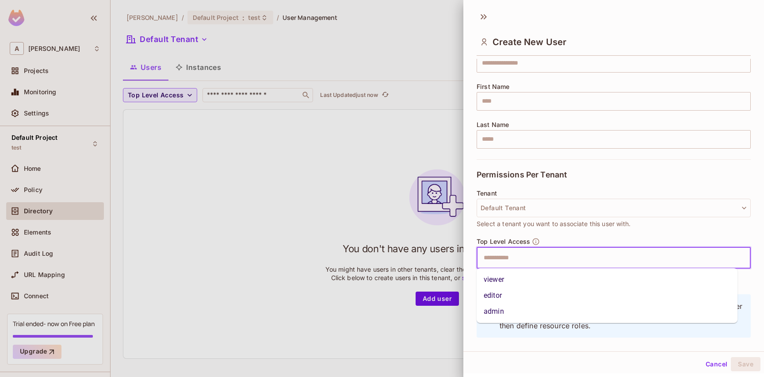
click at [536, 279] on li "viewer" at bounding box center [607, 279] width 261 height 16
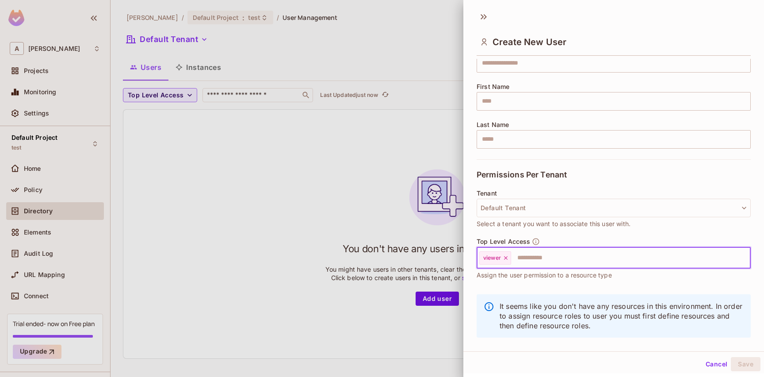
click at [554, 259] on input "text" at bounding box center [623, 258] width 222 height 18
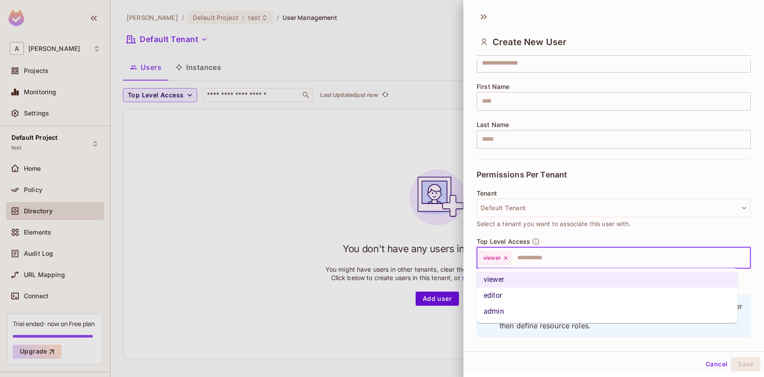
click at [535, 291] on li "editor" at bounding box center [607, 295] width 261 height 16
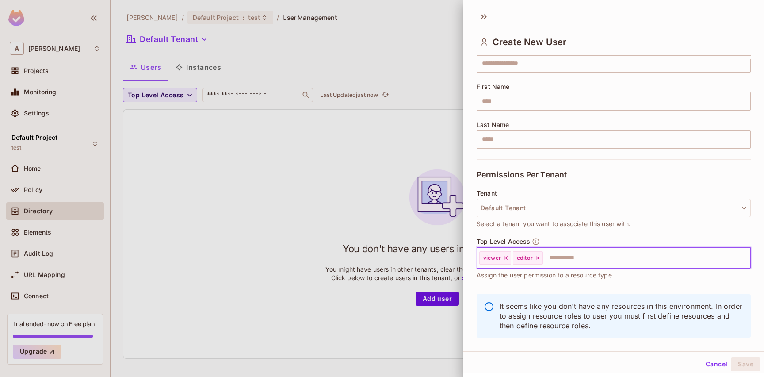
click at [571, 238] on div "Top Level Access viewer editor ​ Assign the user permission to a resource type" at bounding box center [614, 258] width 274 height 42
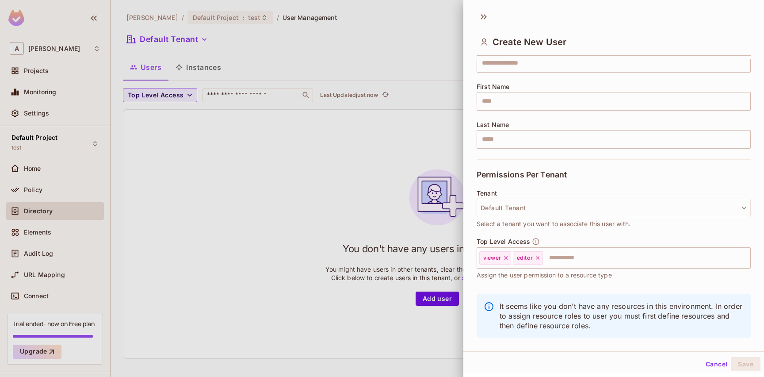
scroll to position [0, 0]
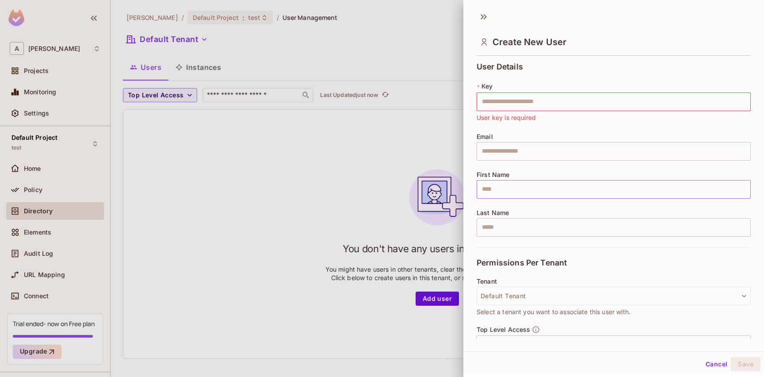
click at [534, 192] on input "text" at bounding box center [614, 189] width 274 height 19
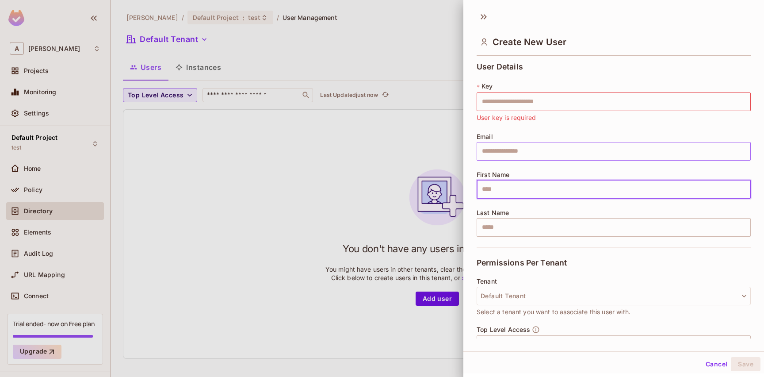
click at [525, 156] on input "text" at bounding box center [614, 151] width 274 height 19
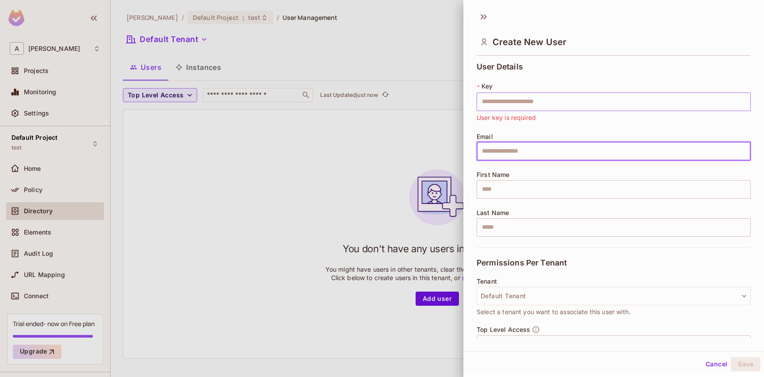
click at [524, 105] on input "text" at bounding box center [614, 101] width 274 height 19
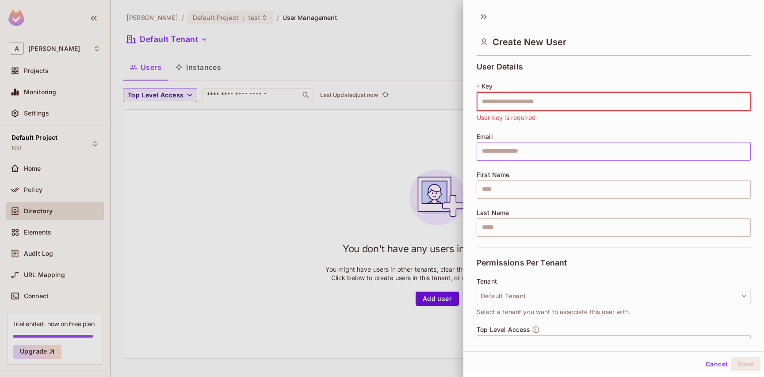
click at [514, 153] on input "text" at bounding box center [614, 151] width 274 height 19
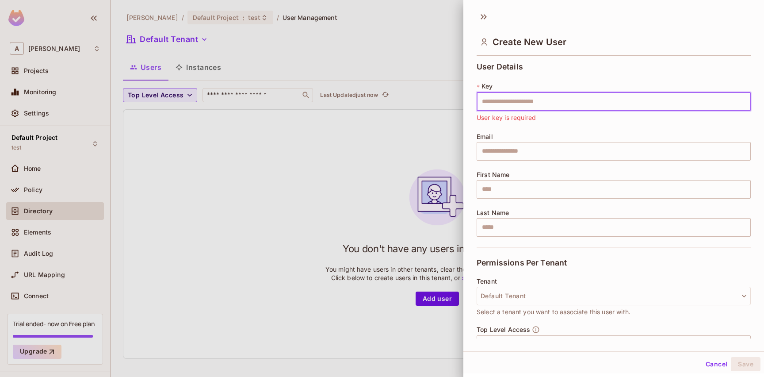
click at [537, 104] on input "text" at bounding box center [614, 101] width 274 height 19
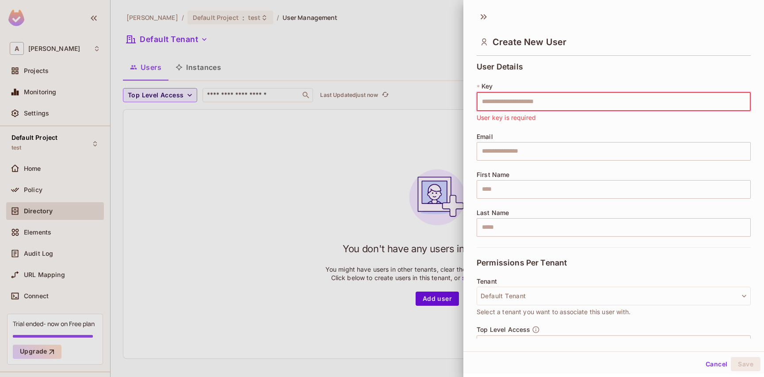
click at [531, 122] on span "User key is required" at bounding box center [506, 118] width 59 height 10
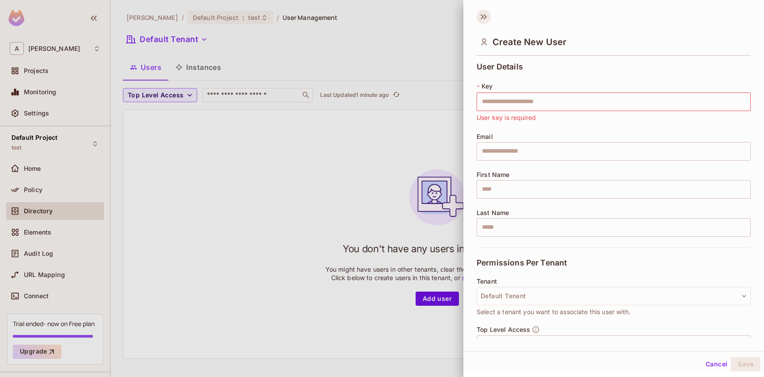
click at [482, 18] on icon at bounding box center [484, 17] width 14 height 14
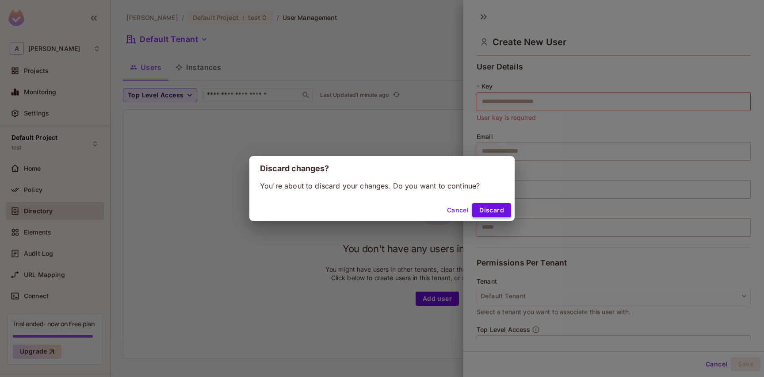
click at [490, 212] on button "Discard" at bounding box center [491, 210] width 39 height 14
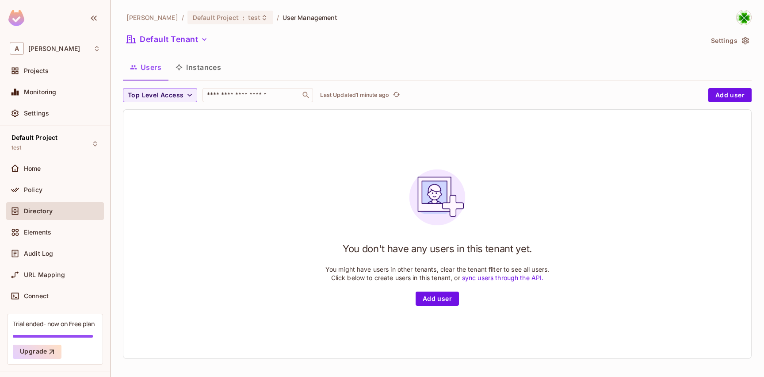
click at [60, 217] on div "Directory" at bounding box center [55, 211] width 98 height 18
click at [51, 187] on div "Policy" at bounding box center [62, 189] width 76 height 7
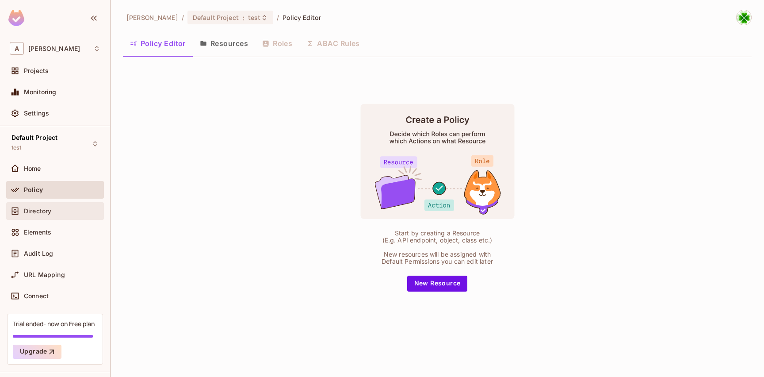
click at [48, 204] on div "Directory" at bounding box center [55, 211] width 98 height 18
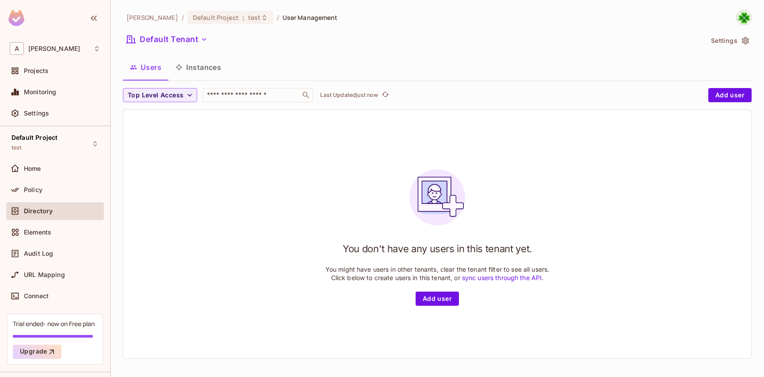
click at [204, 73] on button "Instances" at bounding box center [198, 67] width 60 height 22
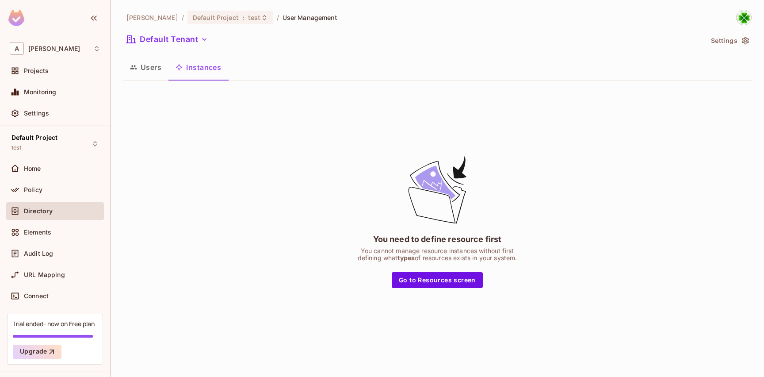
click at [150, 76] on button "Users" at bounding box center [146, 67] width 46 height 22
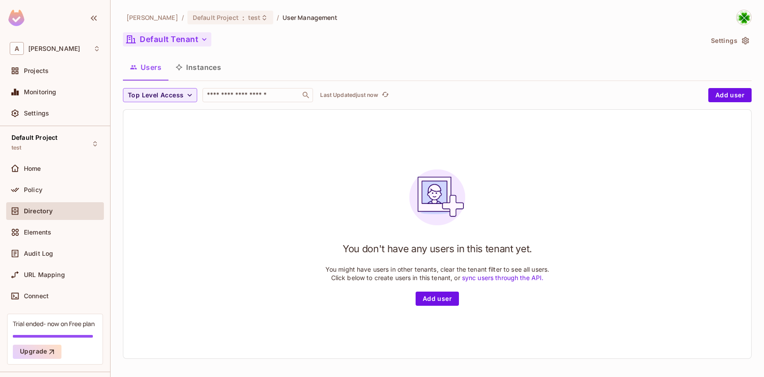
click at [187, 46] on button "Default Tenant" at bounding box center [167, 39] width 88 height 14
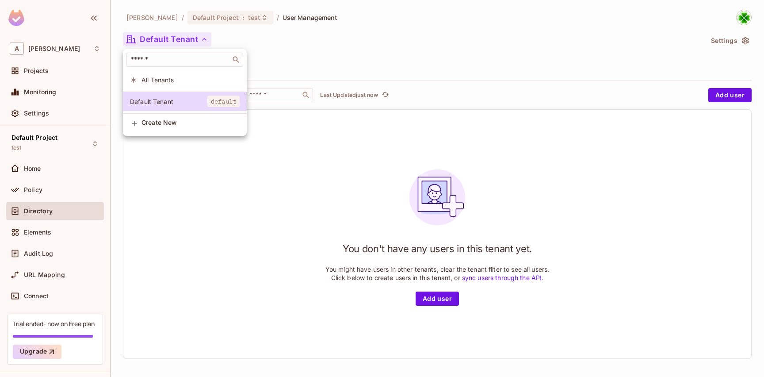
click at [164, 125] on li "Create New" at bounding box center [185, 124] width 124 height 20
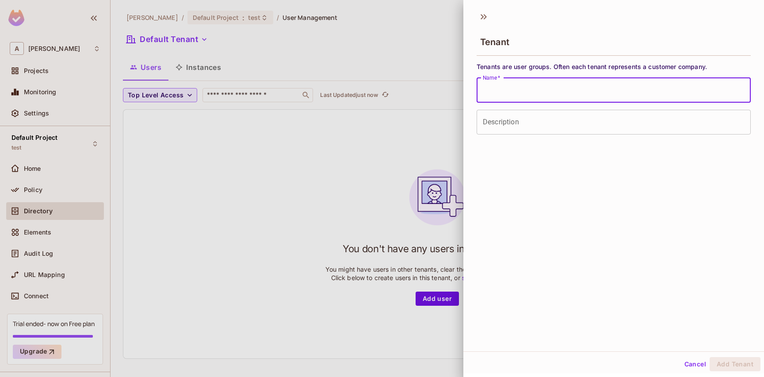
click at [520, 97] on input "Name   *" at bounding box center [614, 90] width 274 height 25
type input "****"
click at [726, 364] on button "Add Tenant" at bounding box center [735, 364] width 51 height 14
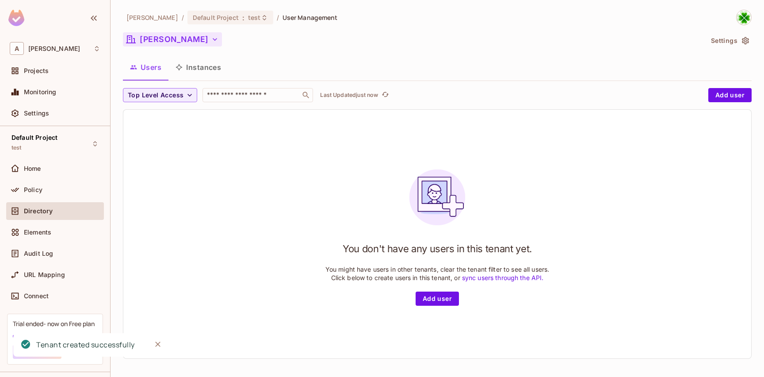
click at [154, 45] on button "[PERSON_NAME]" at bounding box center [172, 39] width 99 height 14
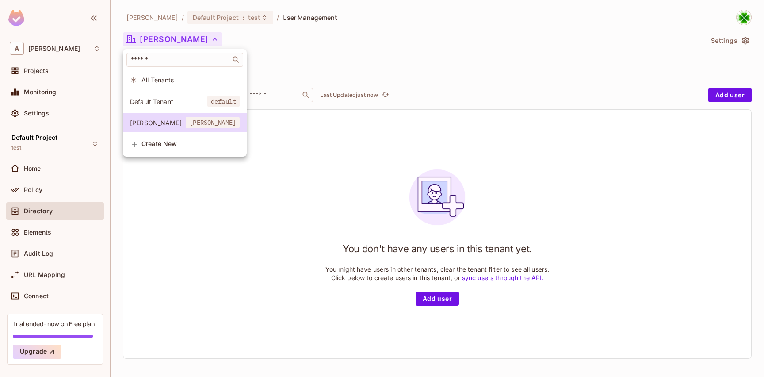
click at [193, 187] on div at bounding box center [382, 188] width 764 height 377
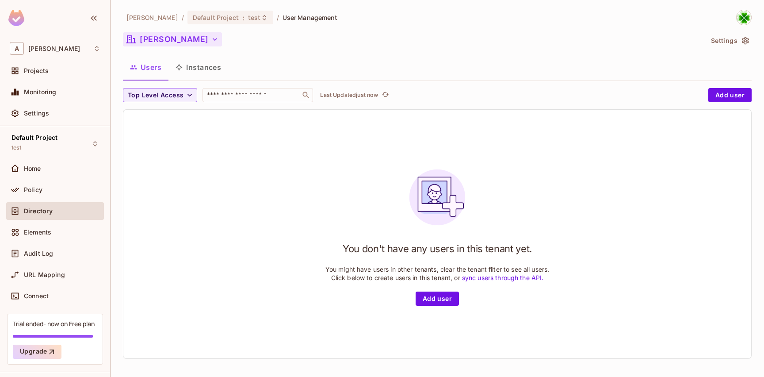
click at [157, 40] on button "[PERSON_NAME]" at bounding box center [172, 39] width 99 height 14
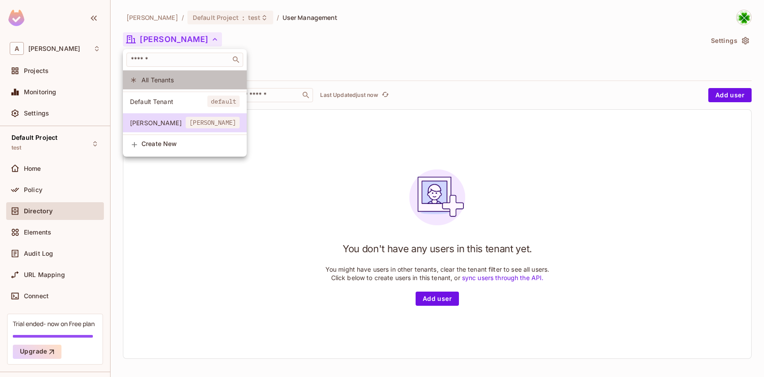
click at [160, 80] on span "All Tenants" at bounding box center [190, 80] width 98 height 8
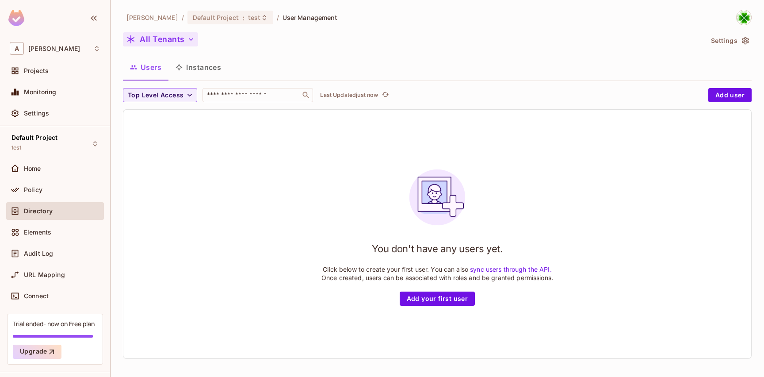
click at [176, 44] on button "All Tenants" at bounding box center [160, 39] width 75 height 14
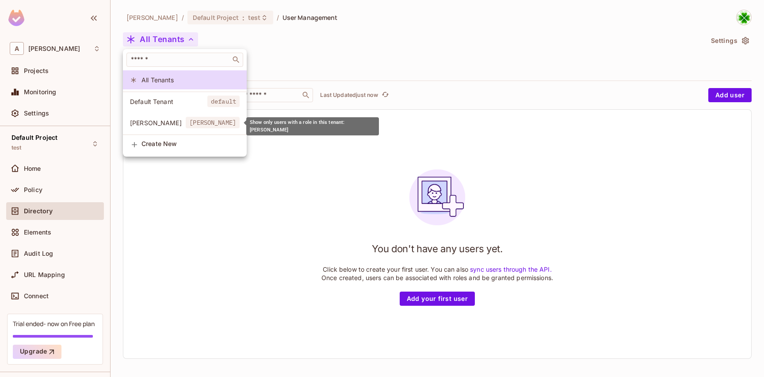
click at [157, 126] on span "[PERSON_NAME]" at bounding box center [158, 122] width 56 height 8
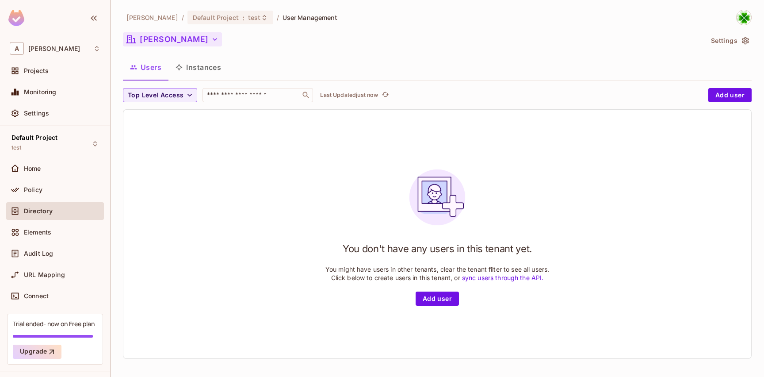
click at [153, 45] on button "[PERSON_NAME]" at bounding box center [172, 39] width 99 height 14
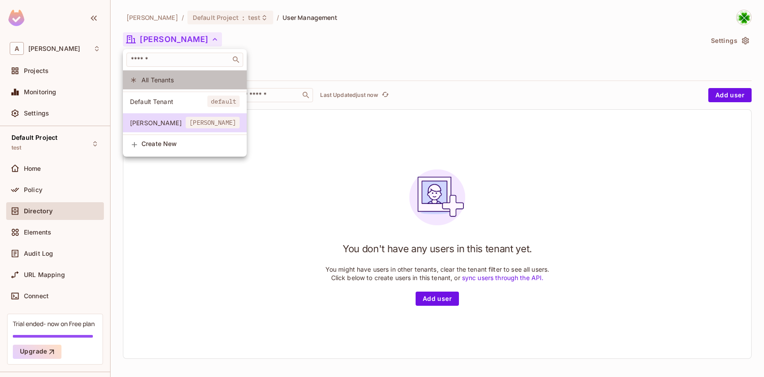
click at [156, 81] on span "All Tenants" at bounding box center [190, 80] width 98 height 8
